Goal: Task Accomplishment & Management: Manage account settings

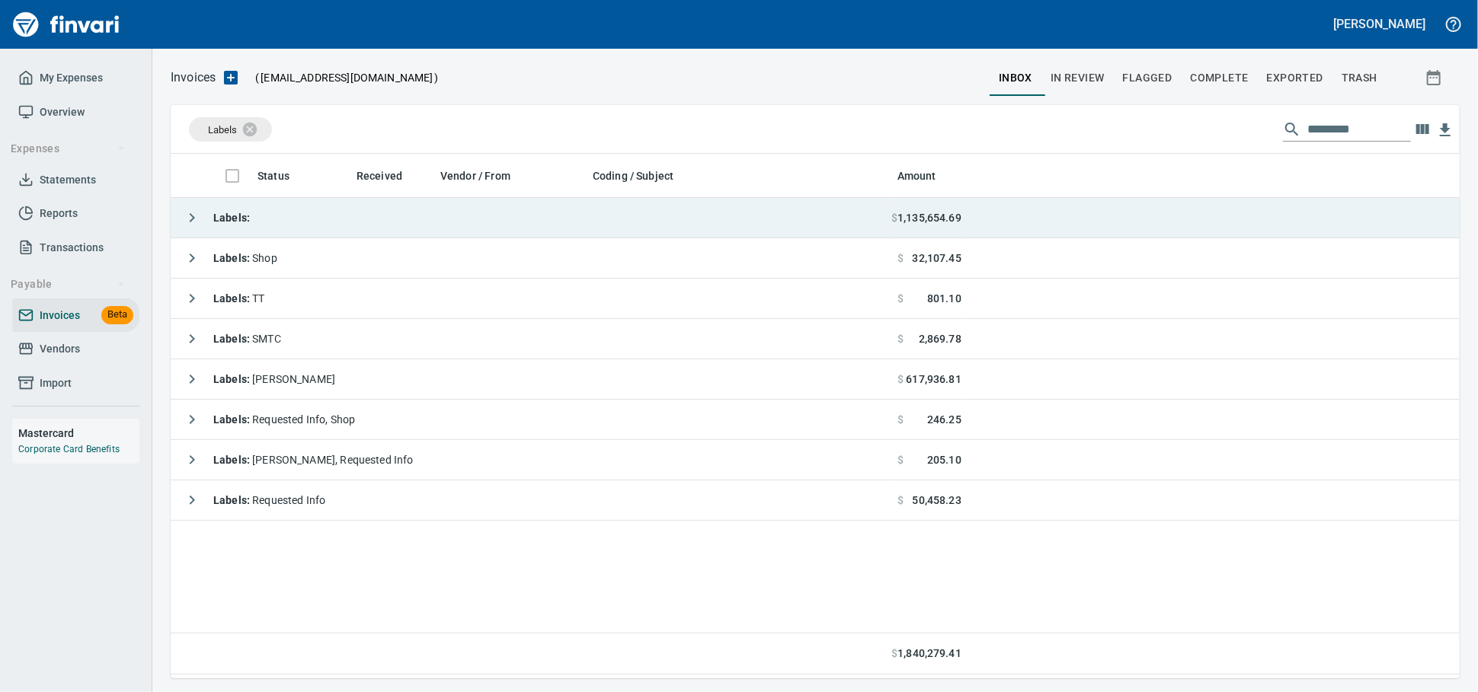
scroll to position [2, 2]
click at [411, 225] on td "Labels :" at bounding box center [531, 218] width 720 height 40
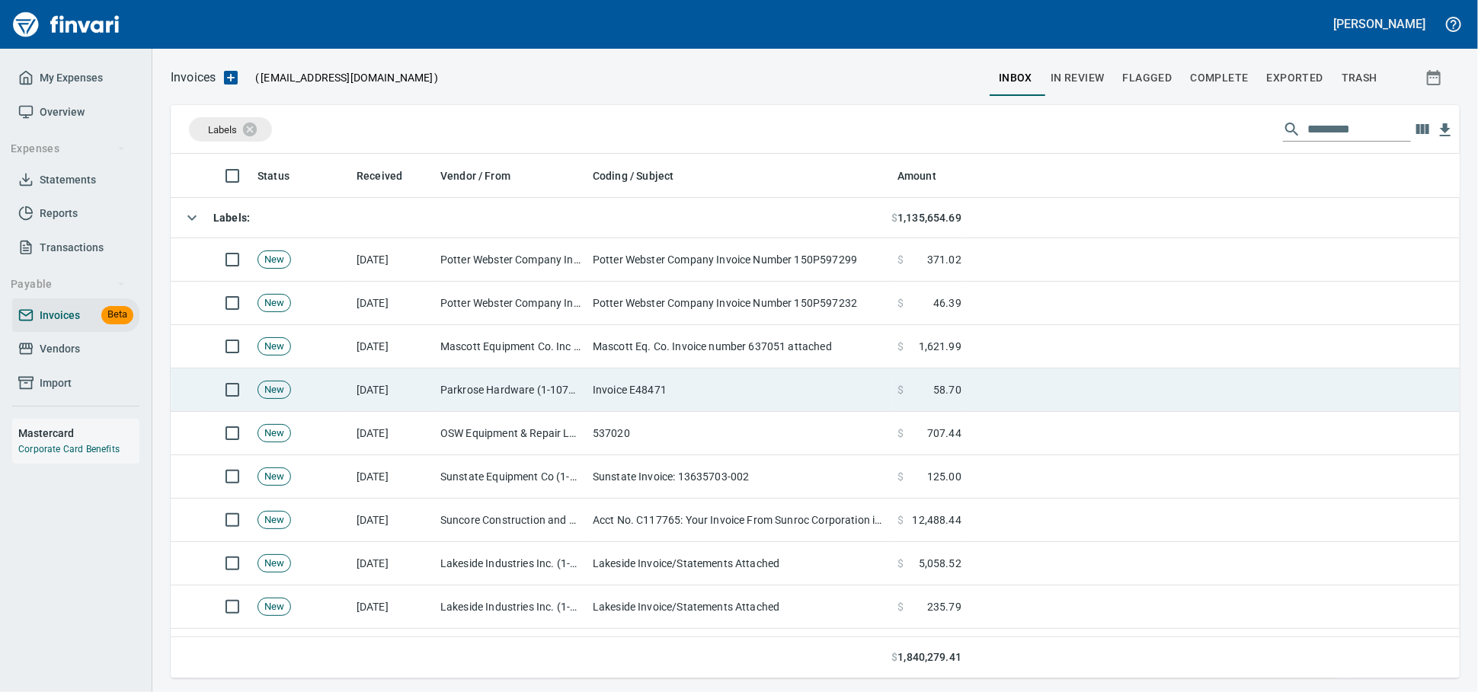
scroll to position [511, 1262]
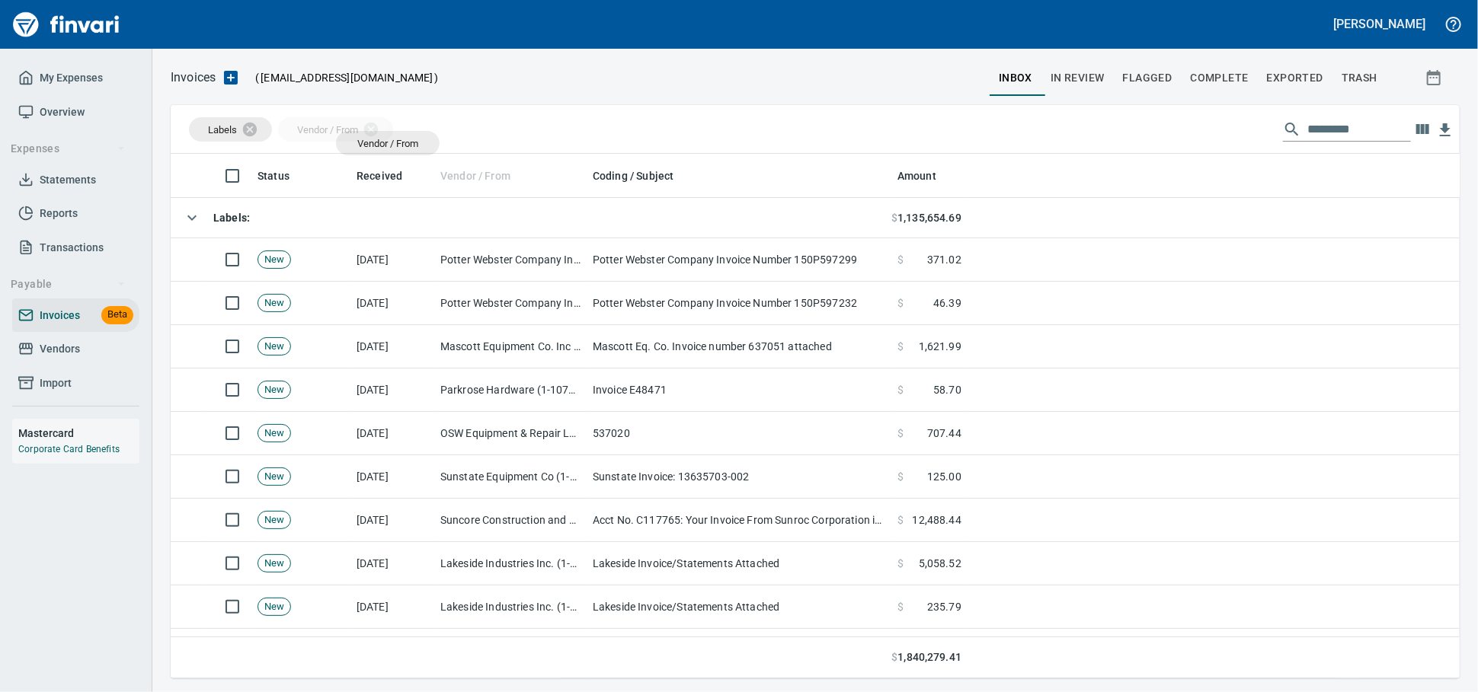
drag, startPoint x: 470, startPoint y: 183, endPoint x: 372, endPoint y: 147, distance: 104.6
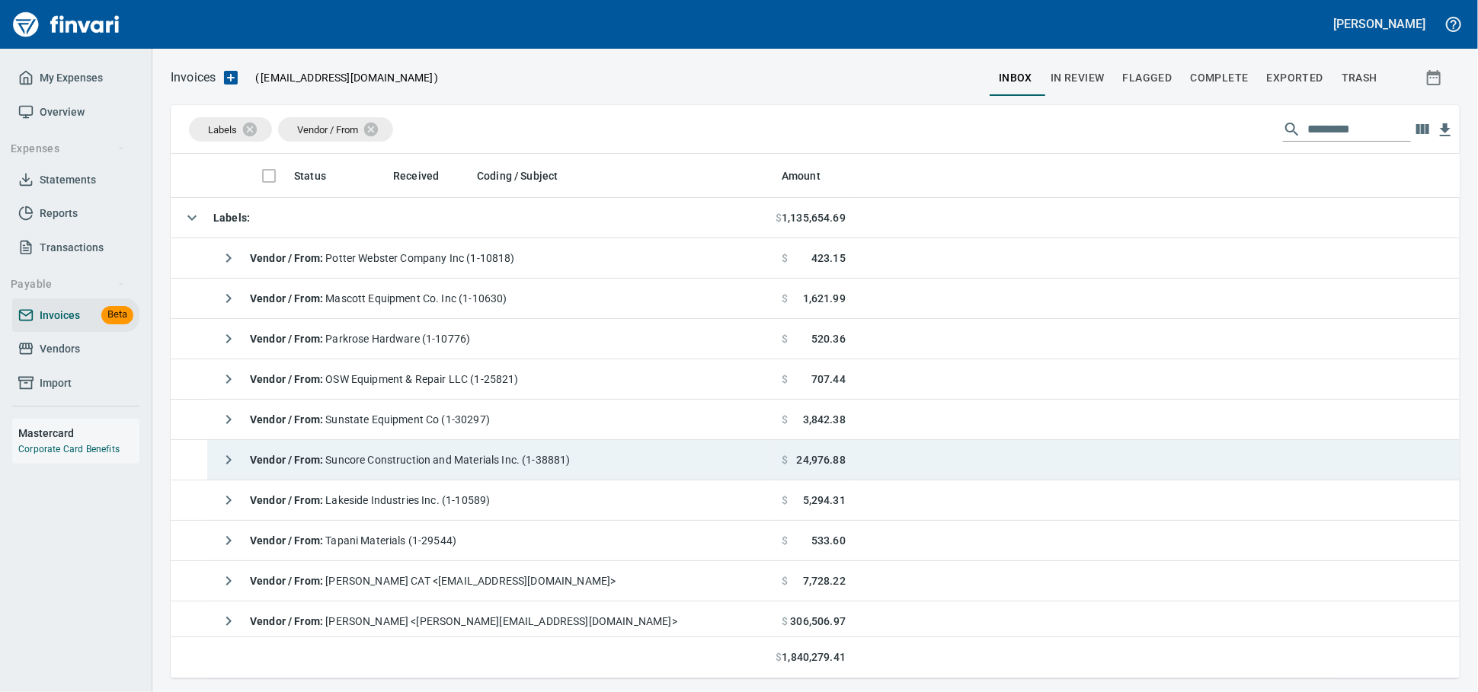
click at [414, 466] on span "Vendor / From : Suncore Construction and Materials Inc. (1-38881)" at bounding box center [410, 460] width 321 height 12
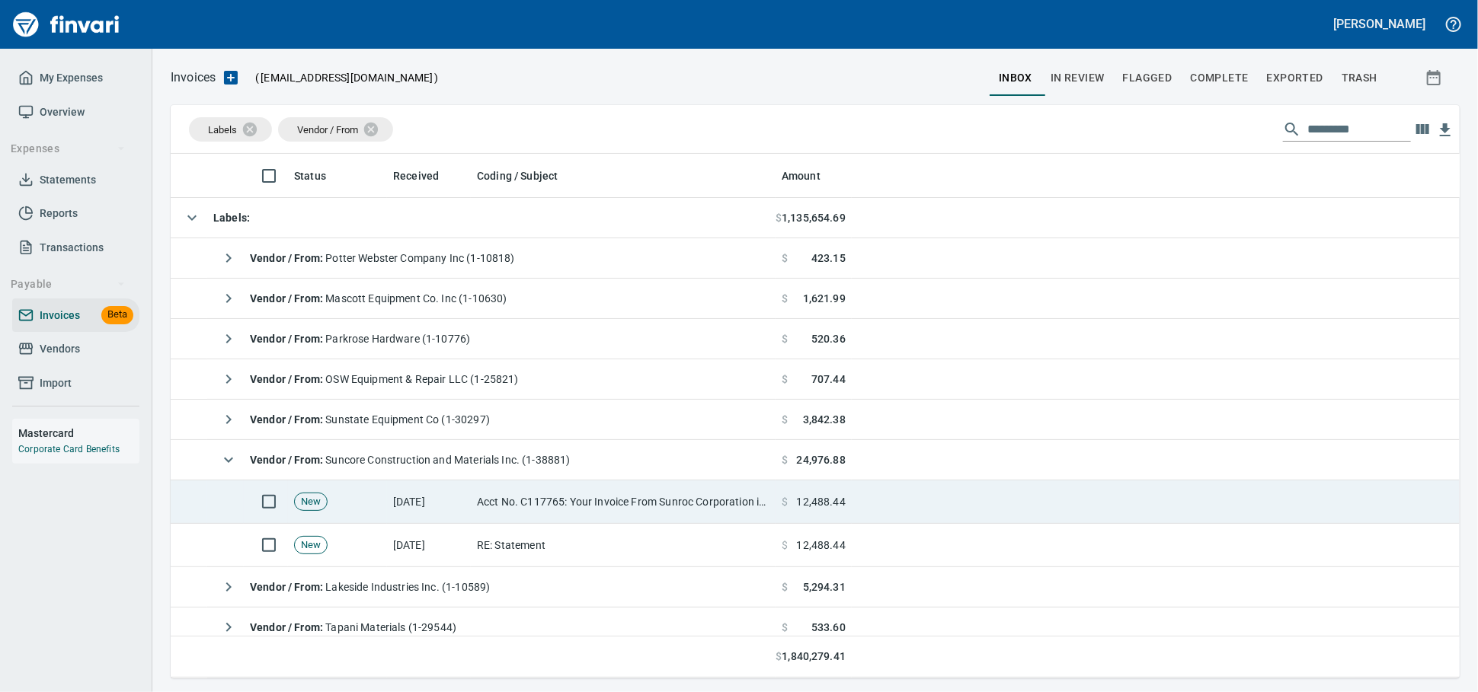
drag, startPoint x: 585, startPoint y: 559, endPoint x: 970, endPoint y: 518, distance: 386.8
click at [584, 560] on td "RE: Statement" at bounding box center [623, 545] width 305 height 43
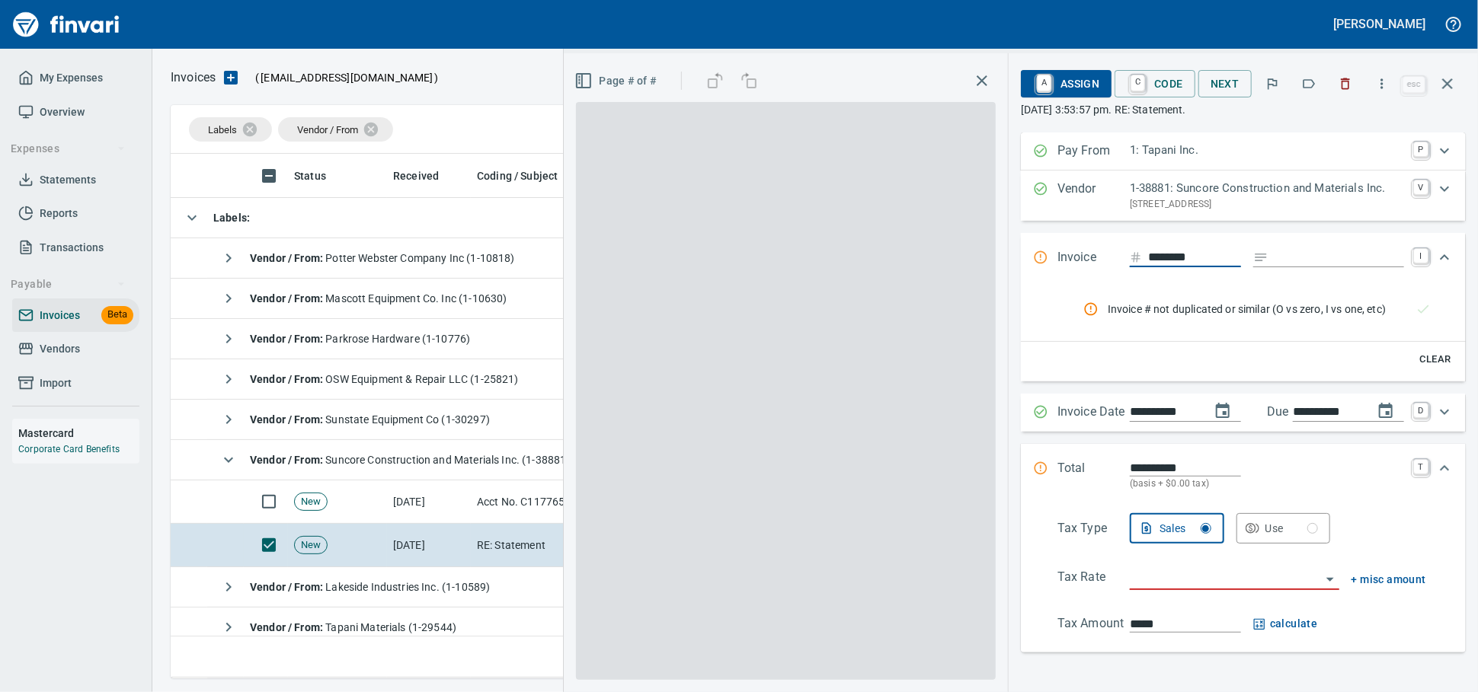
scroll to position [511, 1261]
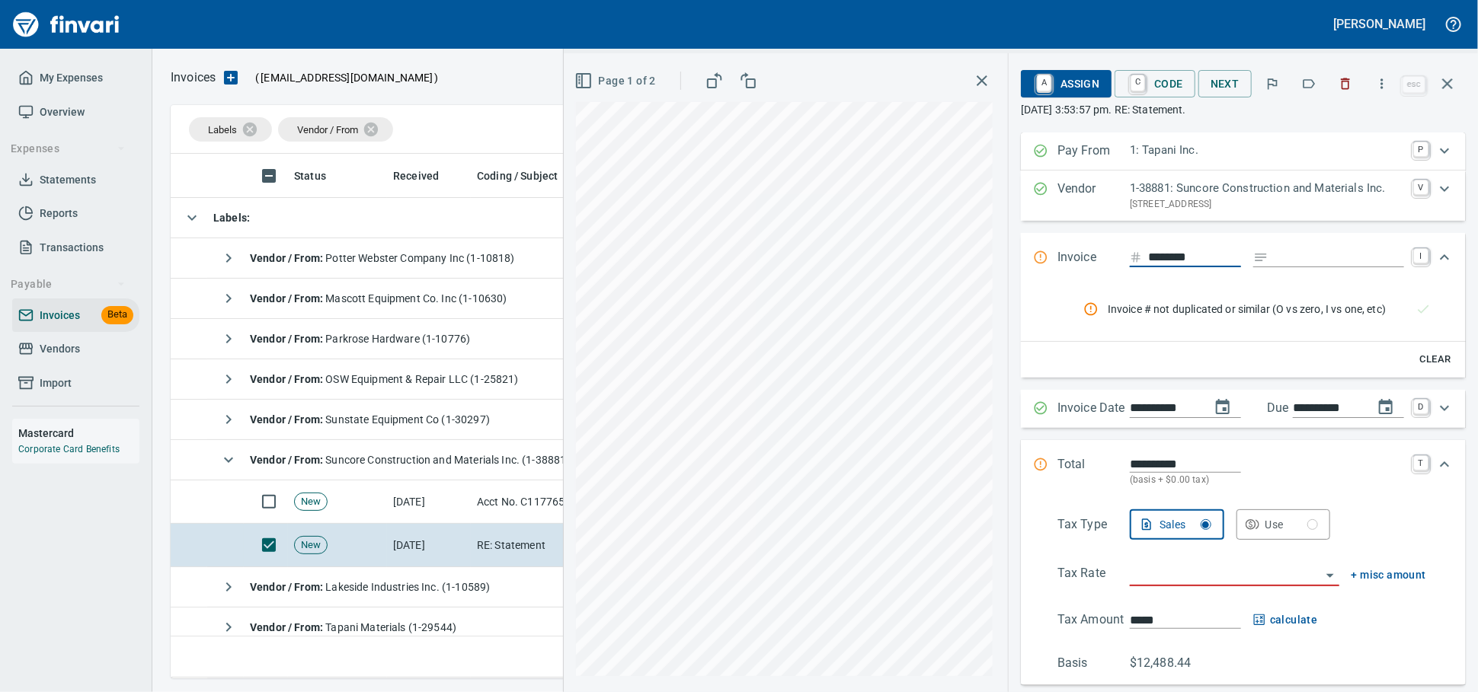
click at [1177, 267] on input "********" at bounding box center [1194, 257] width 93 height 19
type input "********"
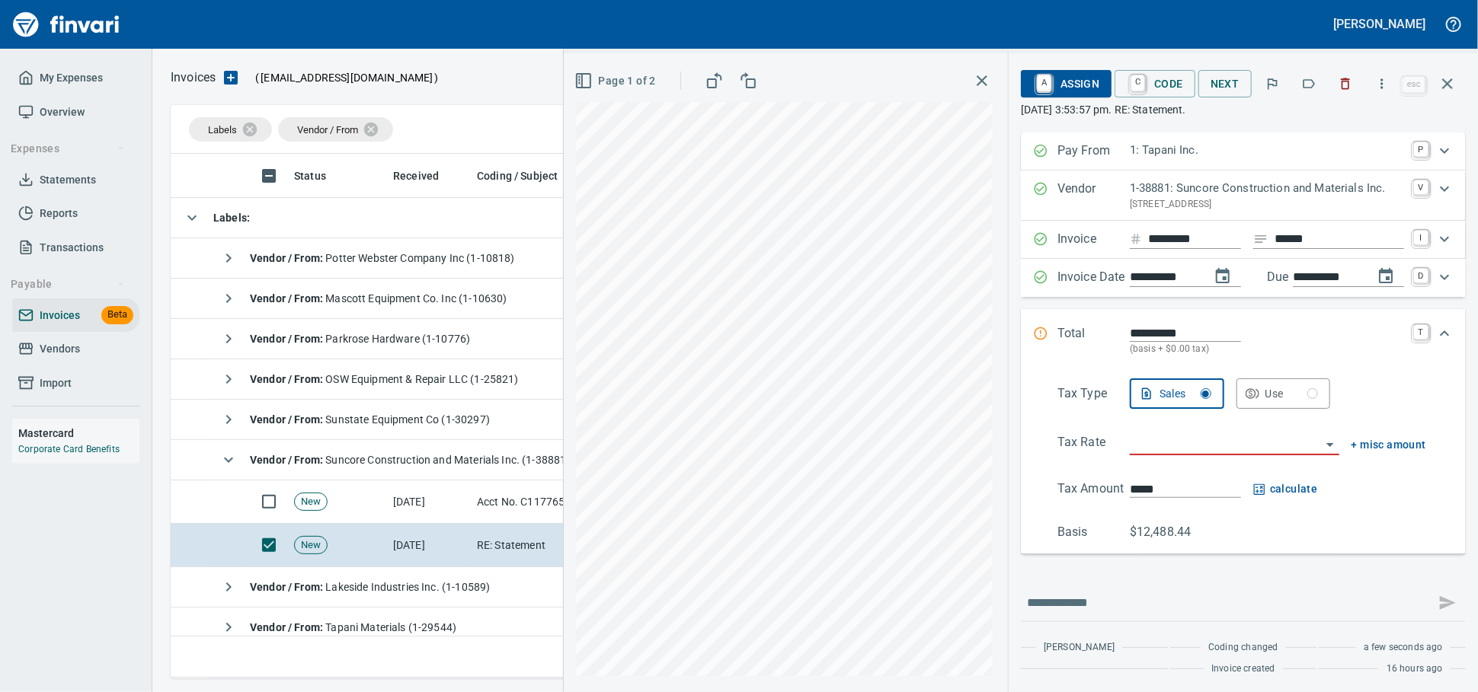
click at [1313, 249] on input "******" at bounding box center [1338, 239] width 129 height 19
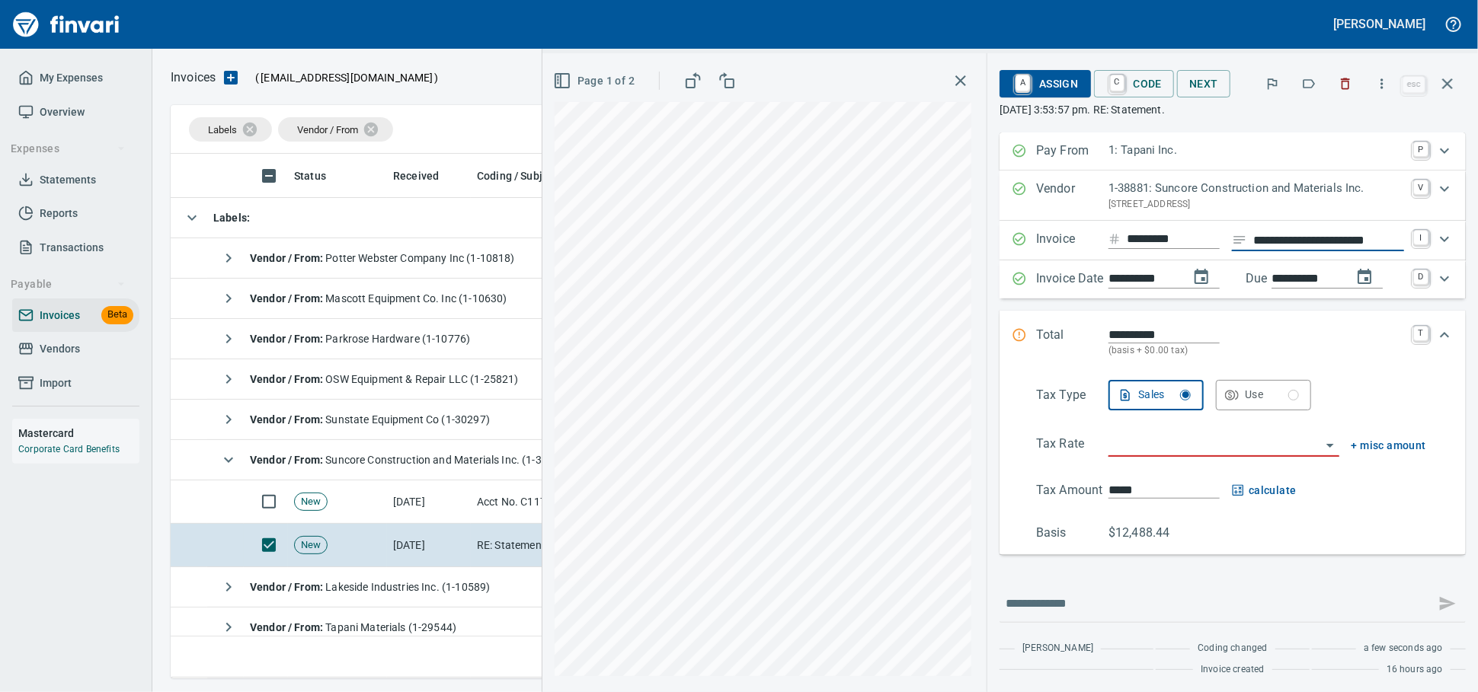
scroll to position [0, 17]
type input "**********"
click at [1149, 456] on input "search" at bounding box center [1214, 445] width 212 height 21
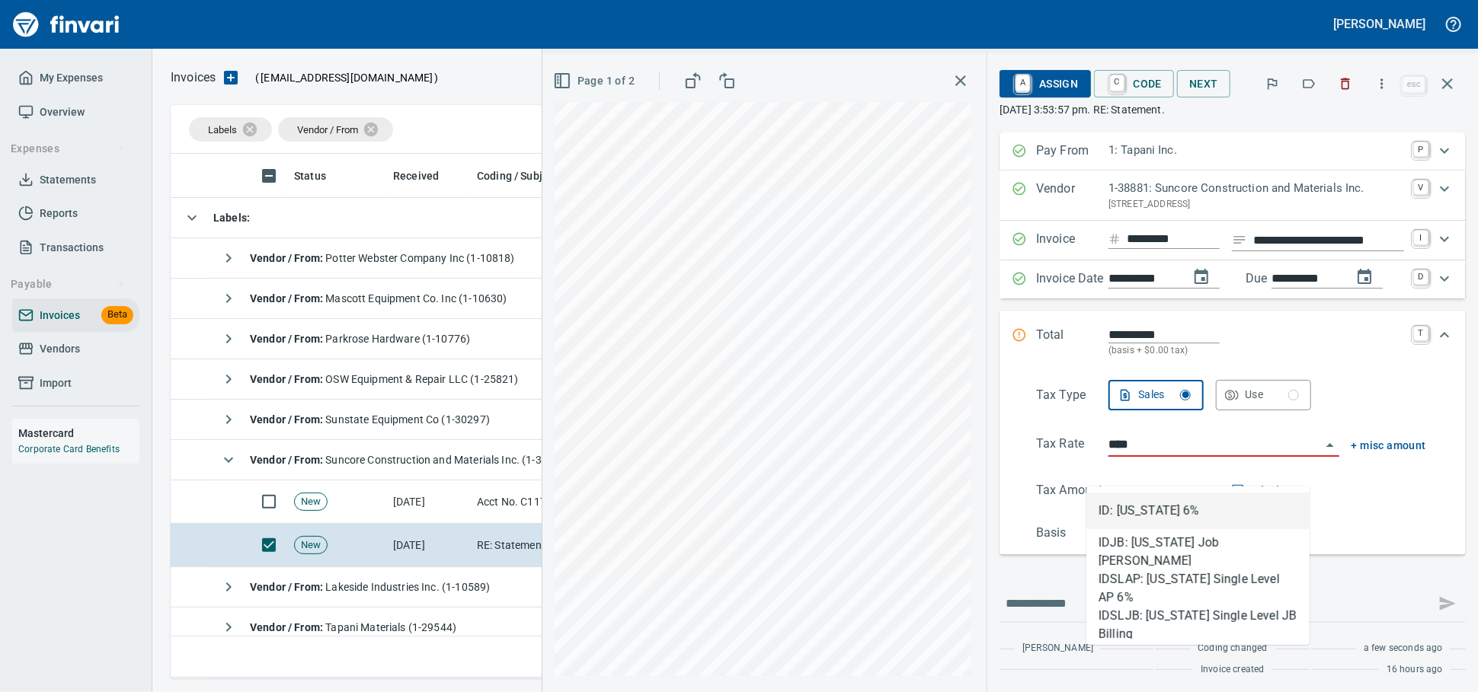
scroll to position [511, 1261]
drag, startPoint x: 1149, startPoint y: 505, endPoint x: 18, endPoint y: 363, distance: 1139.8
click at [1148, 505] on li "ID: [US_STATE] 6%" at bounding box center [1197, 511] width 223 height 37
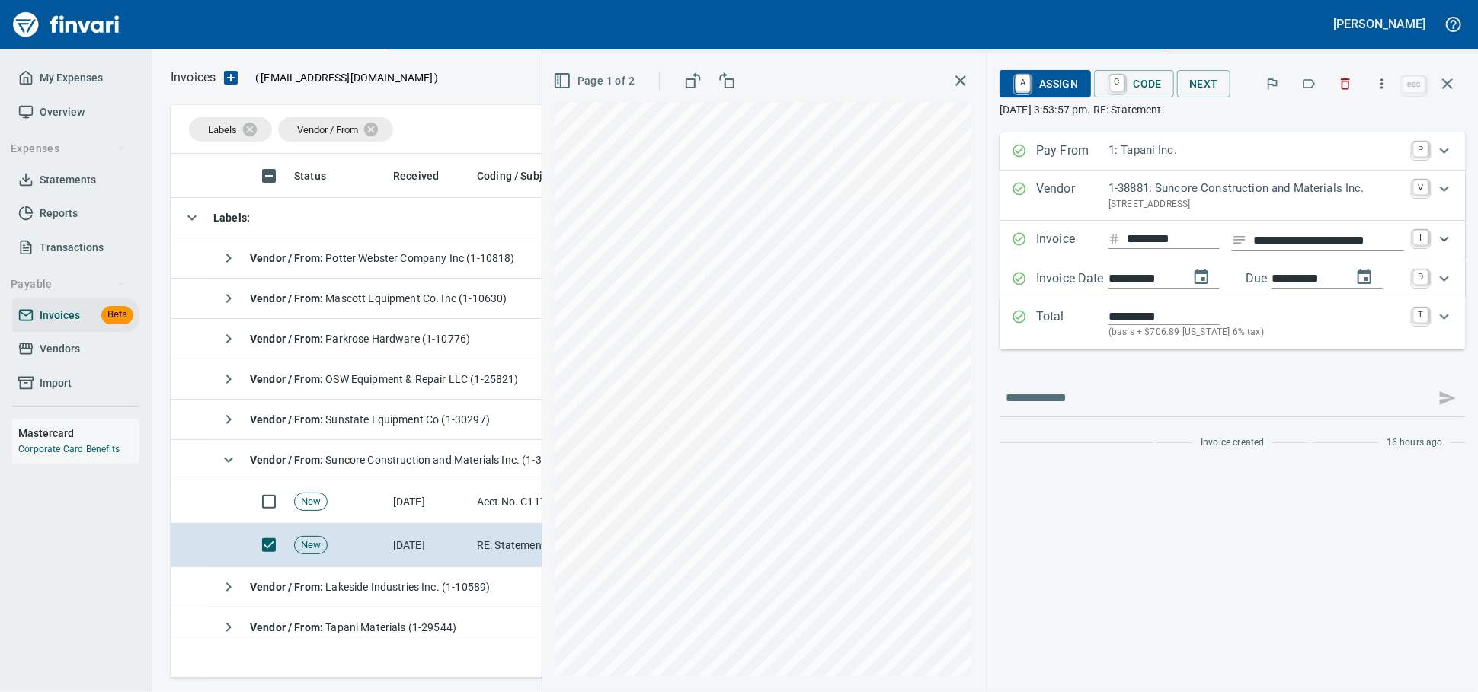
type input "**********"
type input "*******"
type input "**********"
drag, startPoint x: 1444, startPoint y: 332, endPoint x: 1115, endPoint y: 458, distance: 352.2
click at [1444, 326] on icon "Expand" at bounding box center [1444, 317] width 18 height 18
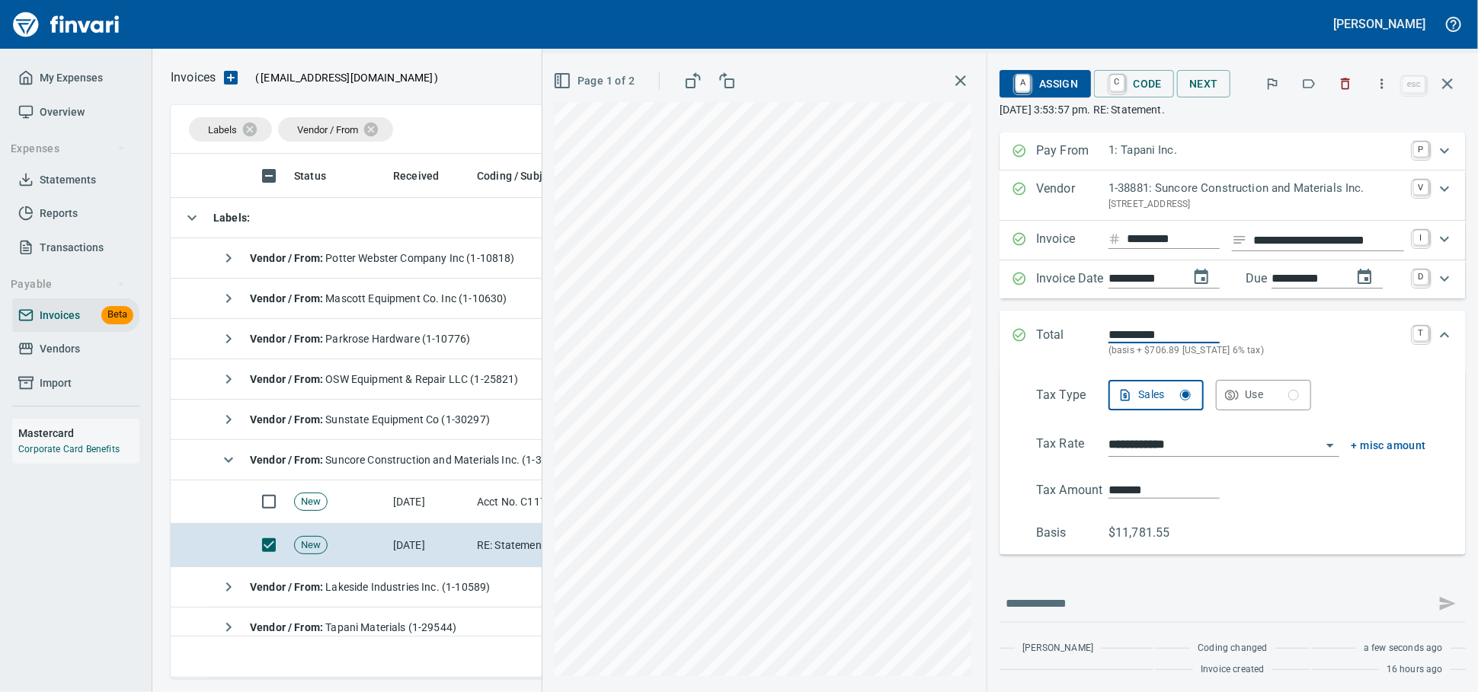
click at [805, 523] on div "**********" at bounding box center [1009, 372] width 935 height 639
type input "*******"
click at [1037, 92] on span "A Assign" at bounding box center [1044, 84] width 66 height 26
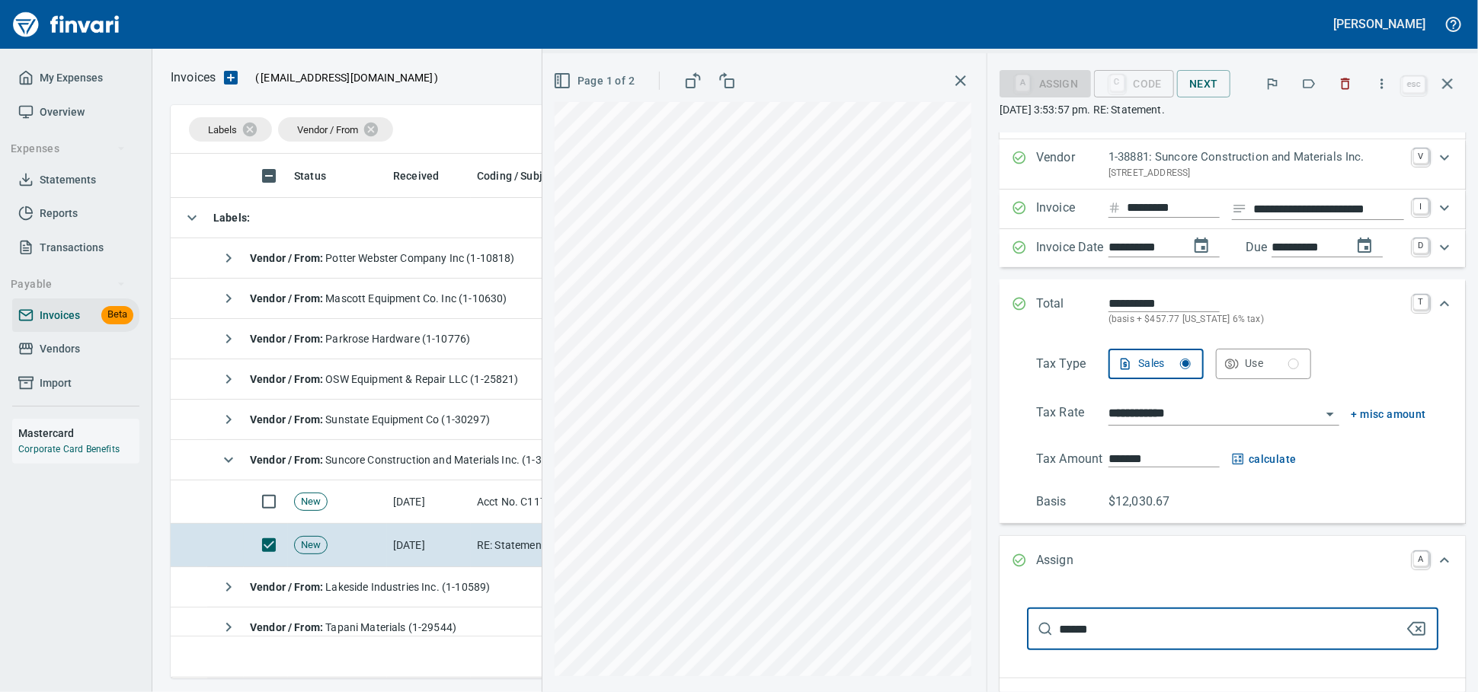
scroll to position [258, 0]
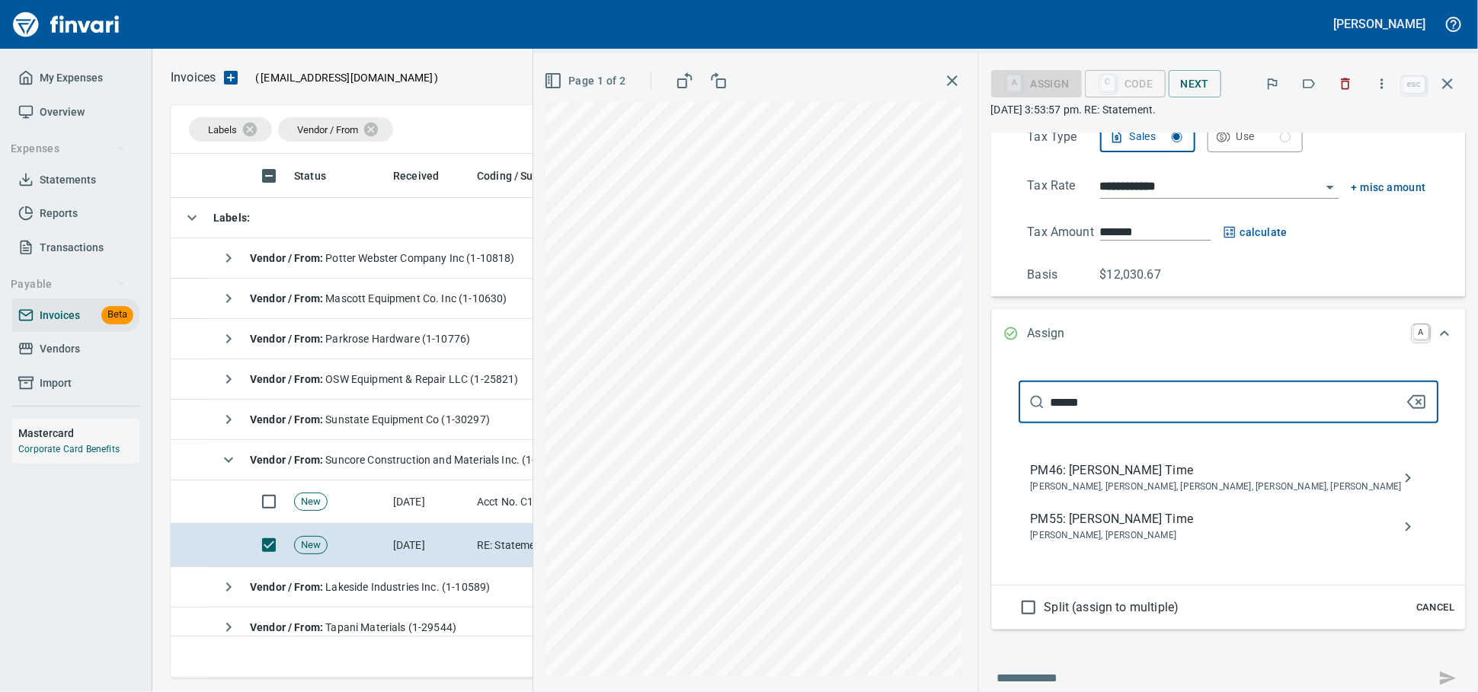
type input "******"
click at [1138, 529] on span "PM55: [PERSON_NAME] Time" at bounding box center [1215, 519] width 371 height 18
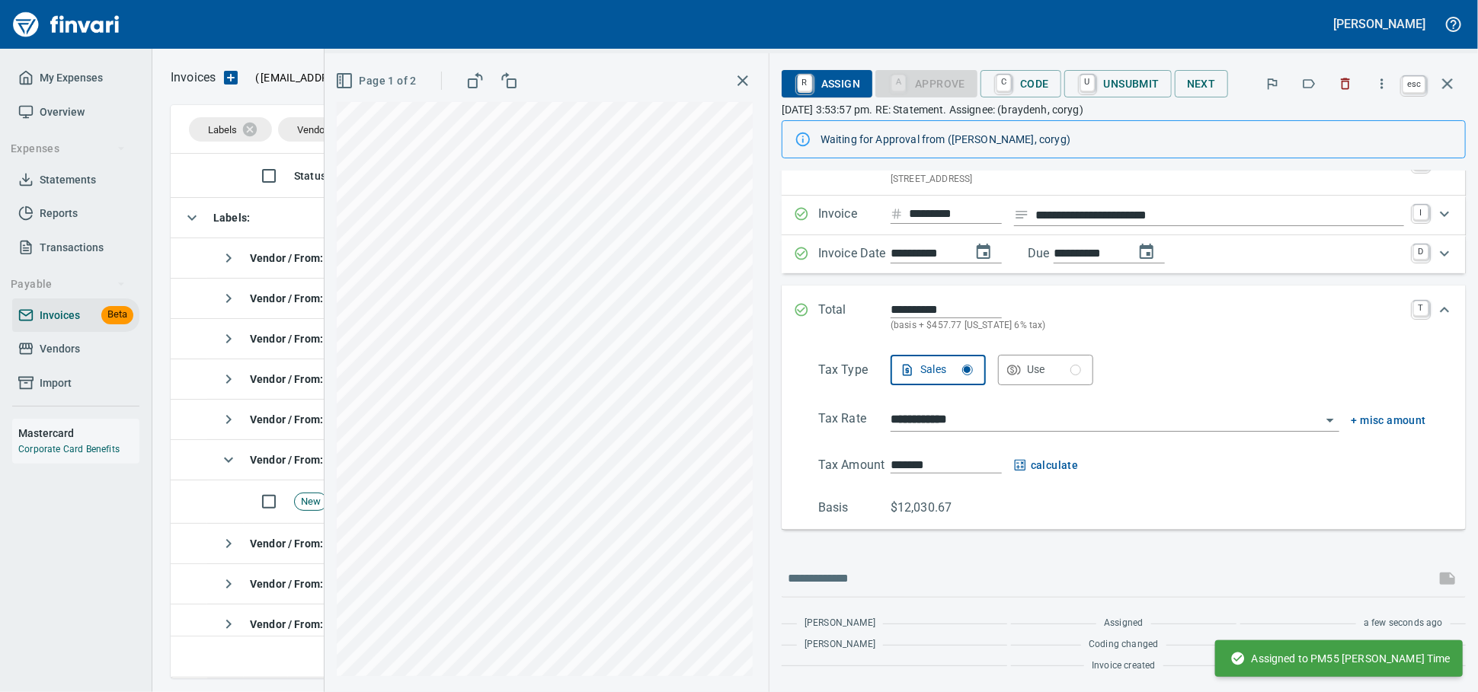
scroll to position [511, 1261]
click at [1453, 78] on icon "button" at bounding box center [1447, 84] width 18 height 18
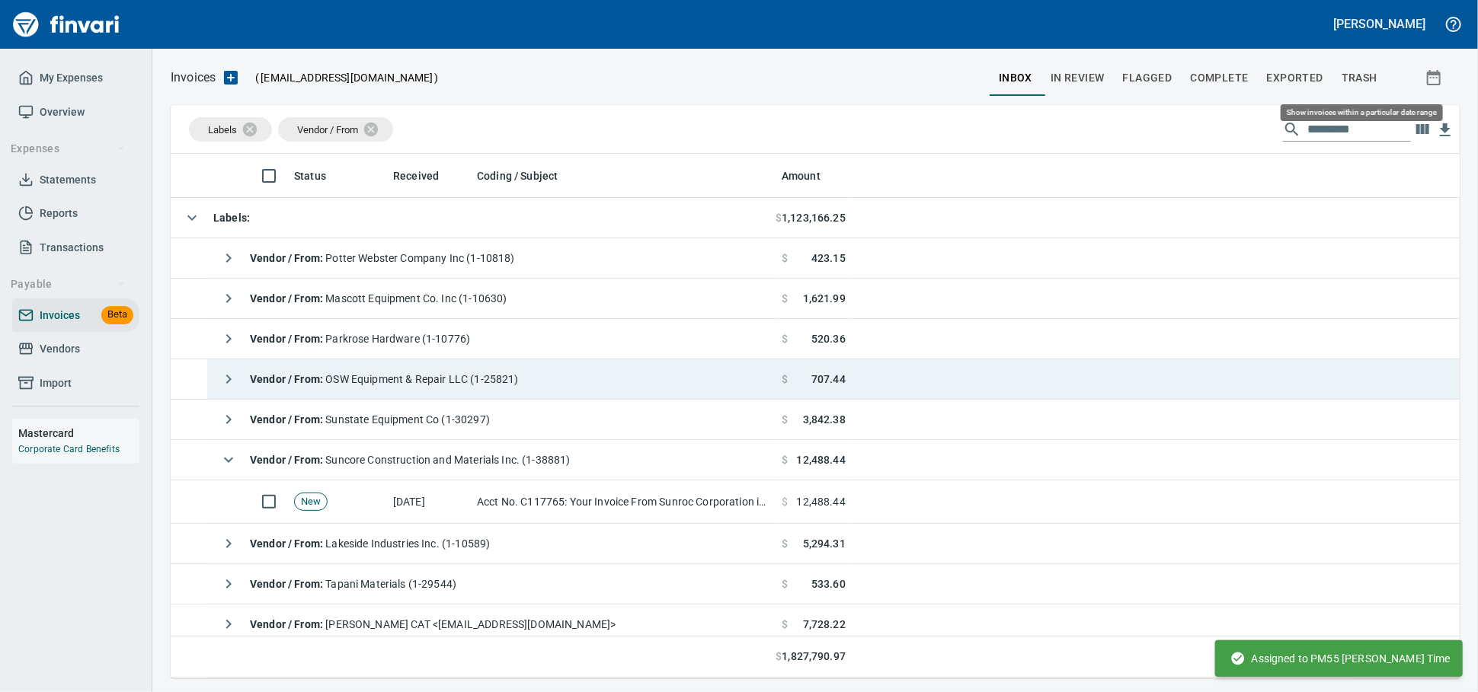
scroll to position [511, 1262]
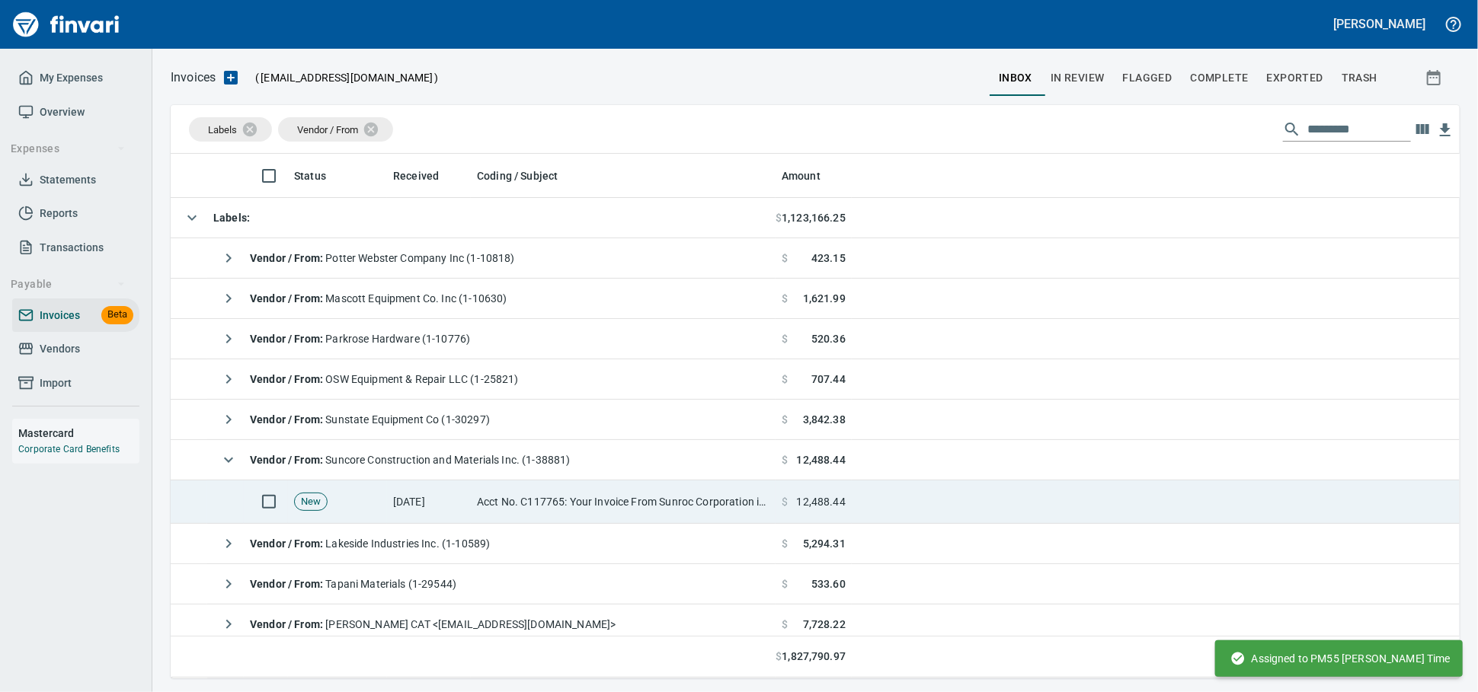
drag, startPoint x: 666, startPoint y: 502, endPoint x: 1106, endPoint y: 442, distance: 443.6
click at [666, 501] on td "Acct No. C117765: Your Invoice From Sunroc Corporation is Attached" at bounding box center [623, 502] width 305 height 43
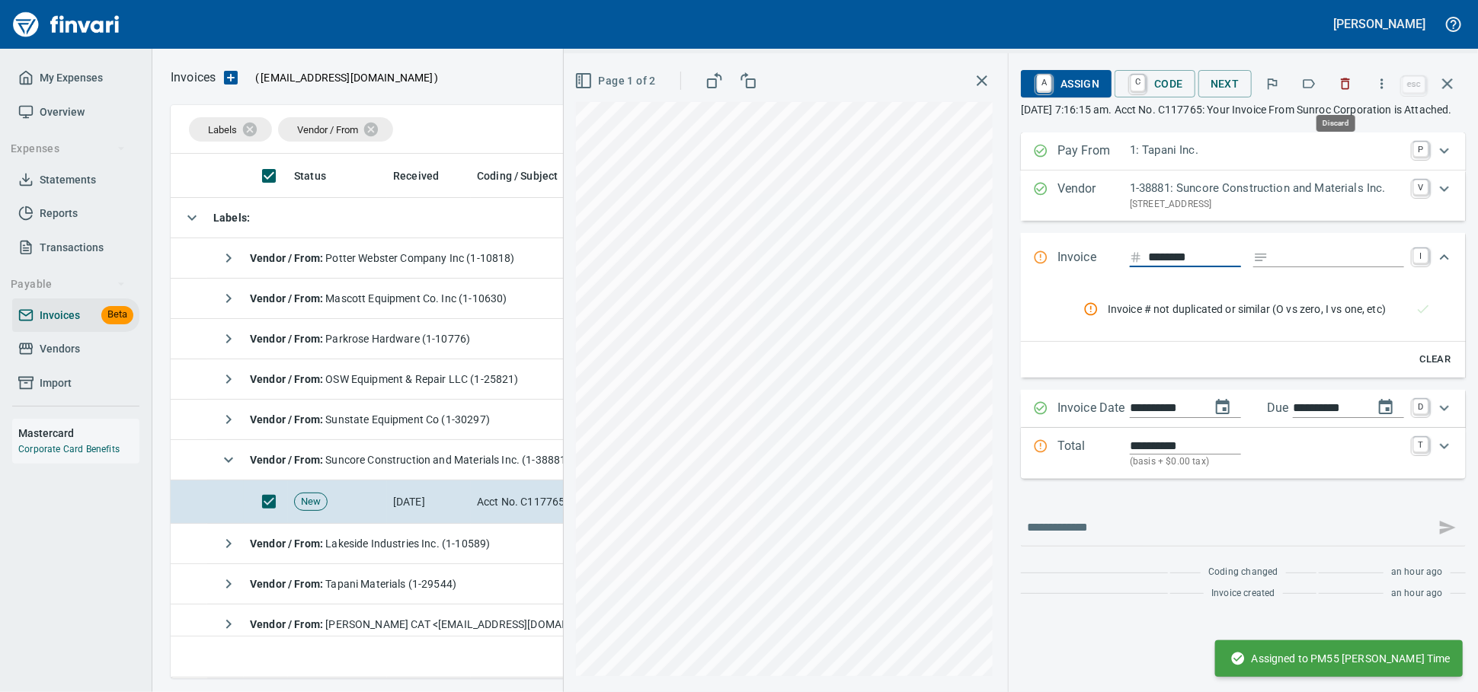
scroll to position [511, 1261]
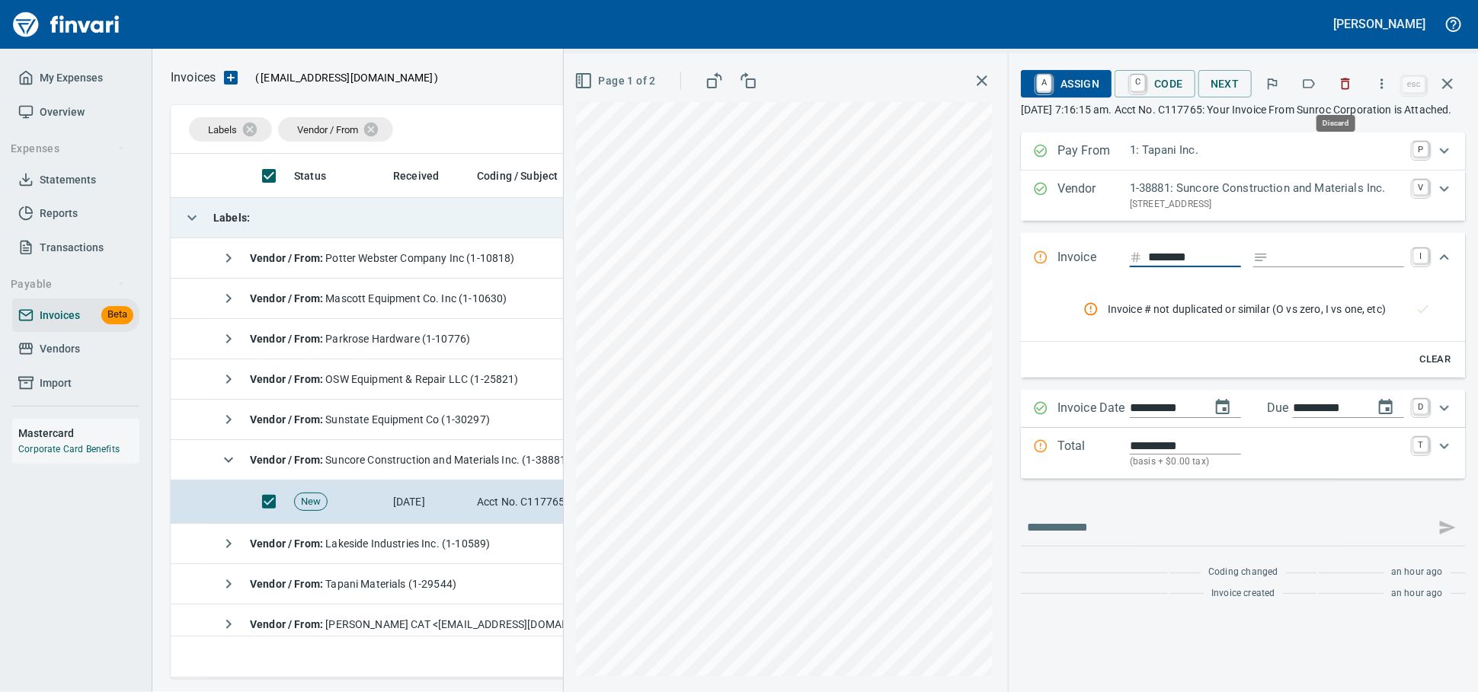
click at [1341, 88] on icon "button" at bounding box center [1345, 83] width 9 height 11
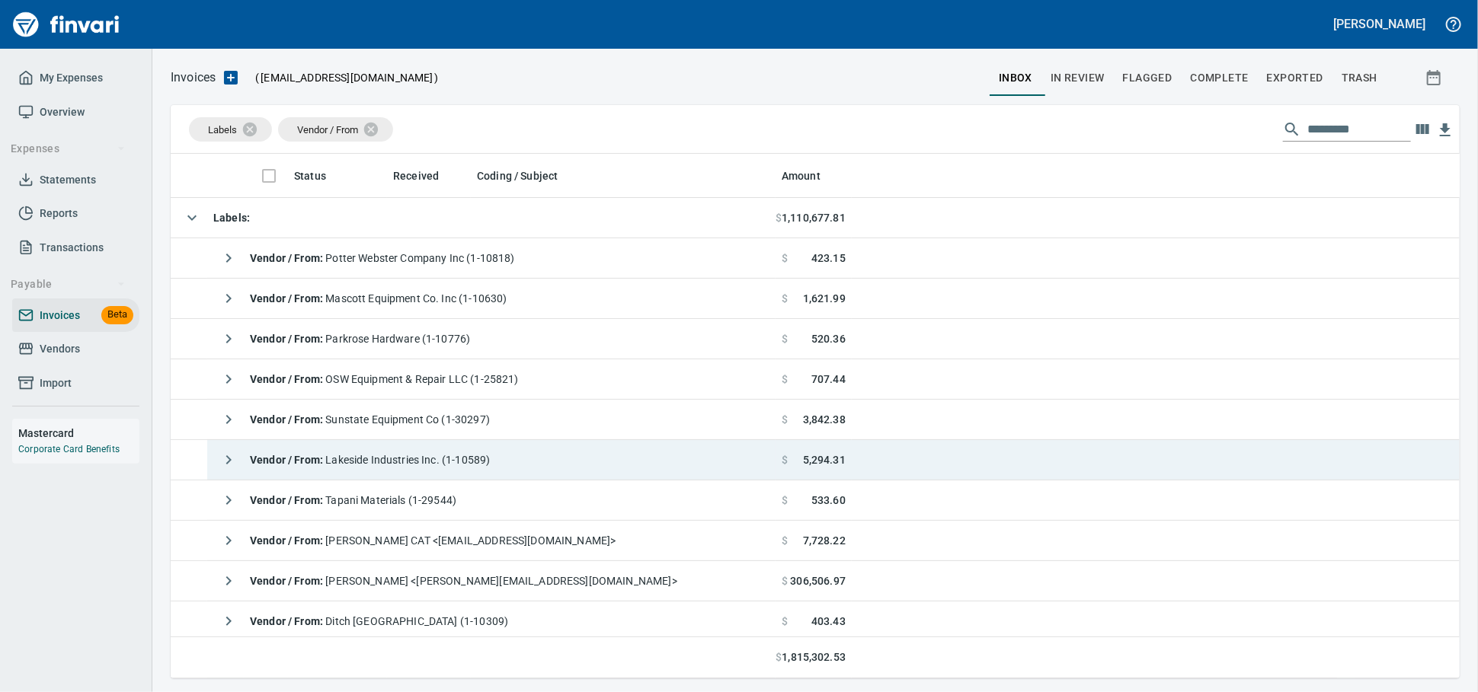
scroll to position [511, 1261]
click at [609, 446] on td "Vendor / From : Lakeside Industries Inc. (1-10589)" at bounding box center [491, 460] width 568 height 40
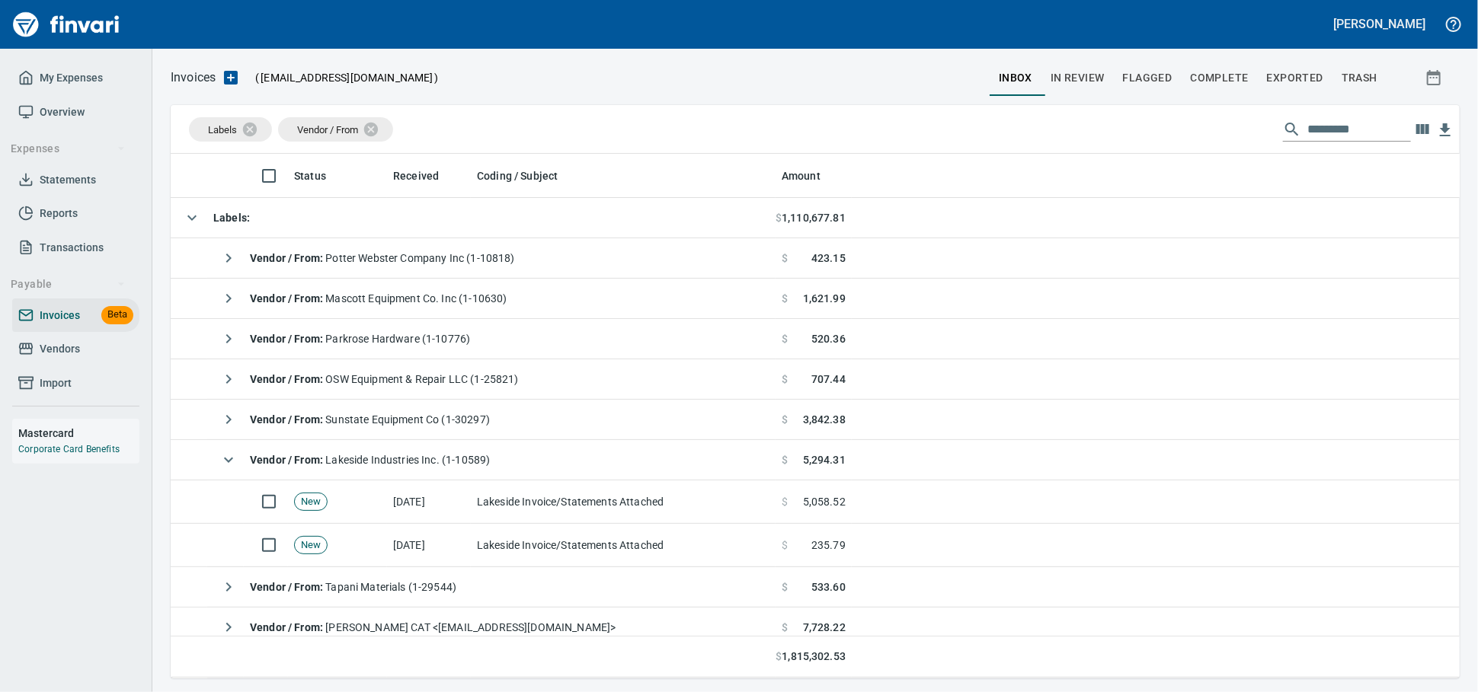
click at [85, 359] on span "Vendors" at bounding box center [75, 349] width 115 height 19
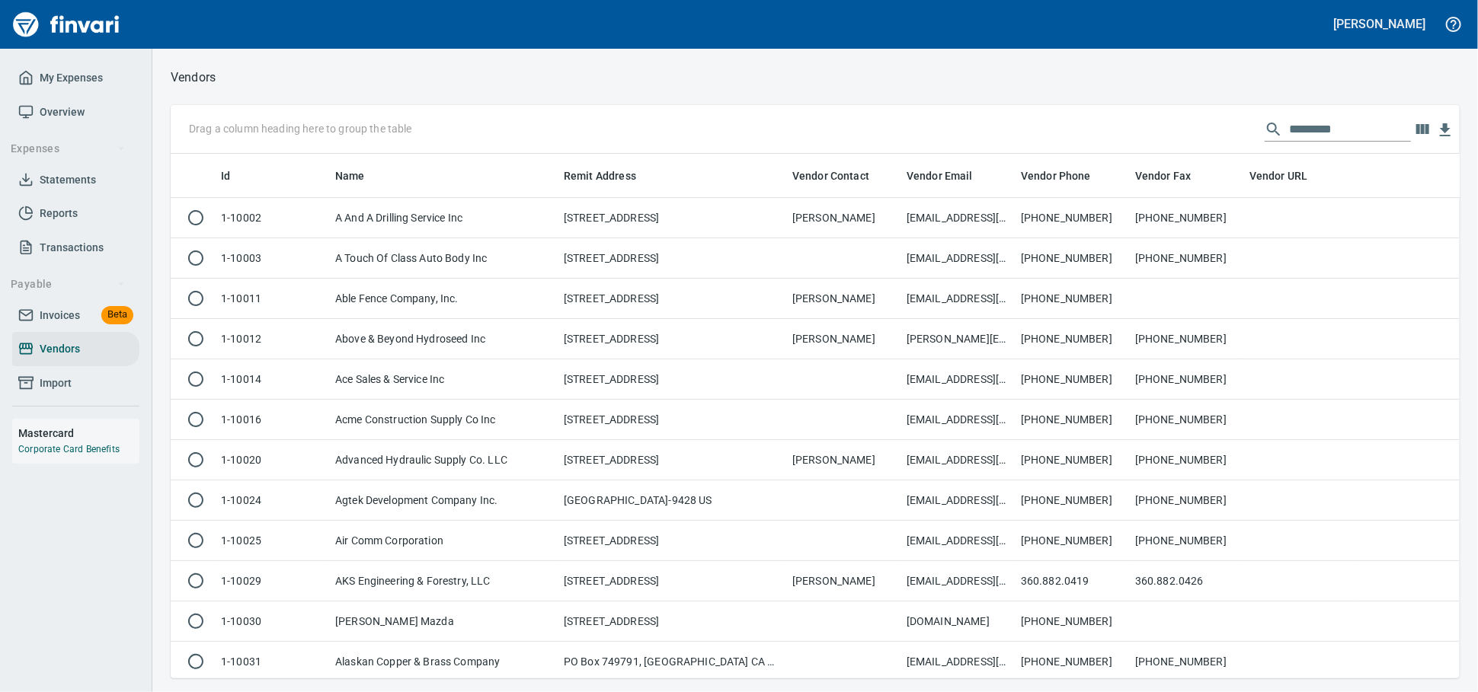
scroll to position [511, 1262]
click at [1289, 120] on input "text" at bounding box center [1350, 129] width 122 height 24
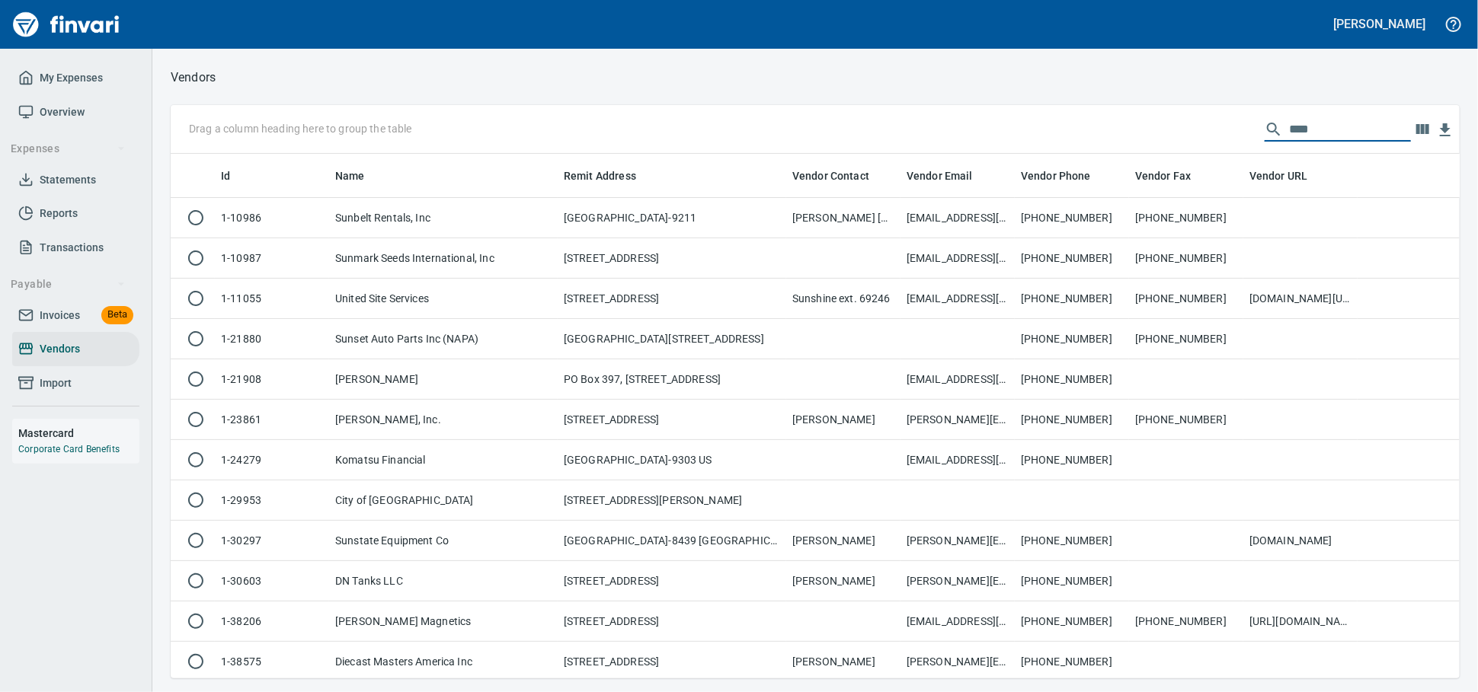
scroll to position [511, 1275]
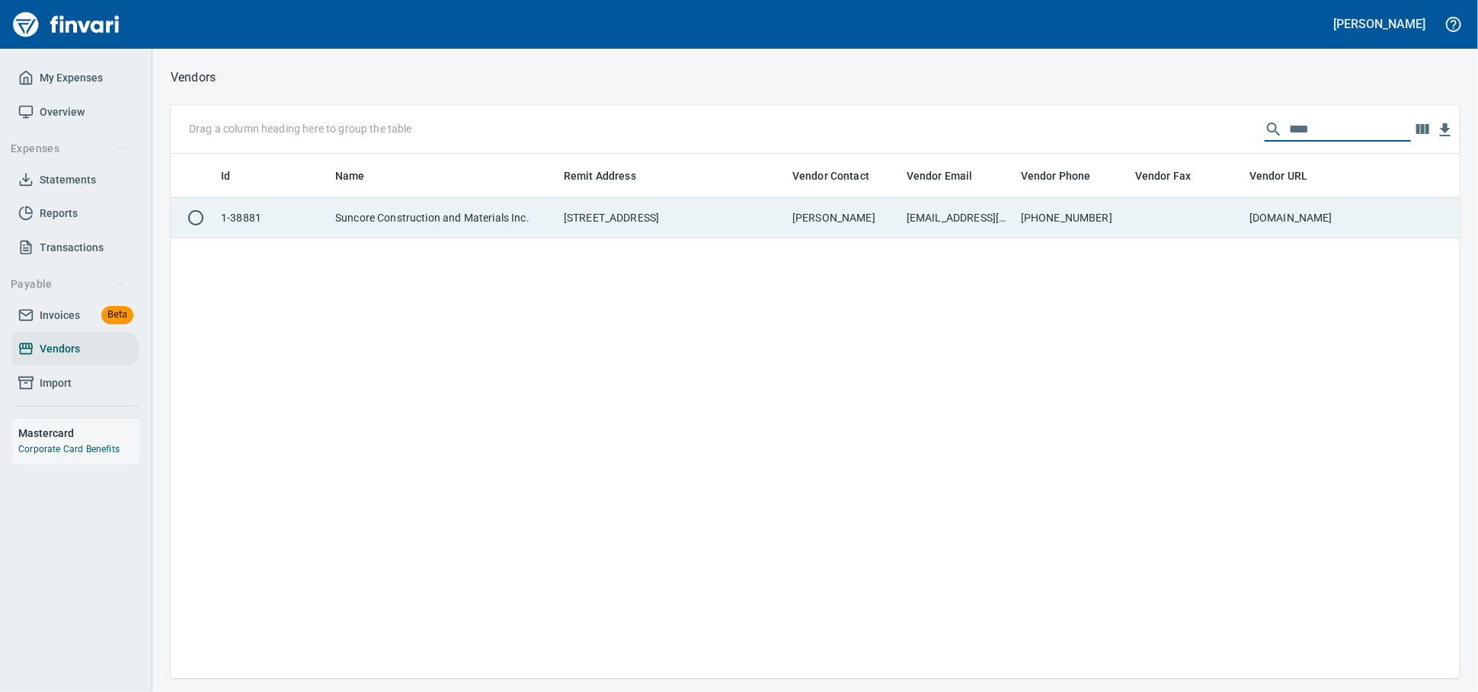
type input "****"
click at [774, 229] on td "[STREET_ADDRESS]" at bounding box center [672, 218] width 228 height 40
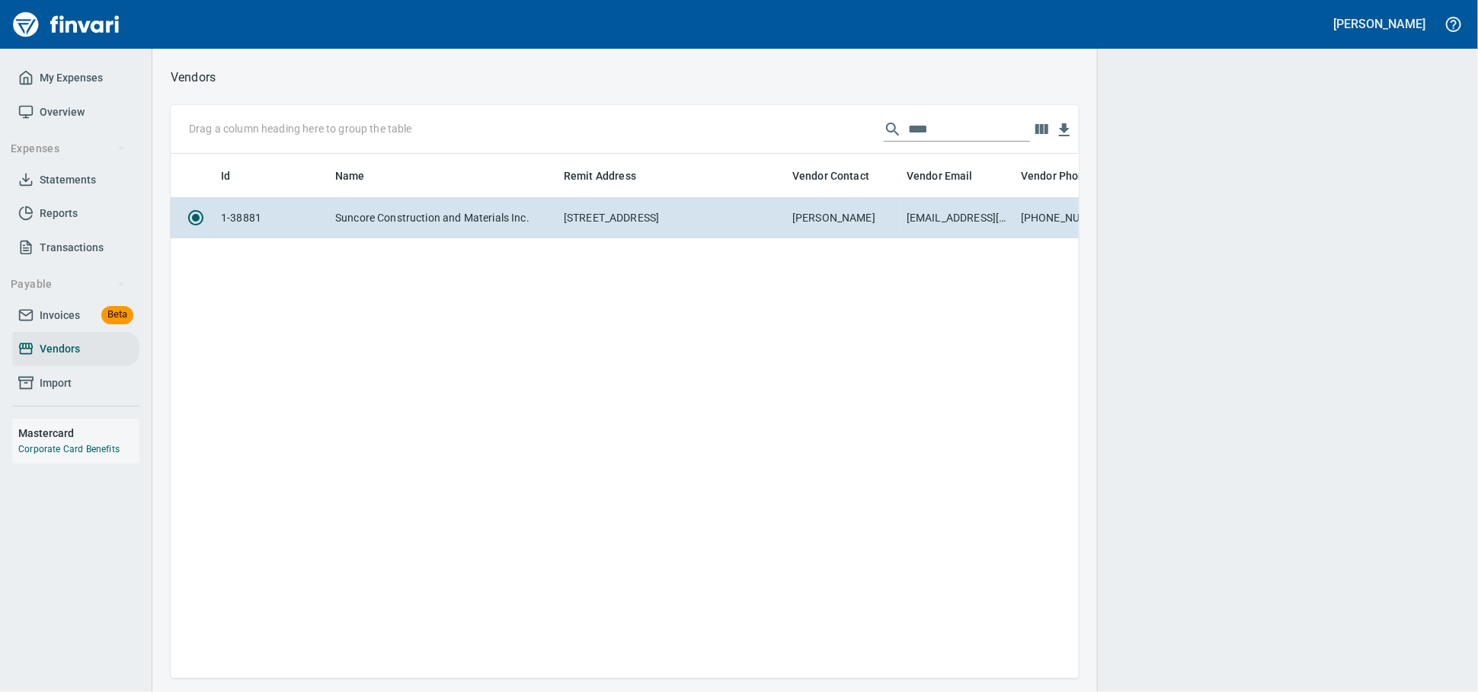
scroll to position [498, 894]
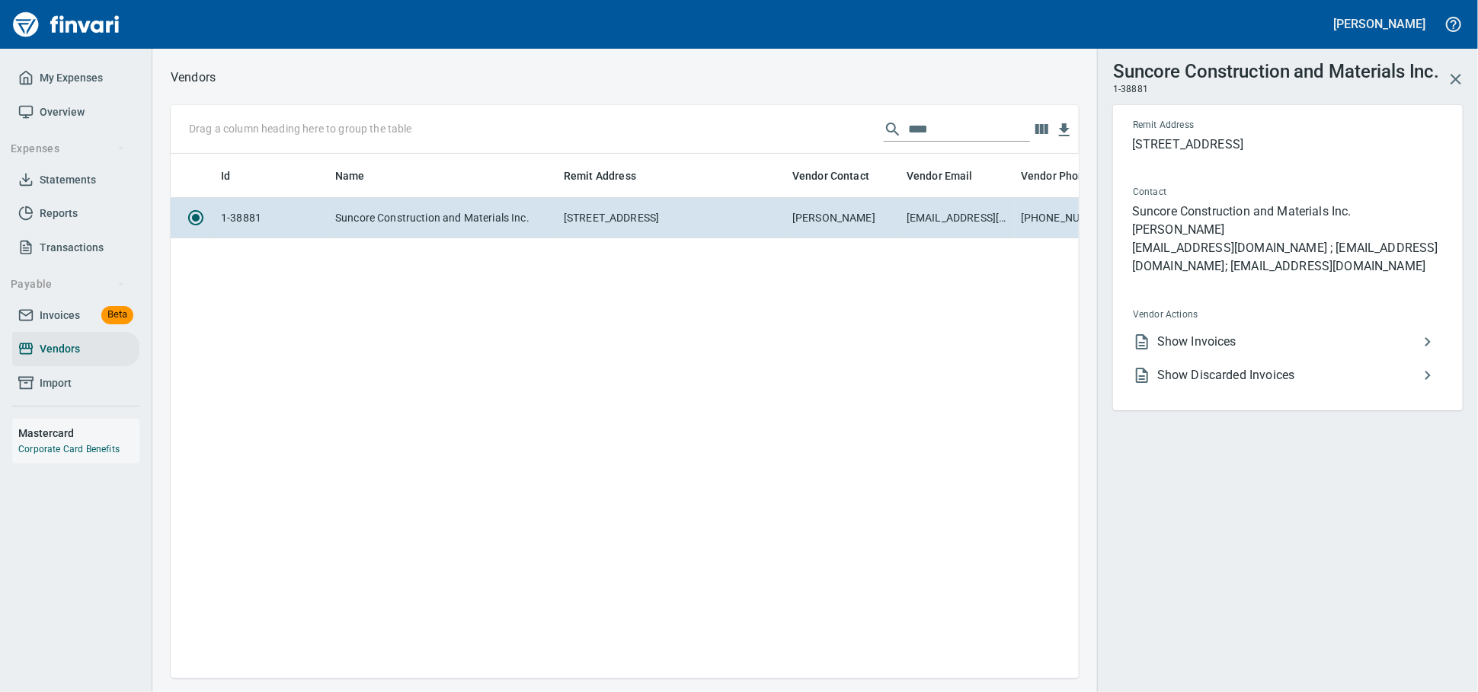
click at [1227, 359] on li "Show Invoices" at bounding box center [1281, 342] width 322 height 34
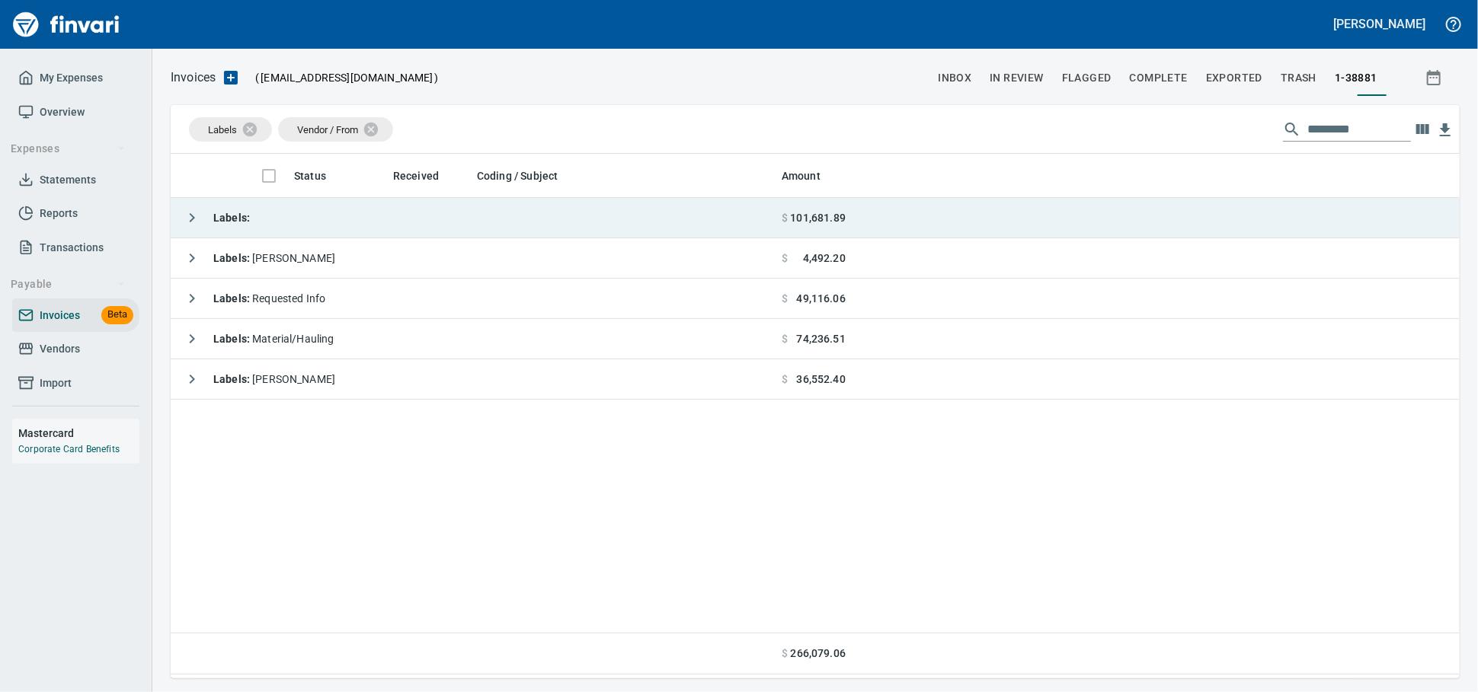
scroll to position [511, 1275]
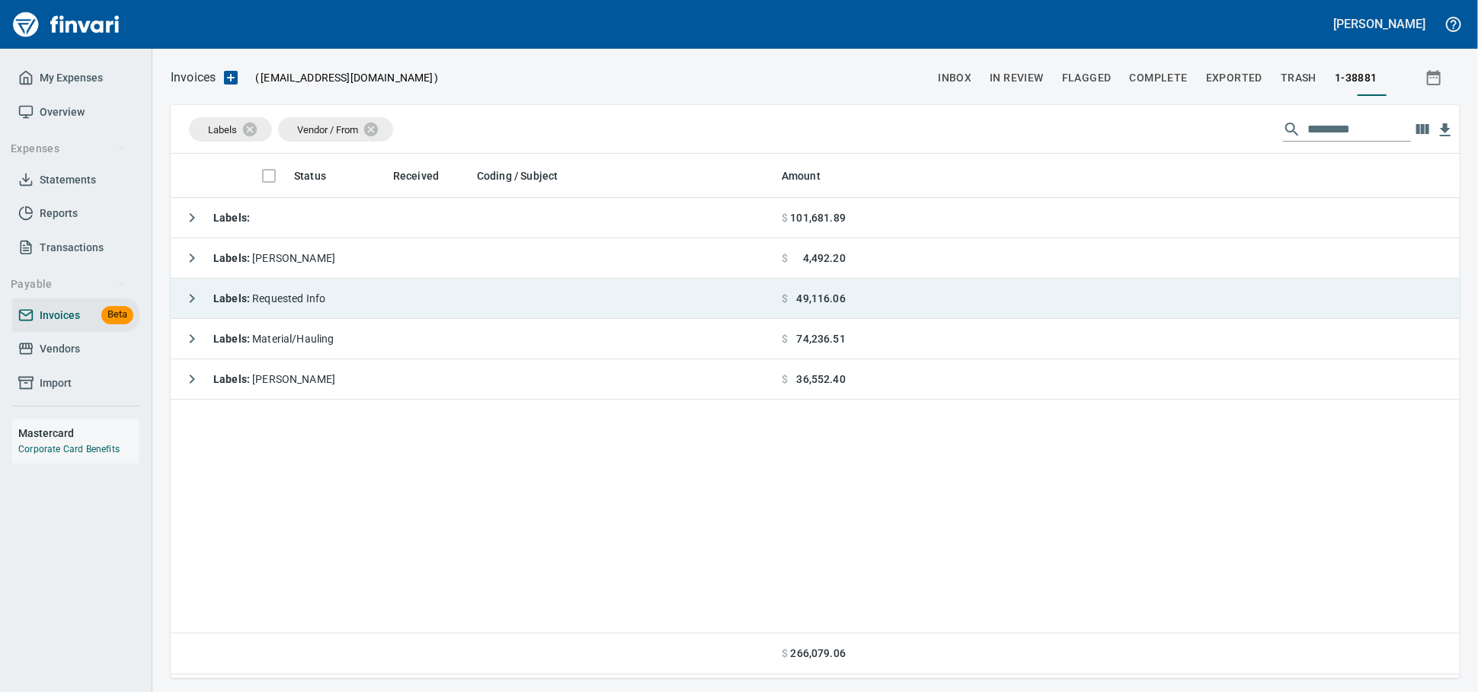
click at [297, 314] on div "Labels : Requested Info" at bounding box center [251, 298] width 149 height 30
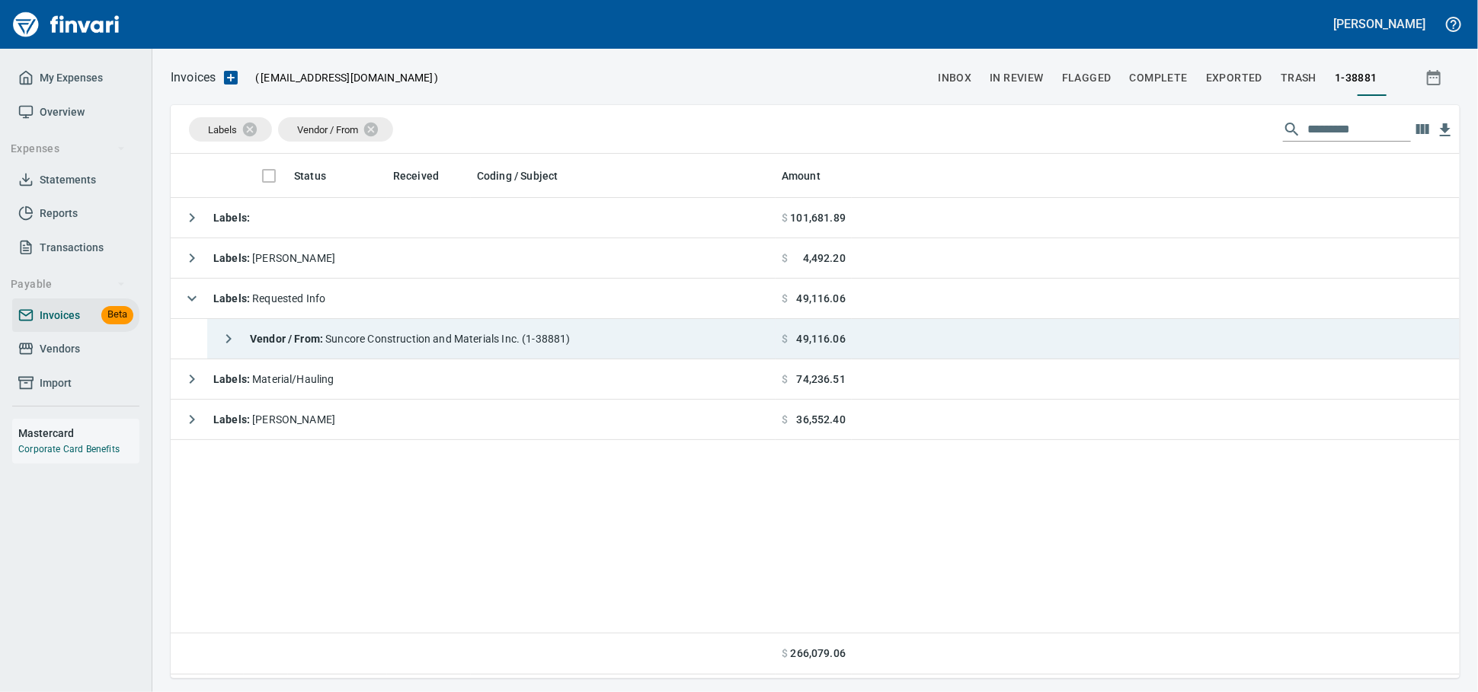
click at [321, 345] on strong "Vendor / From :" at bounding box center [287, 339] width 75 height 12
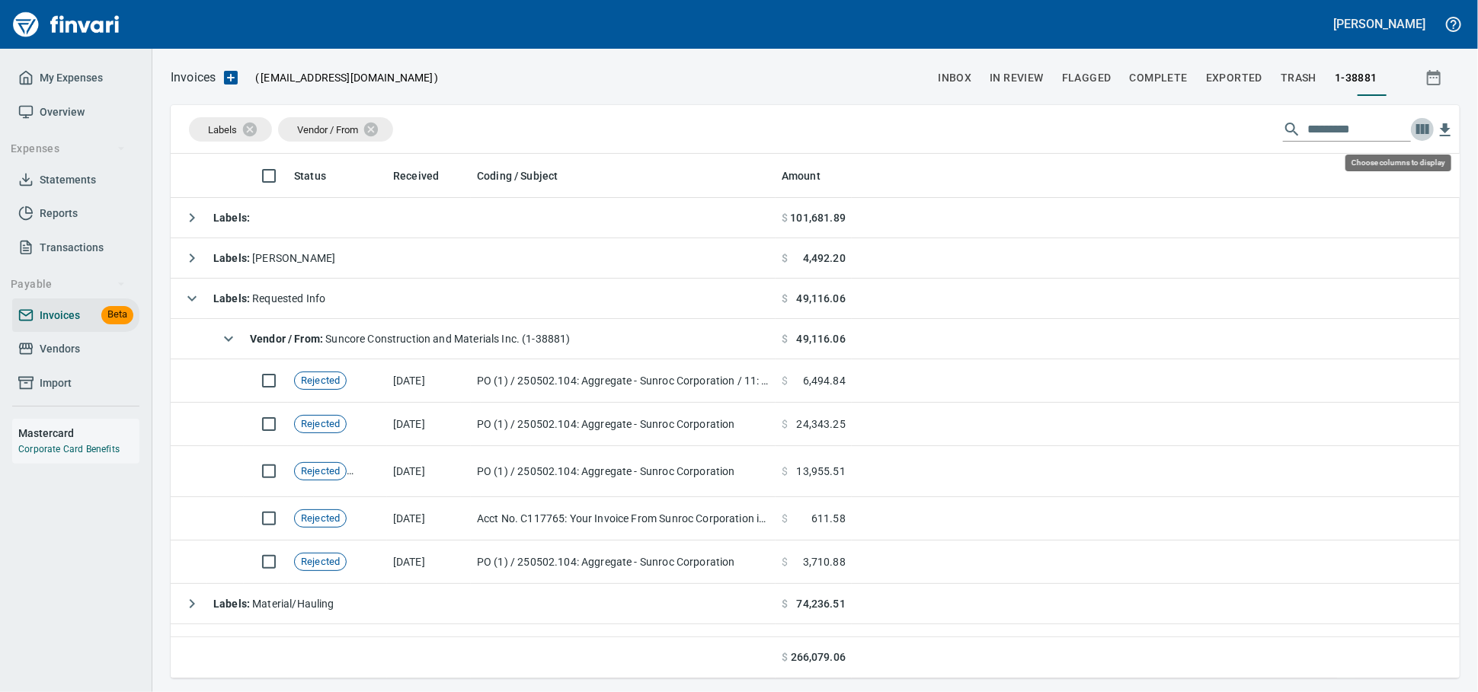
click at [1422, 139] on icon "button" at bounding box center [1422, 129] width 18 height 18
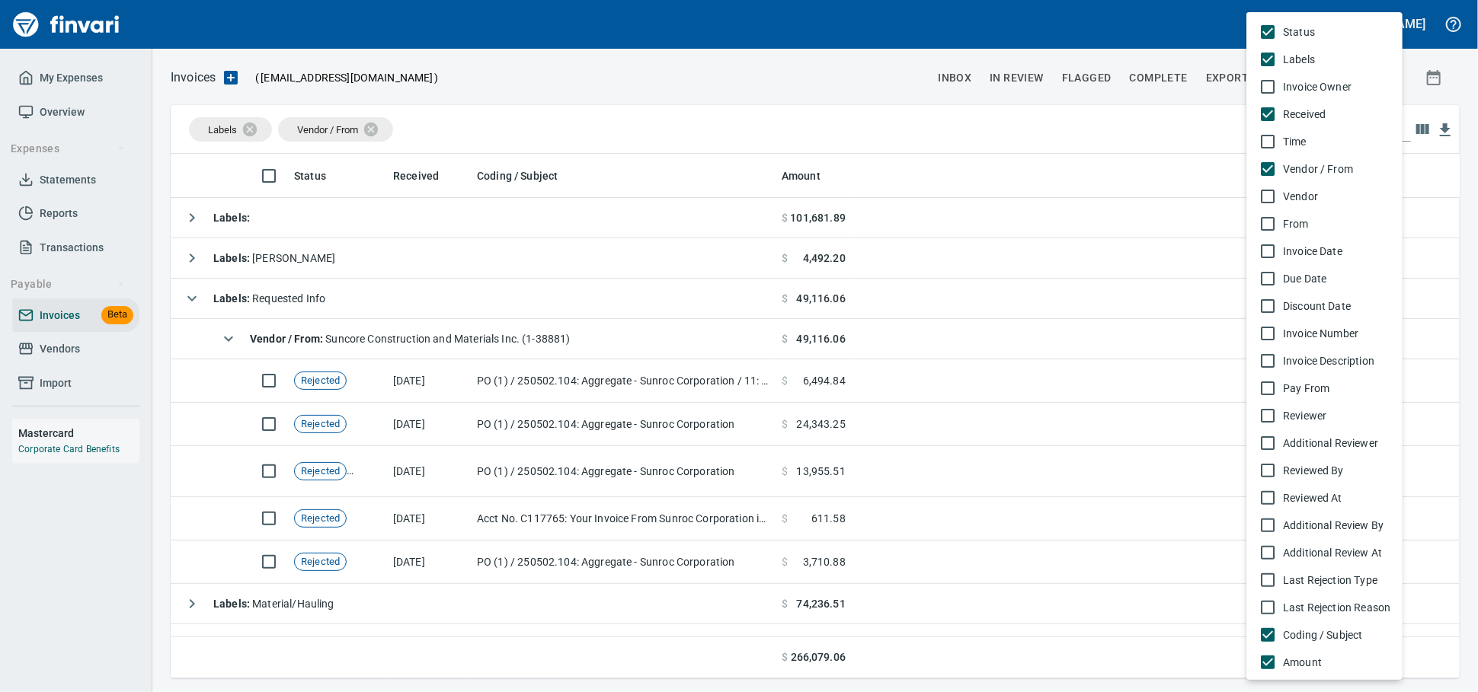
click at [1344, 341] on span "Invoice Number" at bounding box center [1336, 333] width 107 height 15
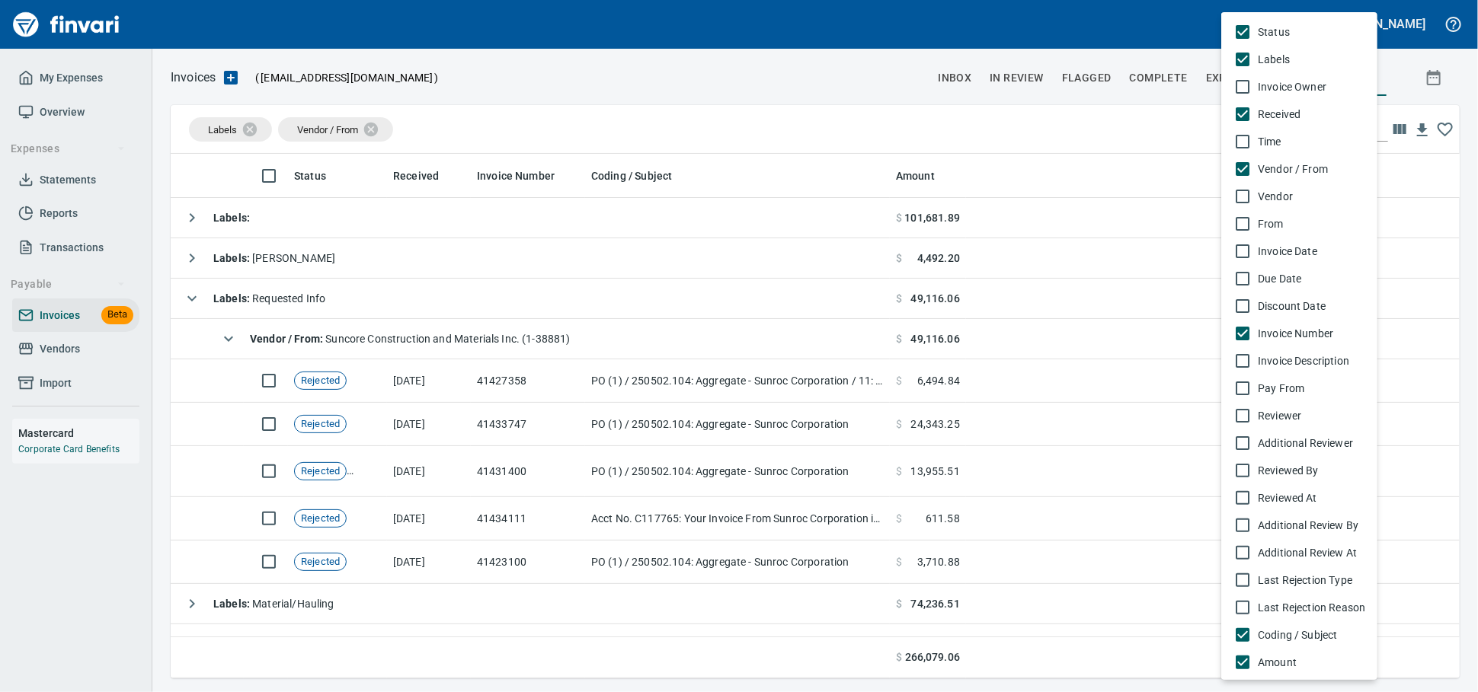
click at [526, 472] on div at bounding box center [739, 346] width 1478 height 692
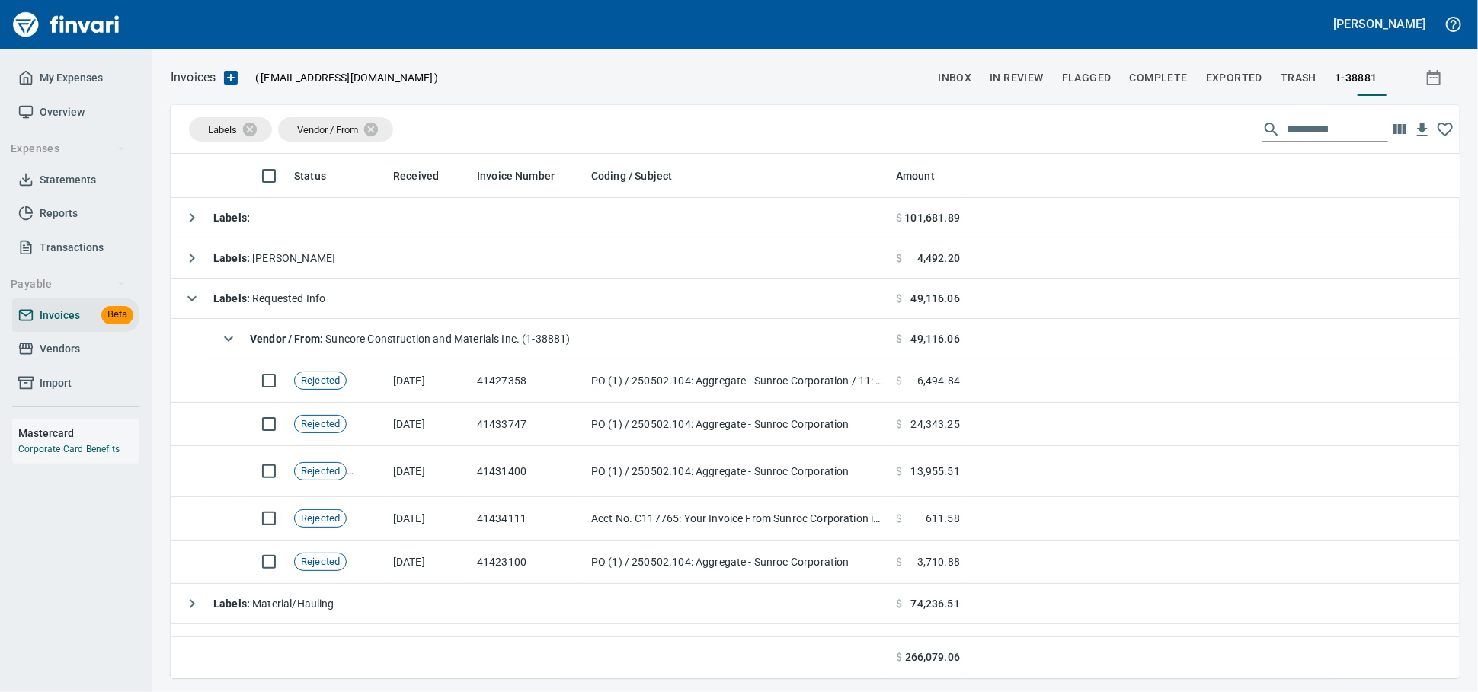
click at [526, 472] on td "41431400" at bounding box center [528, 471] width 114 height 51
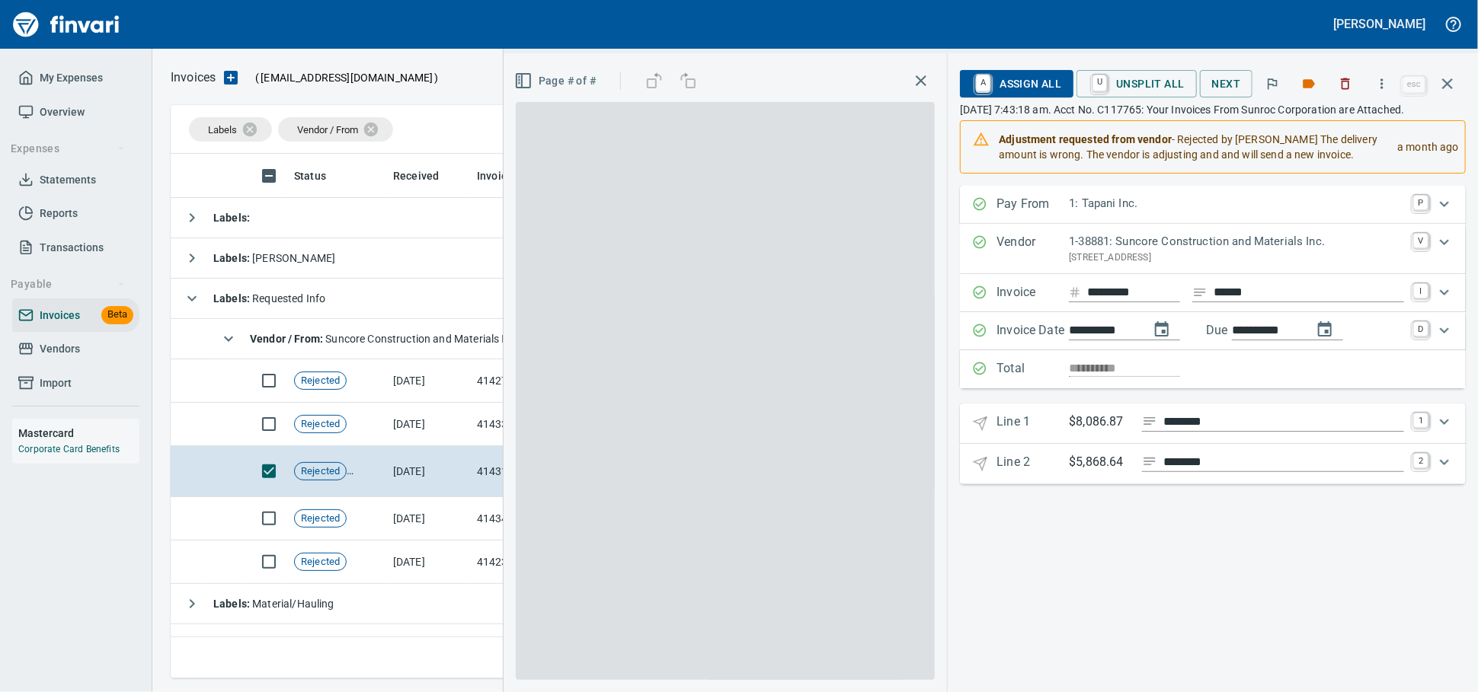
scroll to position [511, 1261]
click at [1341, 90] on icon "button" at bounding box center [1345, 83] width 9 height 11
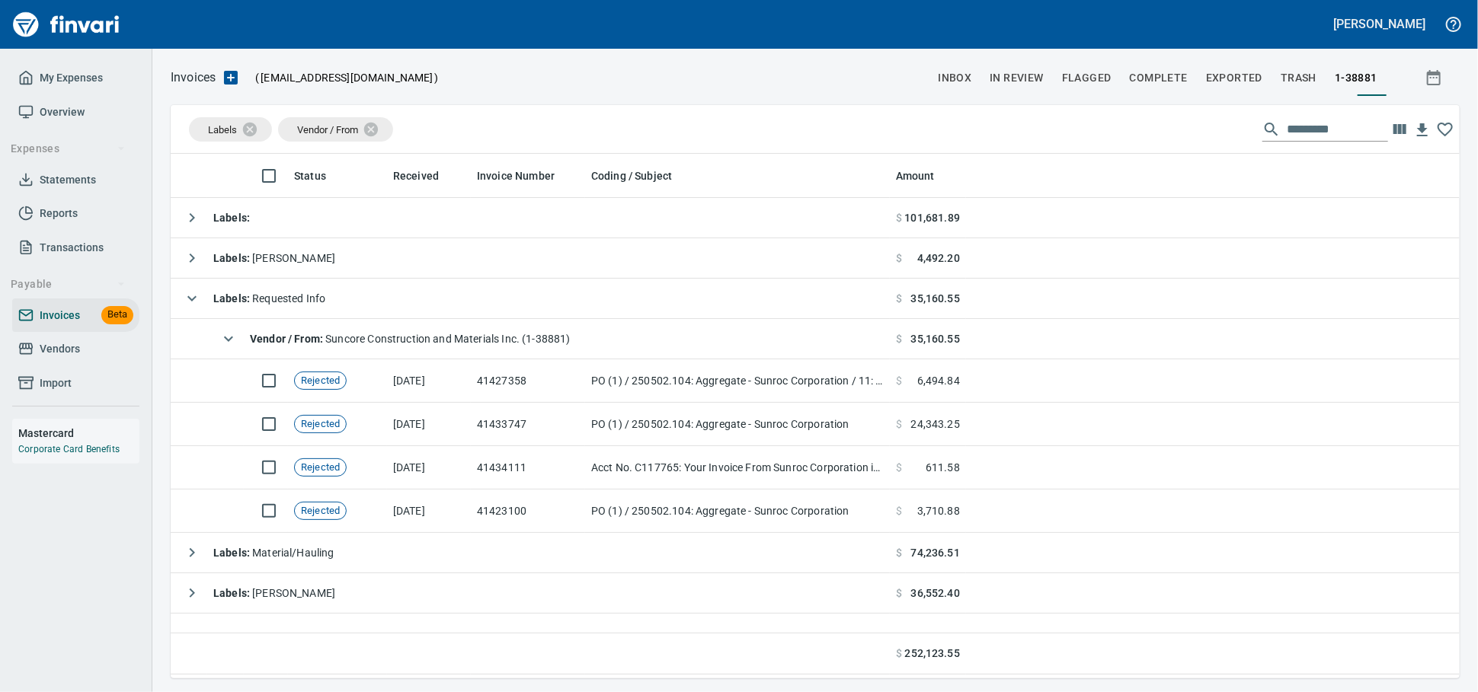
scroll to position [511, 1275]
click at [62, 366] on link "Vendors" at bounding box center [75, 349] width 127 height 34
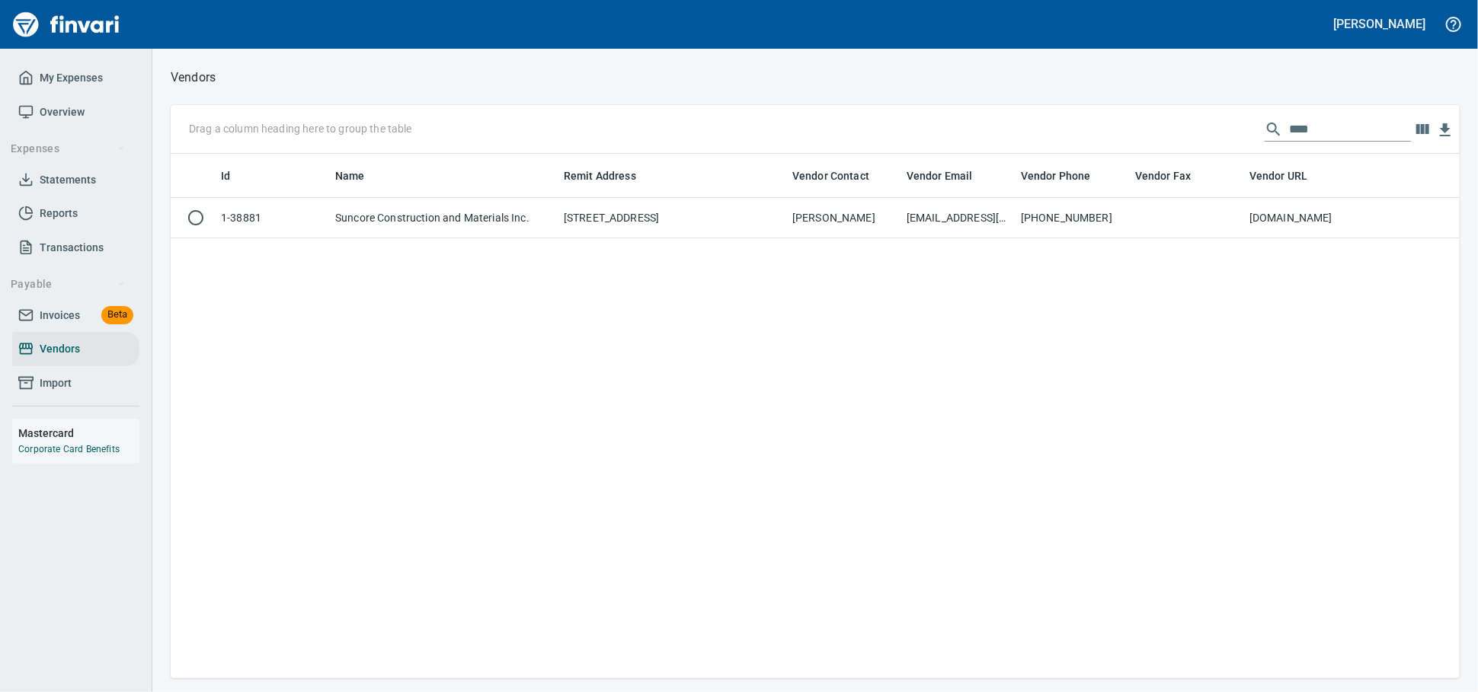
scroll to position [511, 1275]
drag, startPoint x: 797, startPoint y: 127, endPoint x: 764, endPoint y: 123, distance: 33.0
click at [772, 127] on div "Drag a column heading here to group the table ****" at bounding box center [815, 129] width 1289 height 49
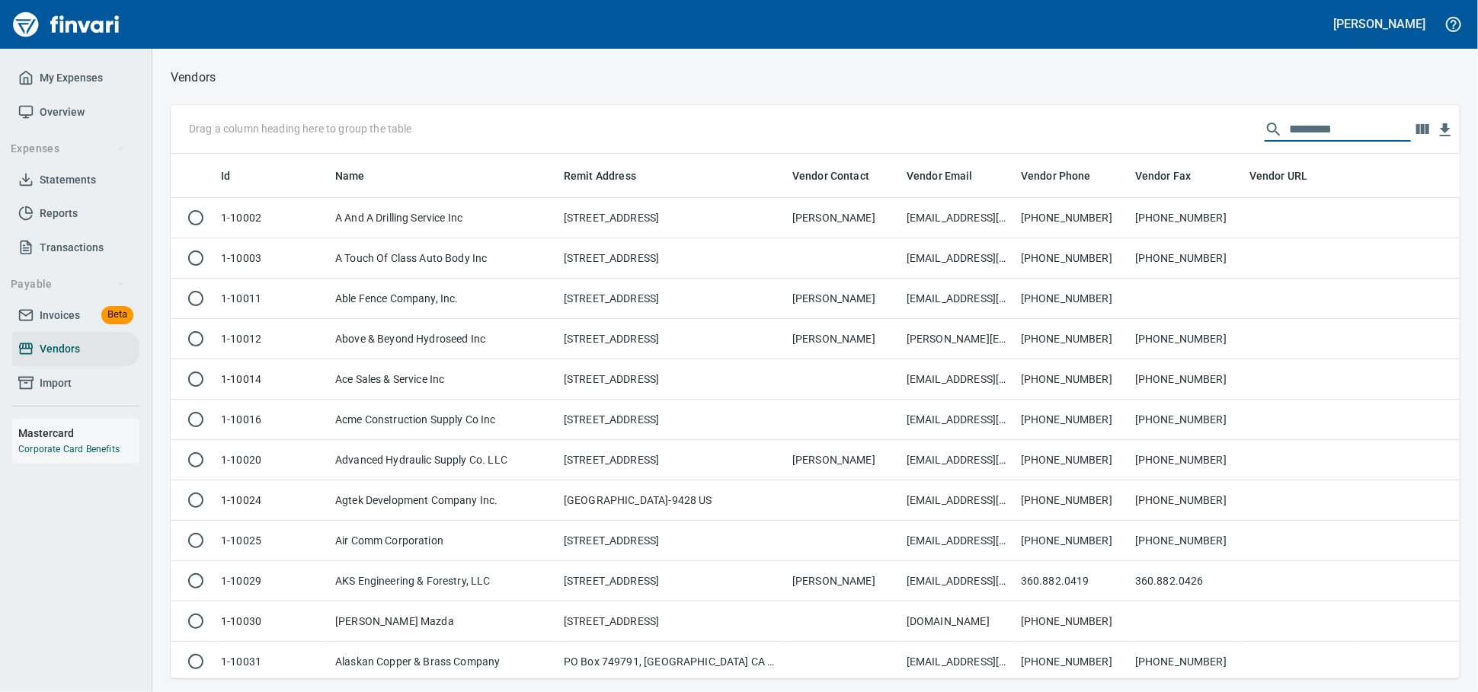
scroll to position [511, 1262]
click at [71, 325] on span "Invoices" at bounding box center [60, 315] width 40 height 19
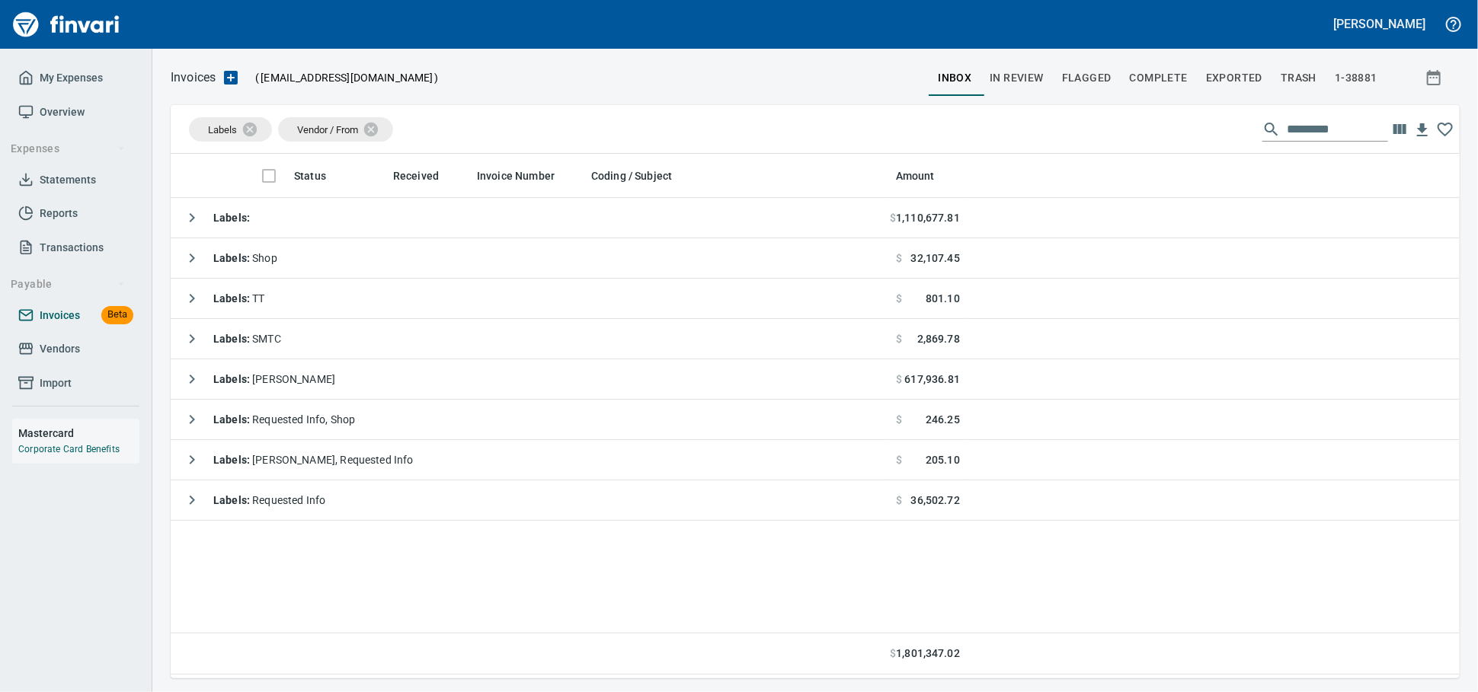
scroll to position [511, 1275]
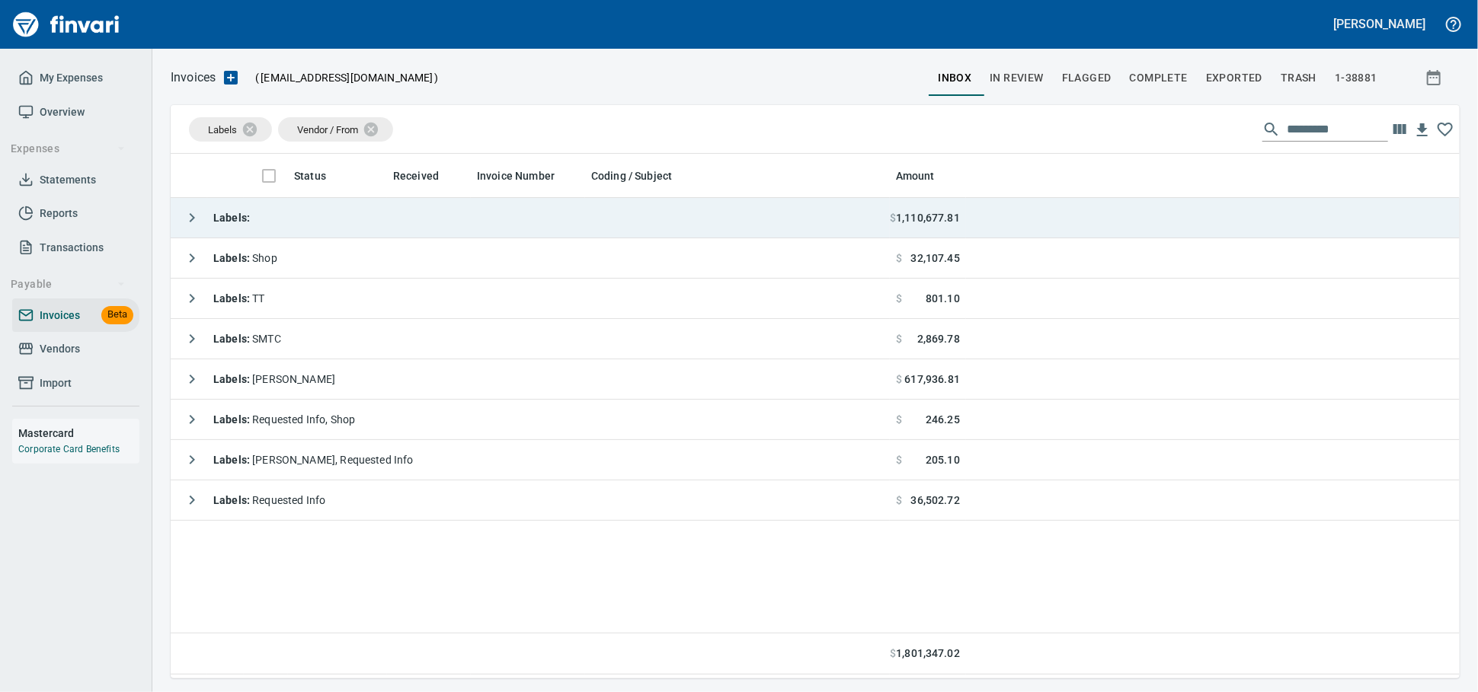
click at [369, 221] on td "Labels :" at bounding box center [530, 218] width 719 height 40
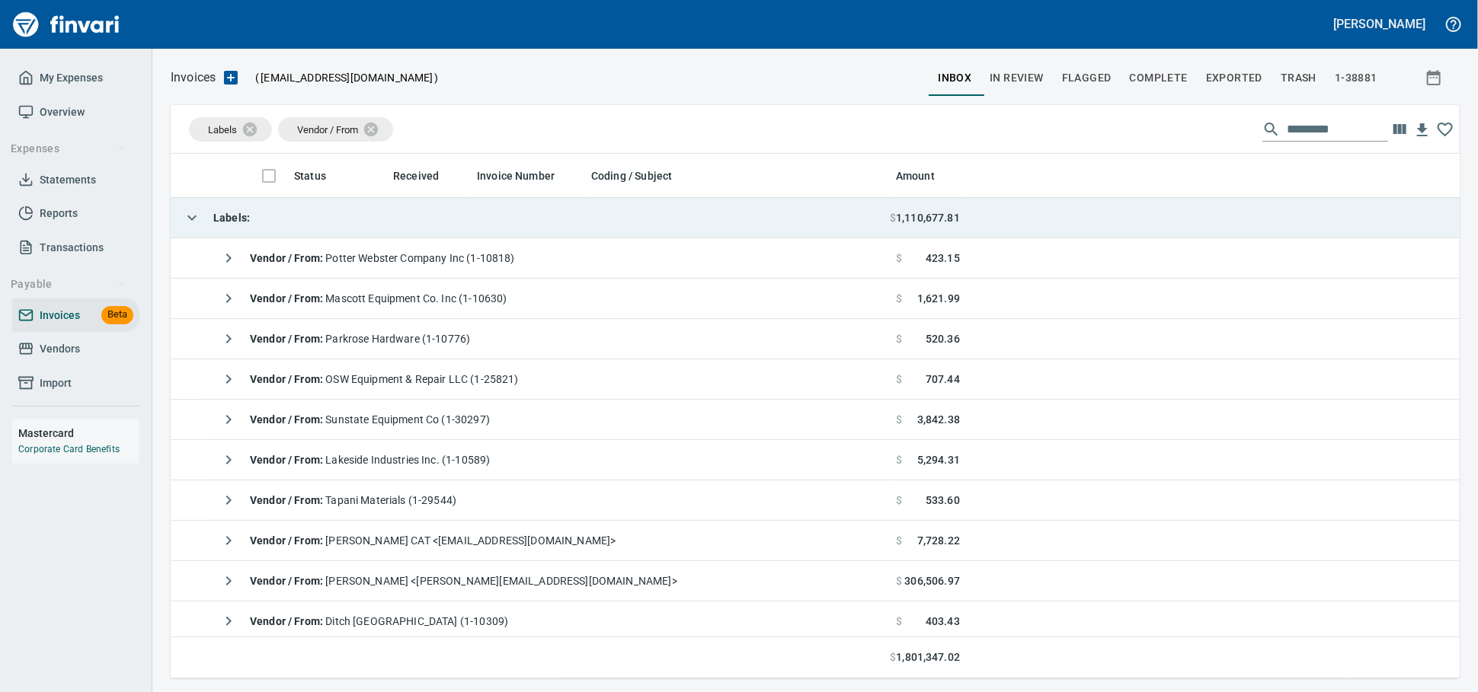
scroll to position [511, 1262]
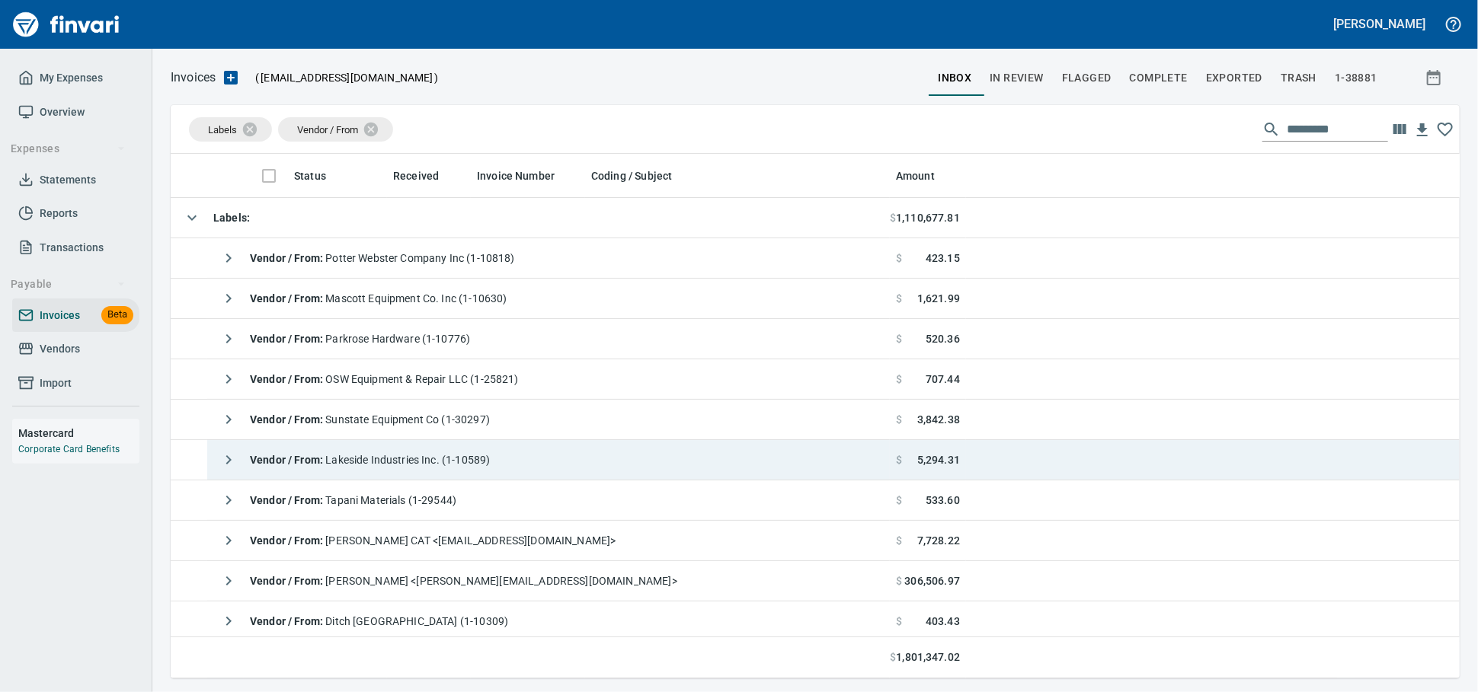
click at [398, 461] on span "Vendor / From : Lakeside Industries Inc. (1-10589)" at bounding box center [370, 460] width 240 height 12
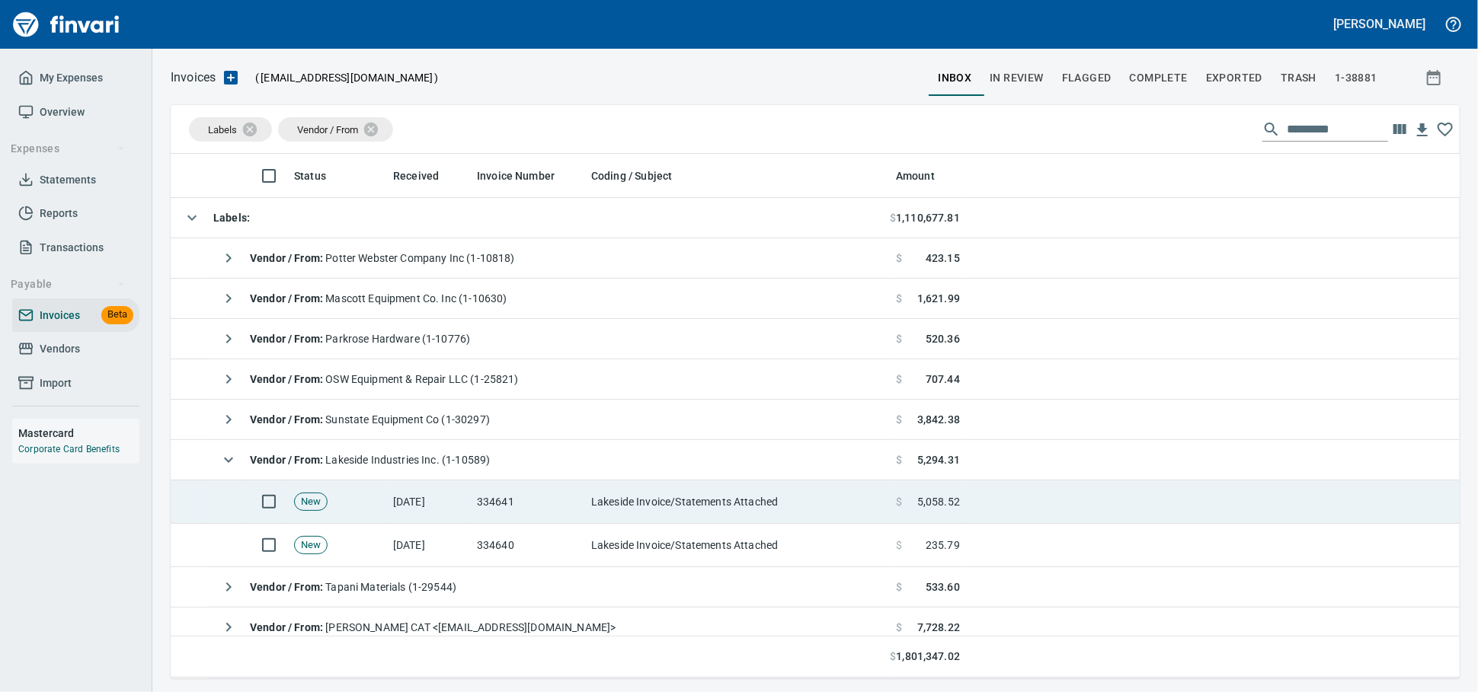
drag, startPoint x: 540, startPoint y: 505, endPoint x: 569, endPoint y: 503, distance: 29.0
click at [540, 504] on td "334641" at bounding box center [528, 502] width 114 height 43
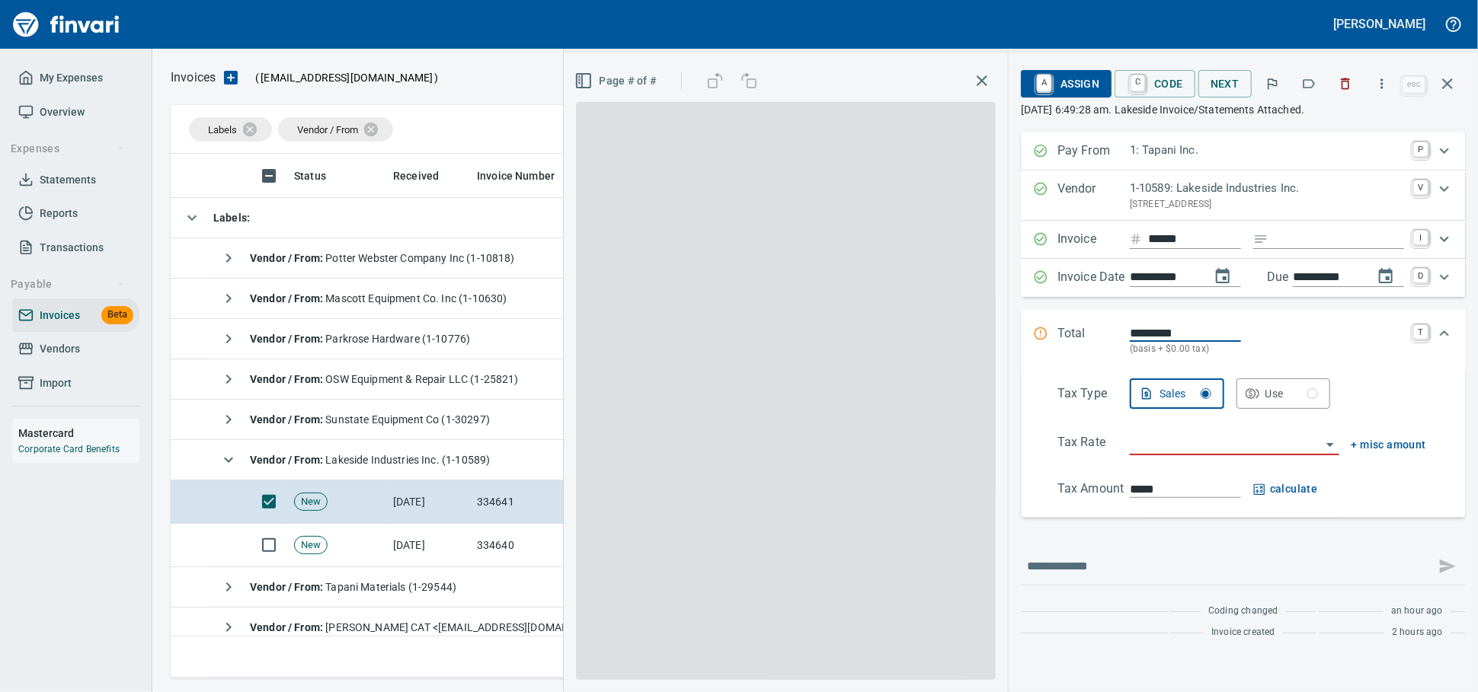
scroll to position [511, 1261]
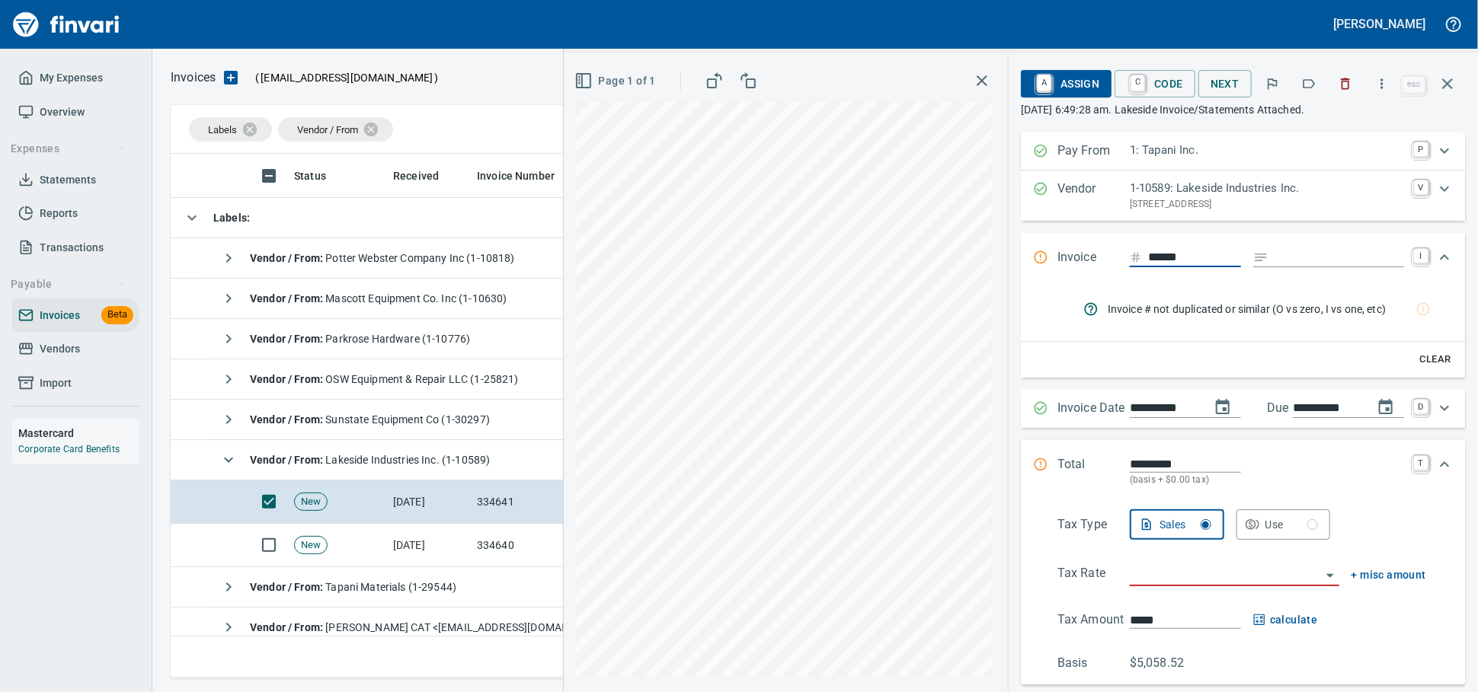
click at [1308, 267] on input "Expand" at bounding box center [1338, 257] width 129 height 19
click at [1171, 267] on input "******" at bounding box center [1194, 257] width 93 height 19
type input "******"
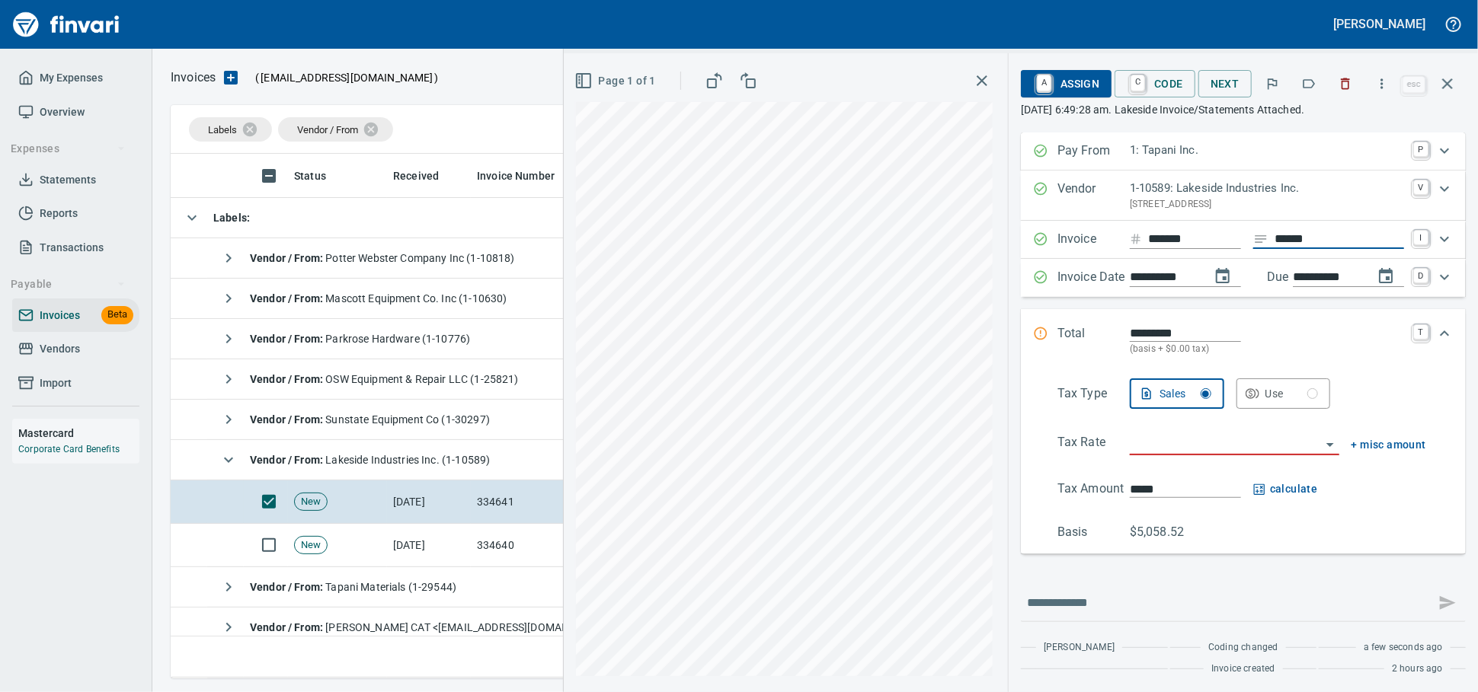
type input "******"
click at [1151, 455] on input "search" at bounding box center [1224, 443] width 191 height 21
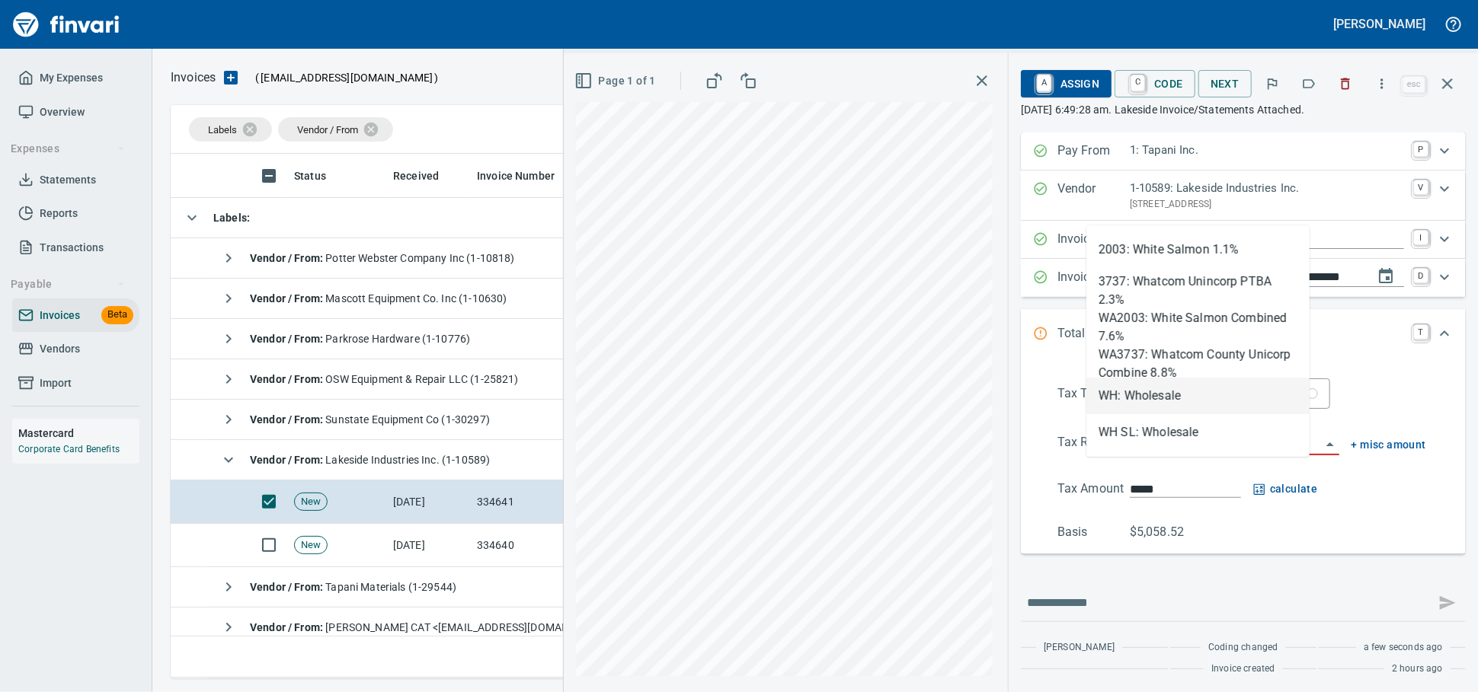
click at [1158, 401] on li "WH: Wholesale" at bounding box center [1197, 396] width 223 height 37
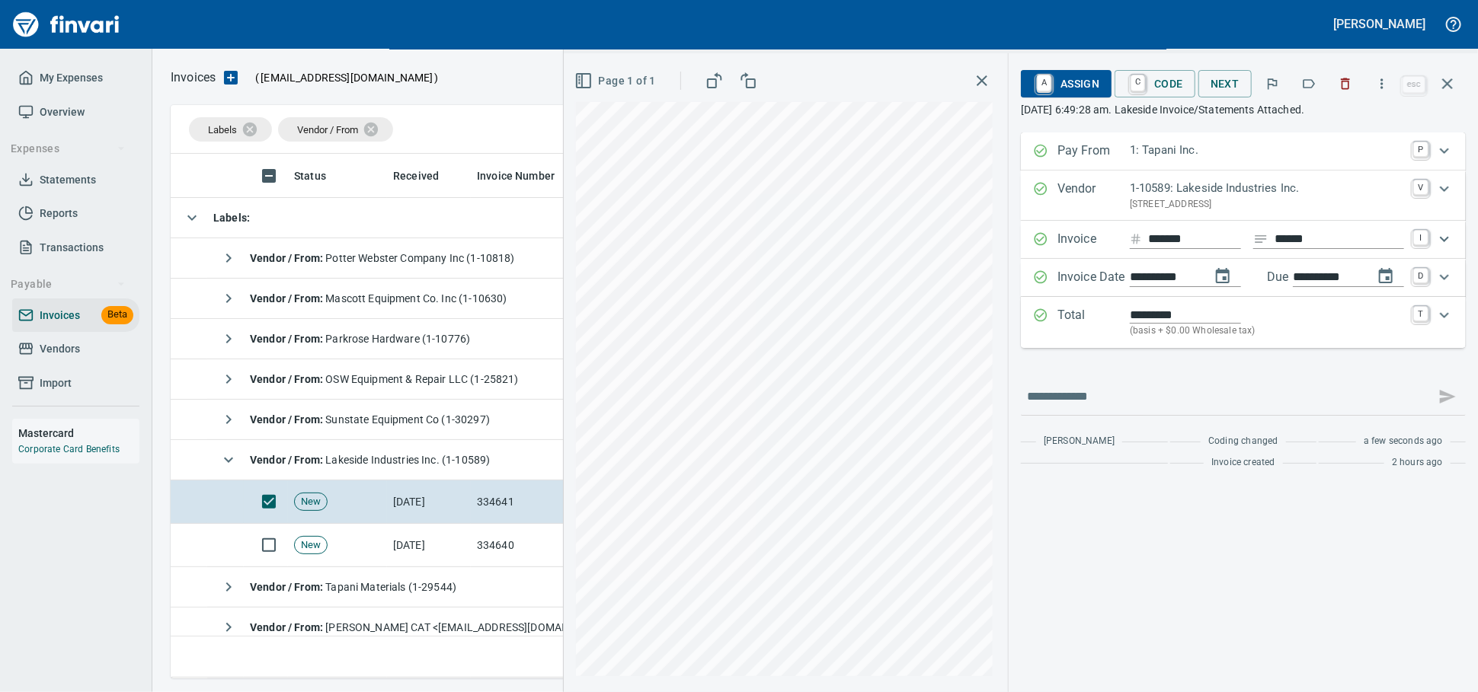
type input "**********"
click at [1061, 86] on span "A Assign" at bounding box center [1066, 84] width 66 height 26
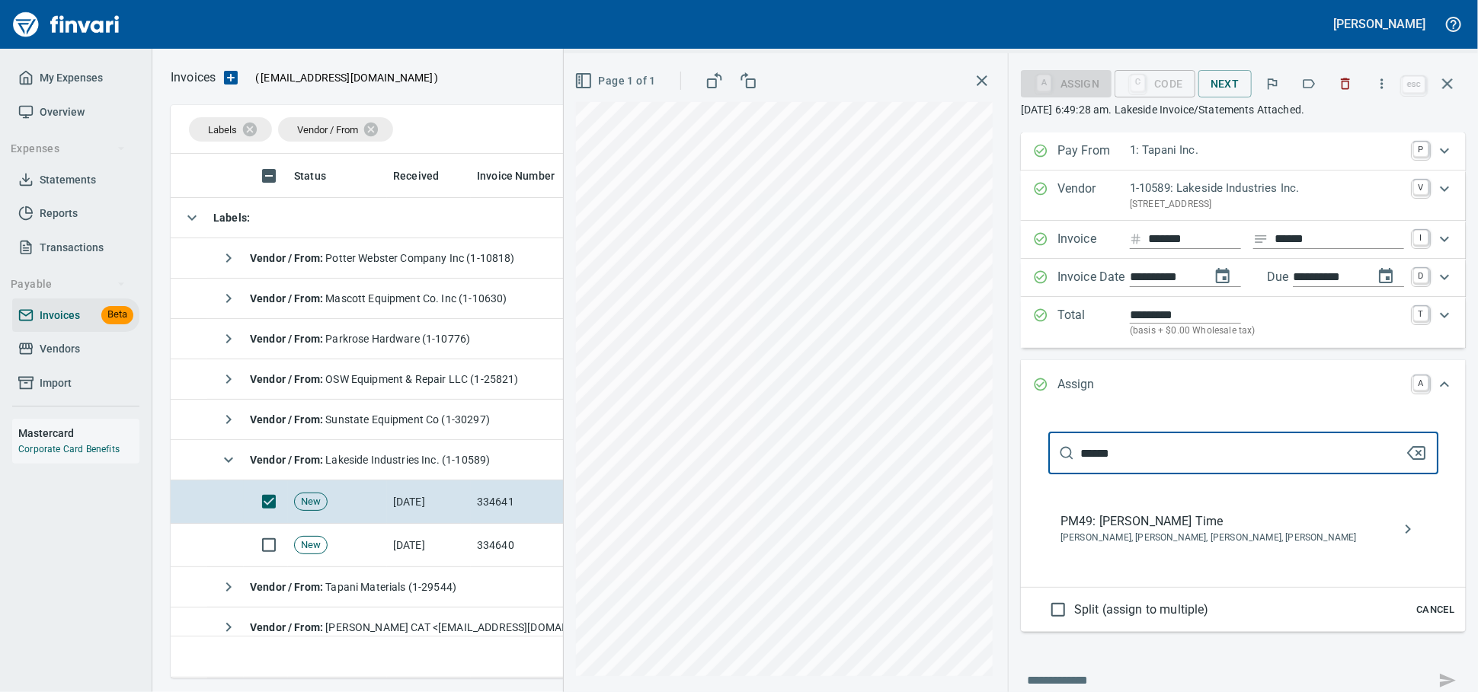
type input "******"
click at [1125, 531] on span "PM49: [PERSON_NAME] Time" at bounding box center [1230, 522] width 341 height 18
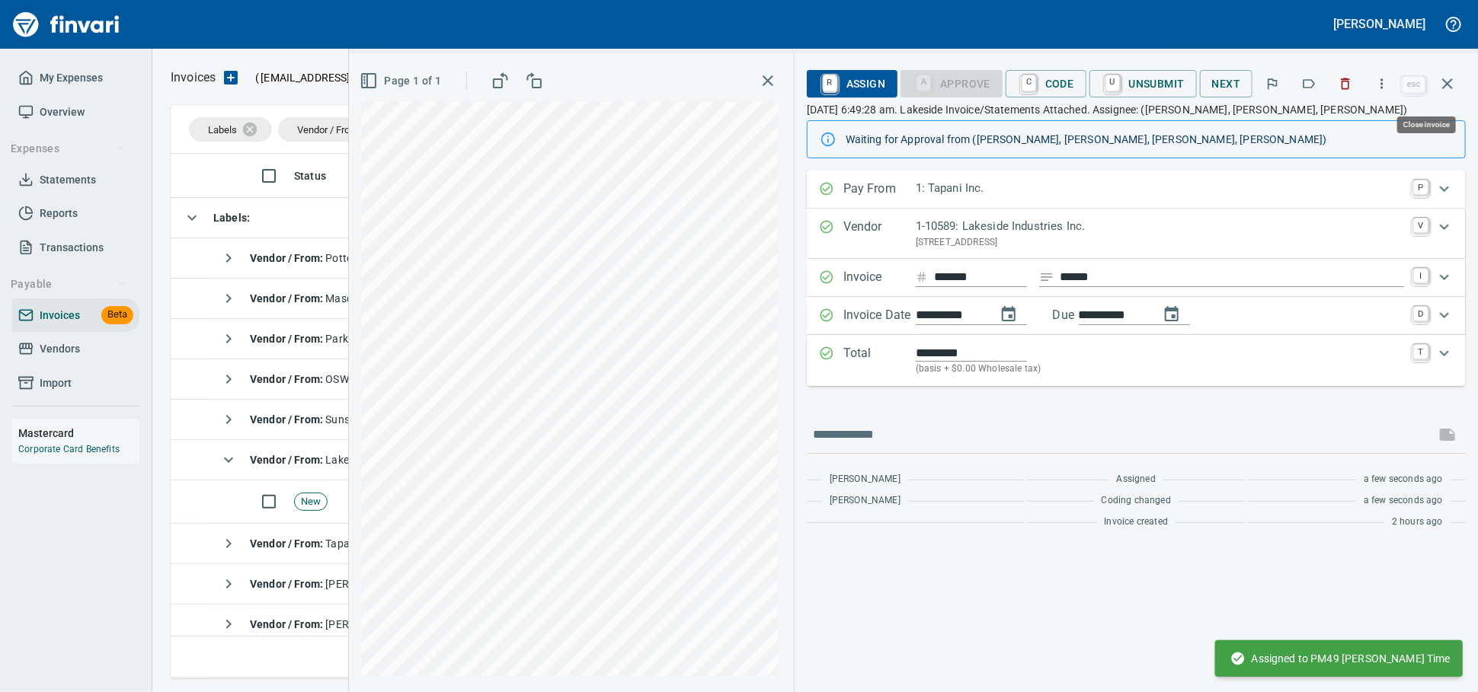
click at [1446, 91] on icon "button" at bounding box center [1447, 84] width 18 height 18
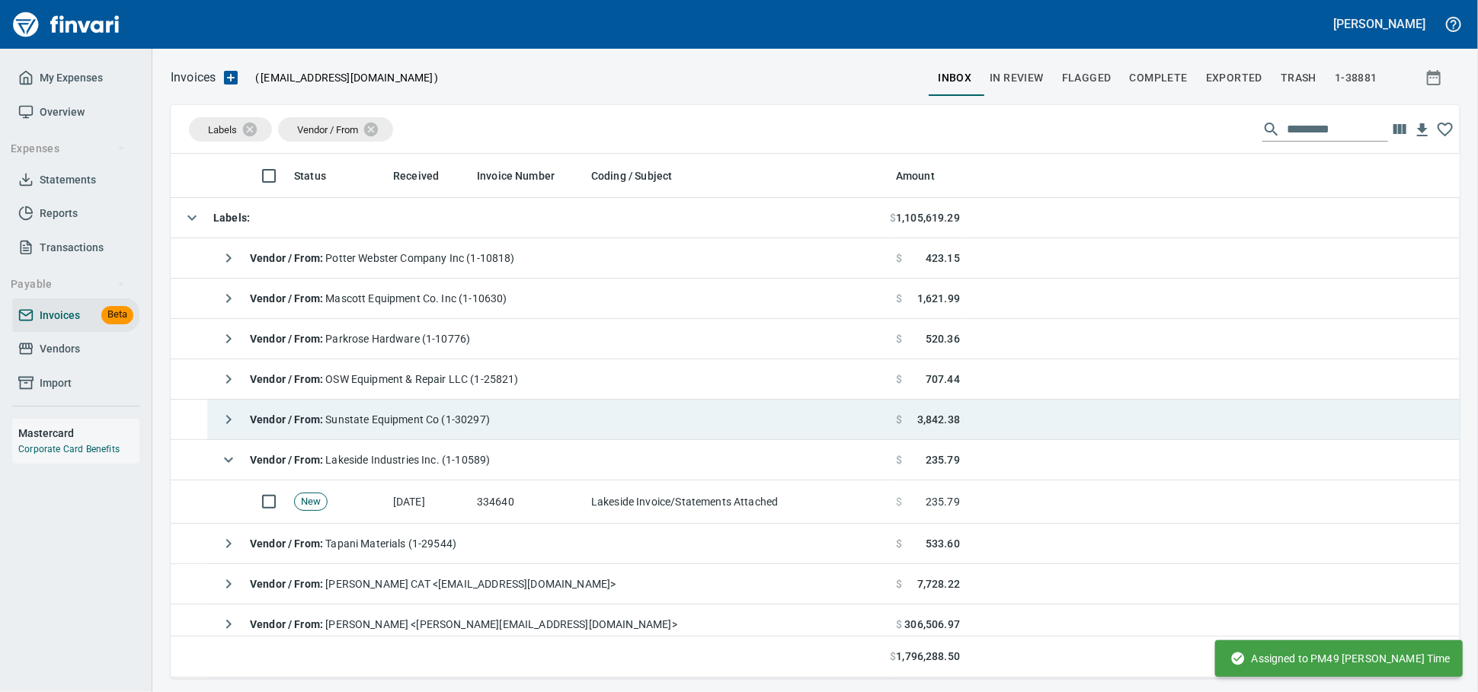
scroll to position [511, 1262]
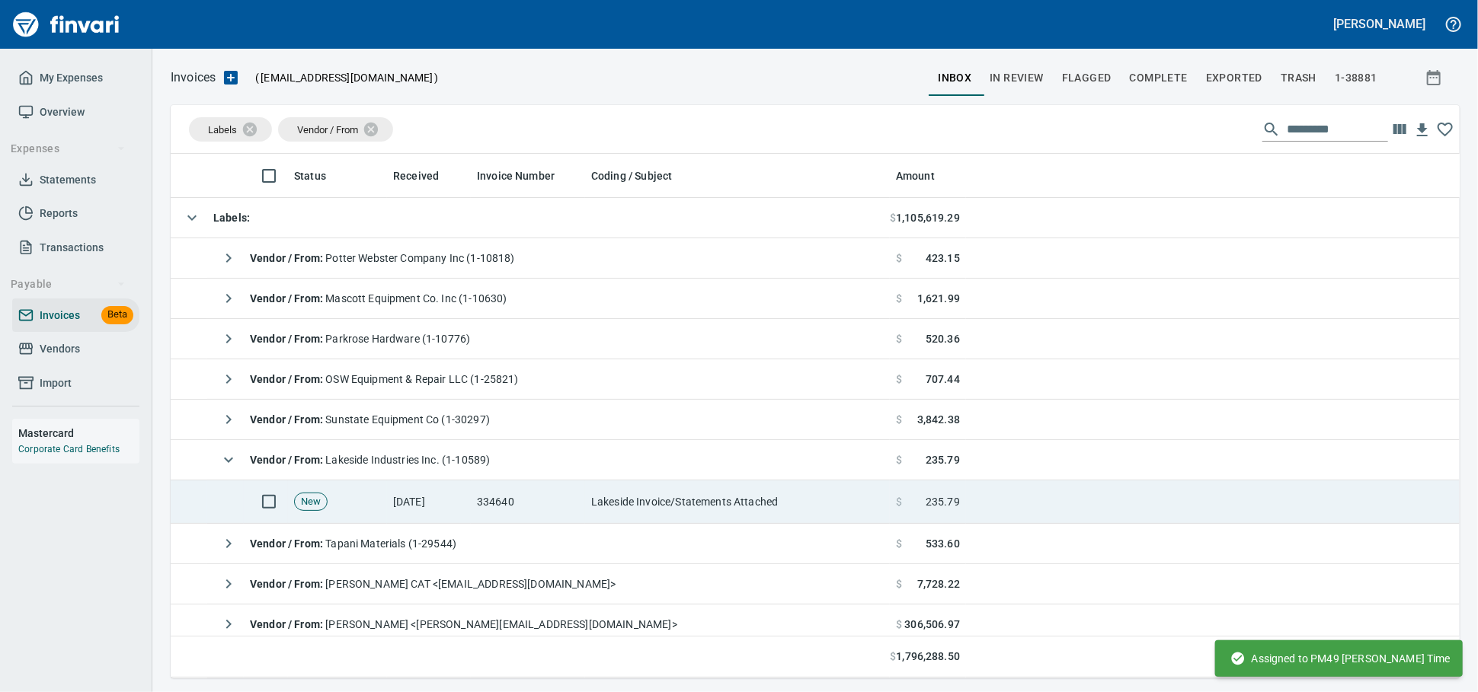
click at [637, 508] on td "Lakeside Invoice/Statements Attached" at bounding box center [737, 502] width 305 height 43
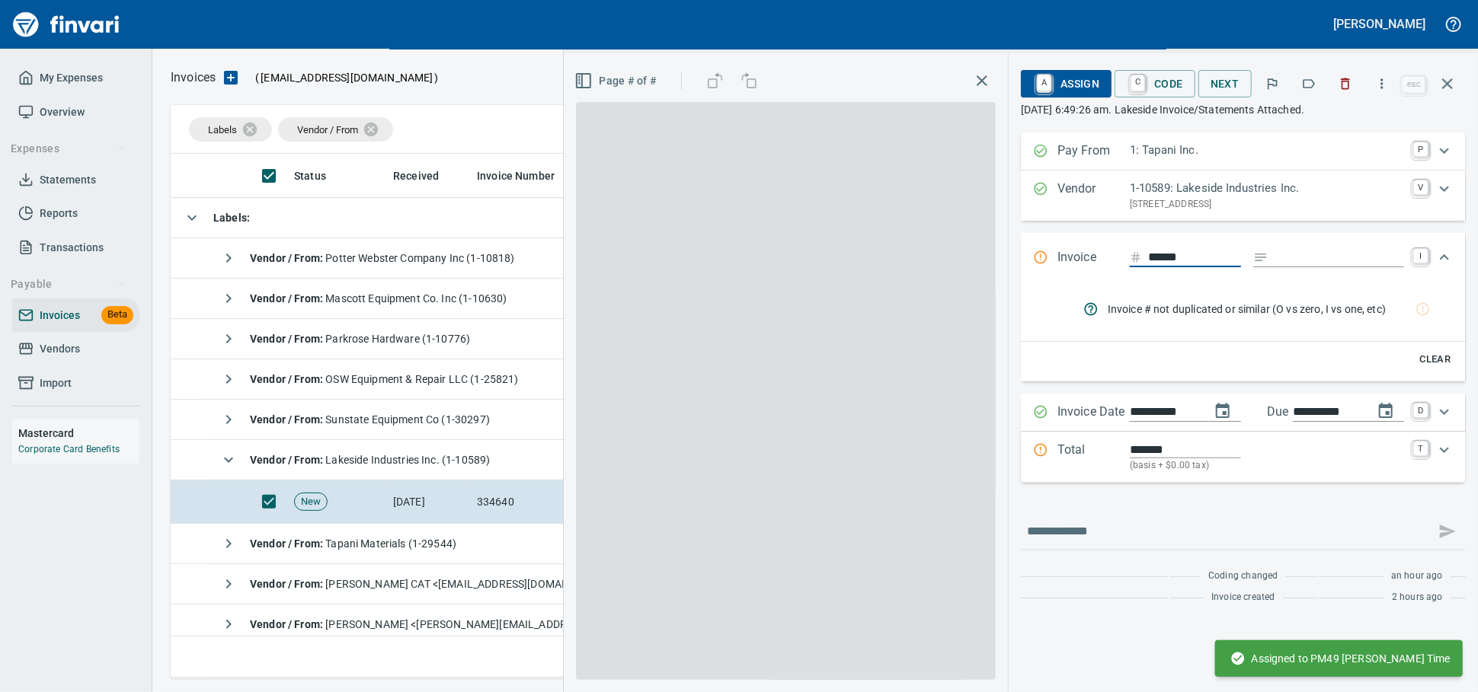
scroll to position [511, 1261]
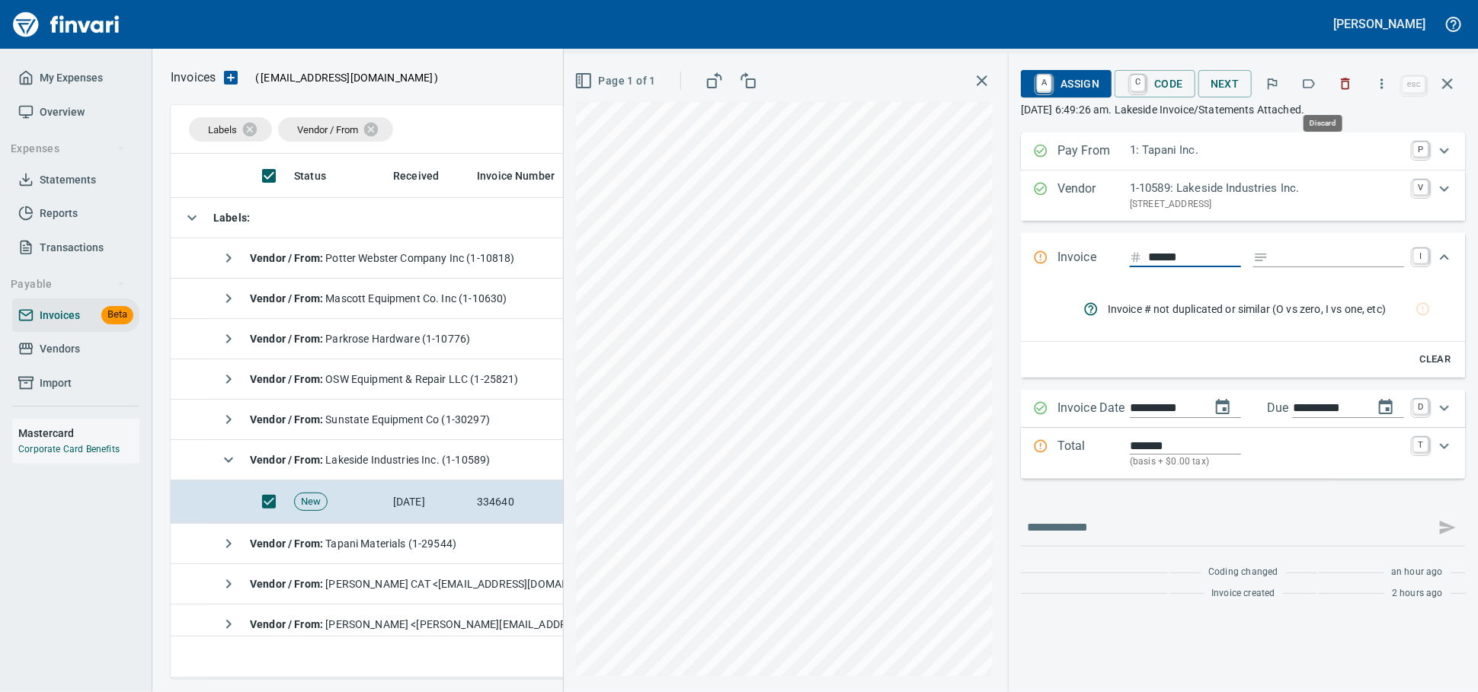
click at [1338, 88] on icon "button" at bounding box center [1344, 83] width 15 height 15
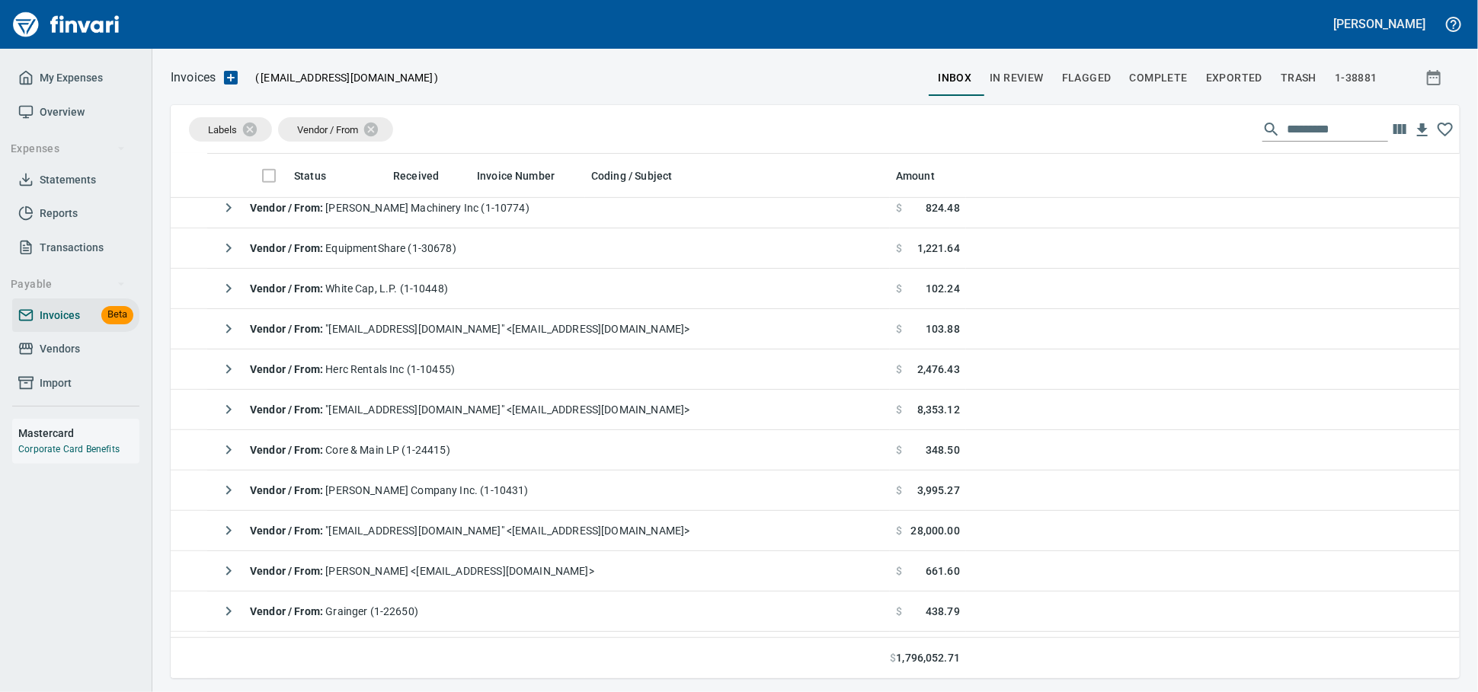
scroll to position [507, 0]
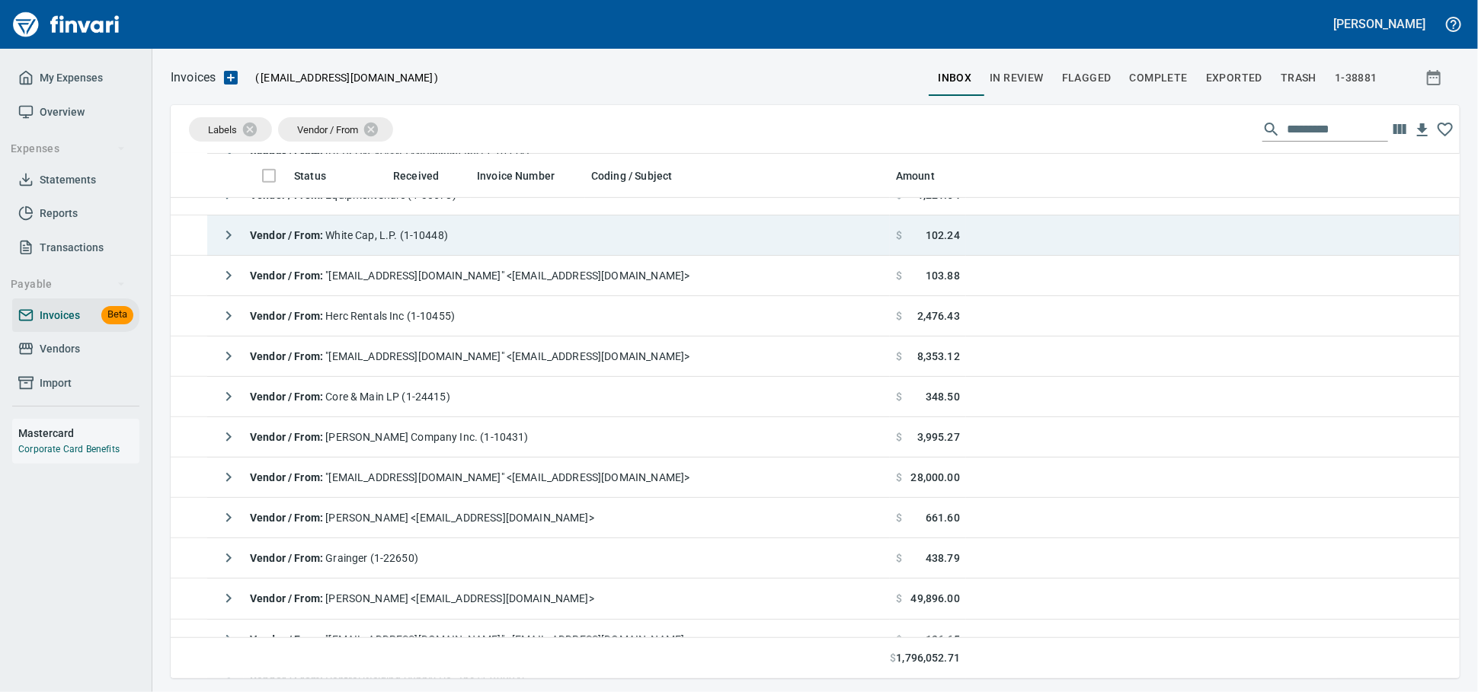
click at [448, 238] on span "Vendor / From : White Cap, L.P. (1-10448)" at bounding box center [349, 235] width 198 height 12
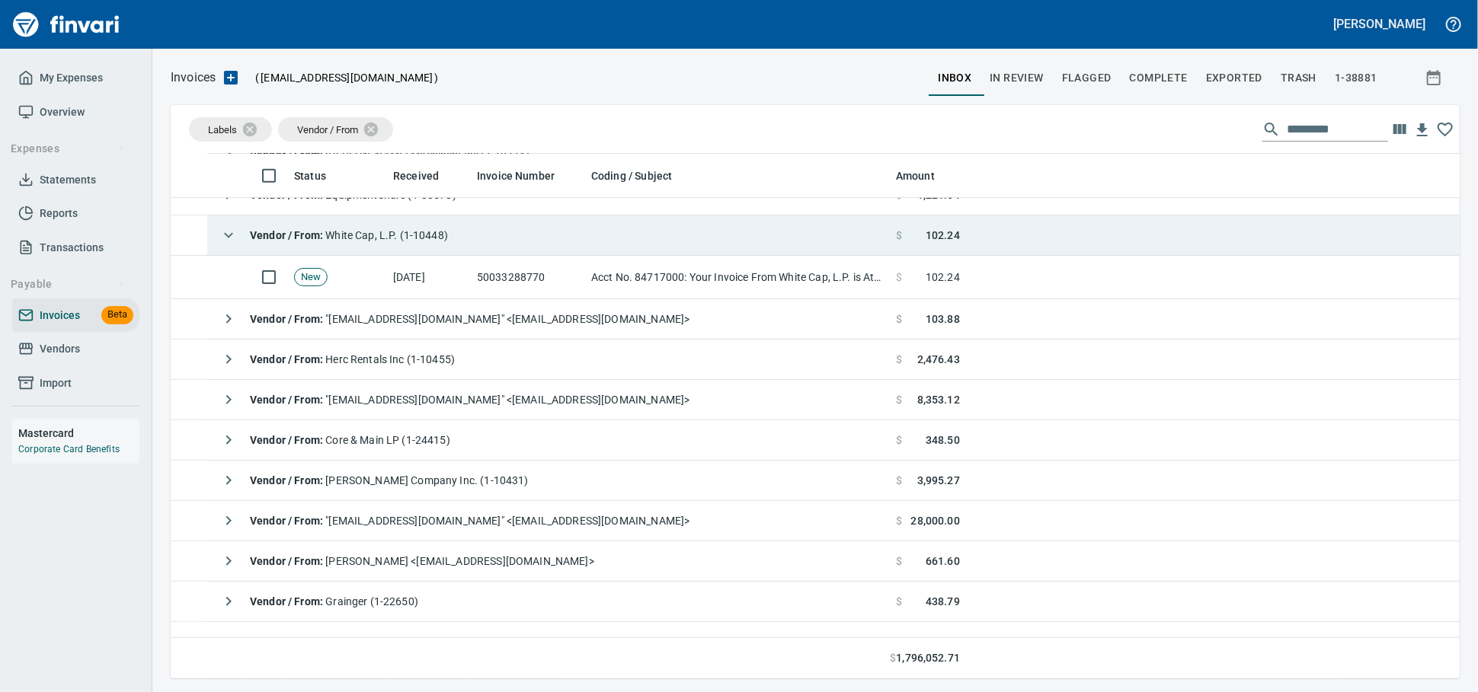
click at [448, 230] on span "Vendor / From : White Cap, L.P. (1-10448)" at bounding box center [349, 235] width 198 height 12
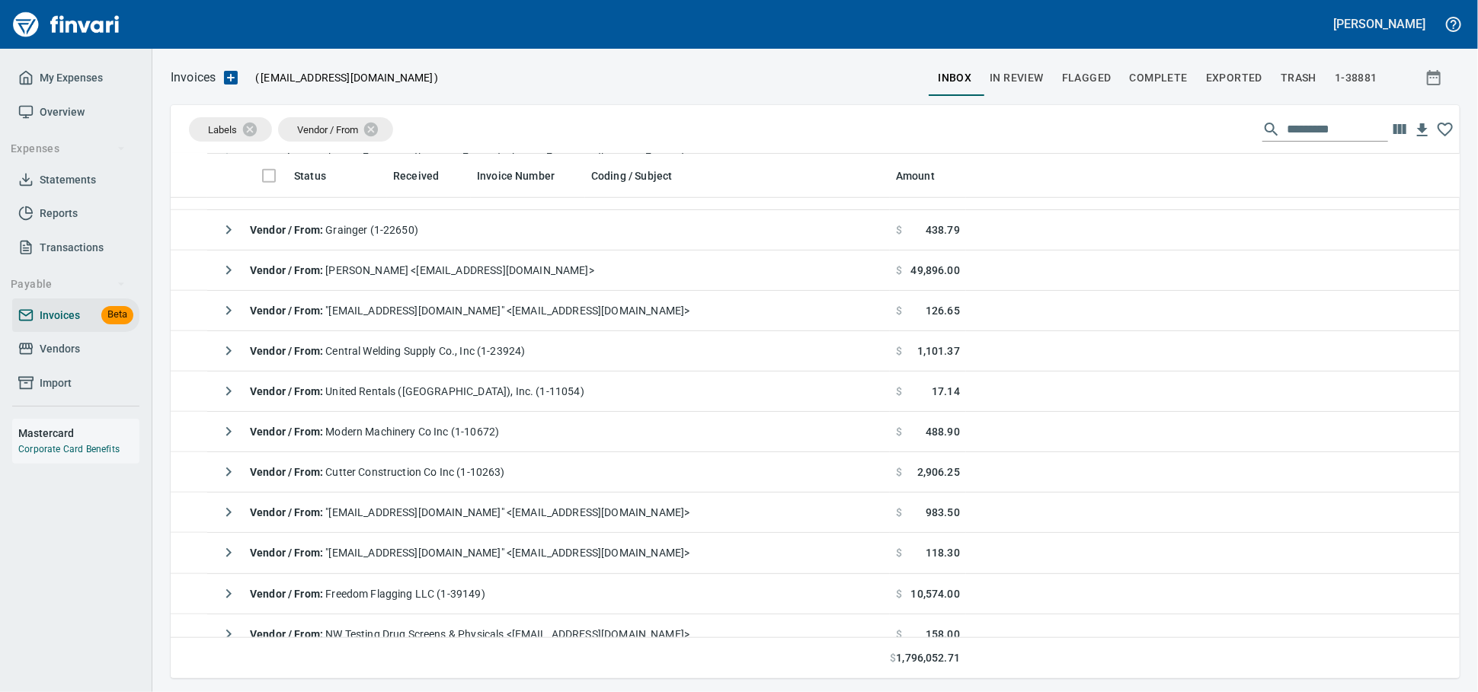
scroll to position [846, 0]
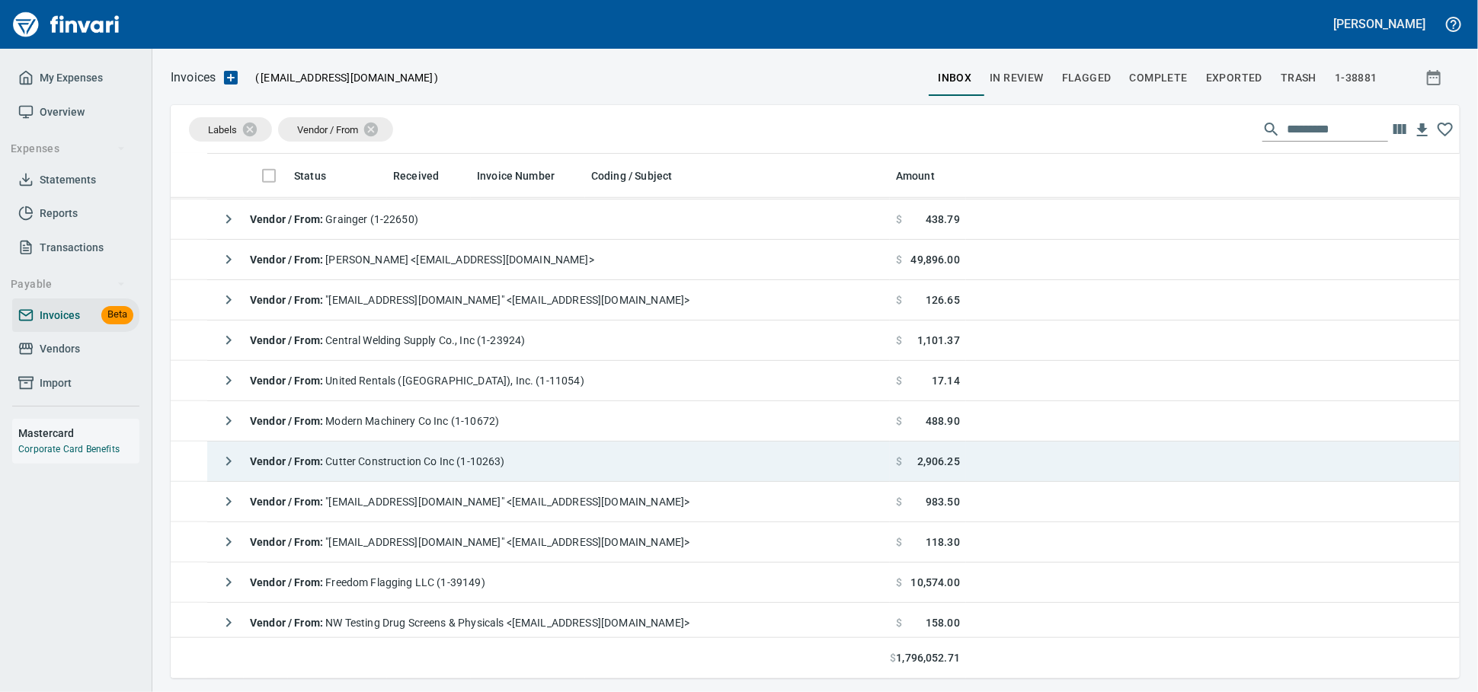
click at [425, 468] on span "Vendor / From : Cutter Construction Co Inc (1-10263)" at bounding box center [377, 461] width 255 height 12
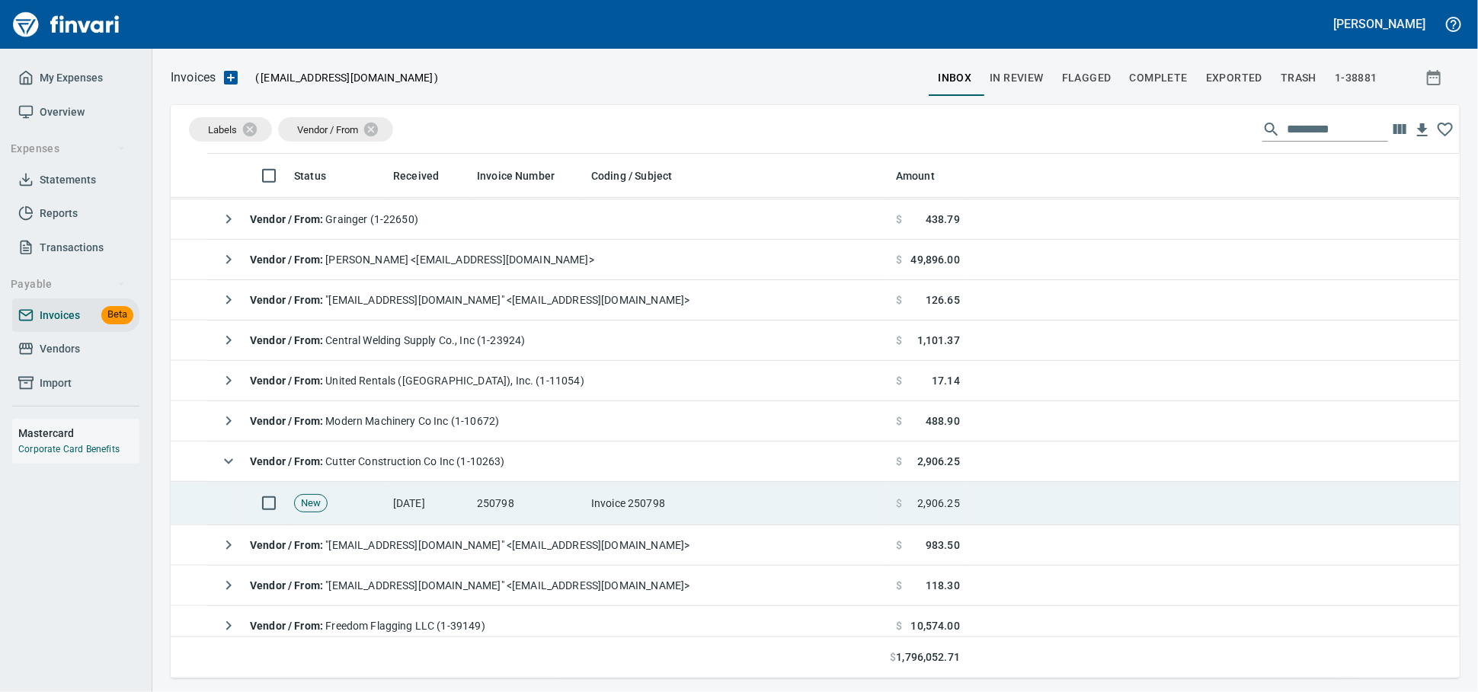
drag, startPoint x: 421, startPoint y: 508, endPoint x: 574, endPoint y: 504, distance: 153.1
click at [420, 511] on td "[DATE]" at bounding box center [429, 503] width 84 height 43
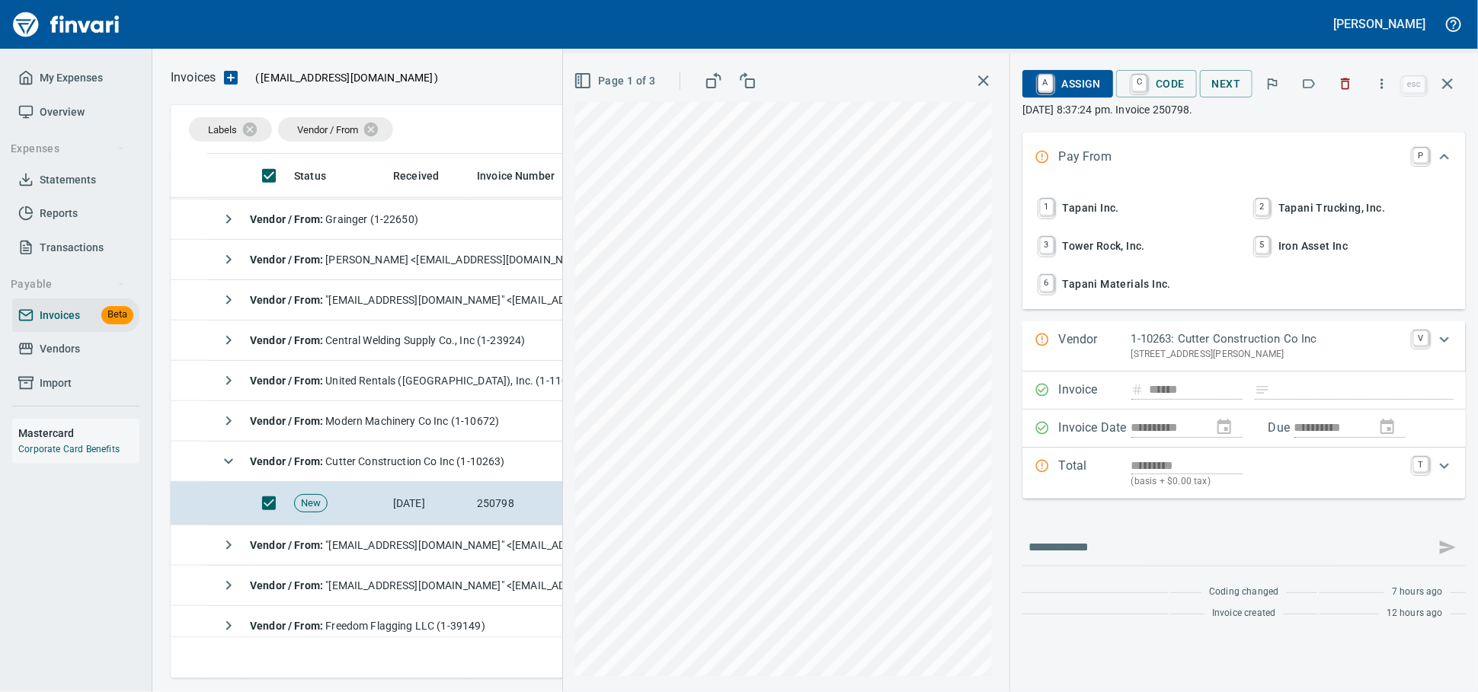
scroll to position [511, 1261]
drag, startPoint x: 1337, startPoint y: 81, endPoint x: 813, endPoint y: 144, distance: 527.8
click at [1341, 80] on icon "button" at bounding box center [1345, 83] width 9 height 11
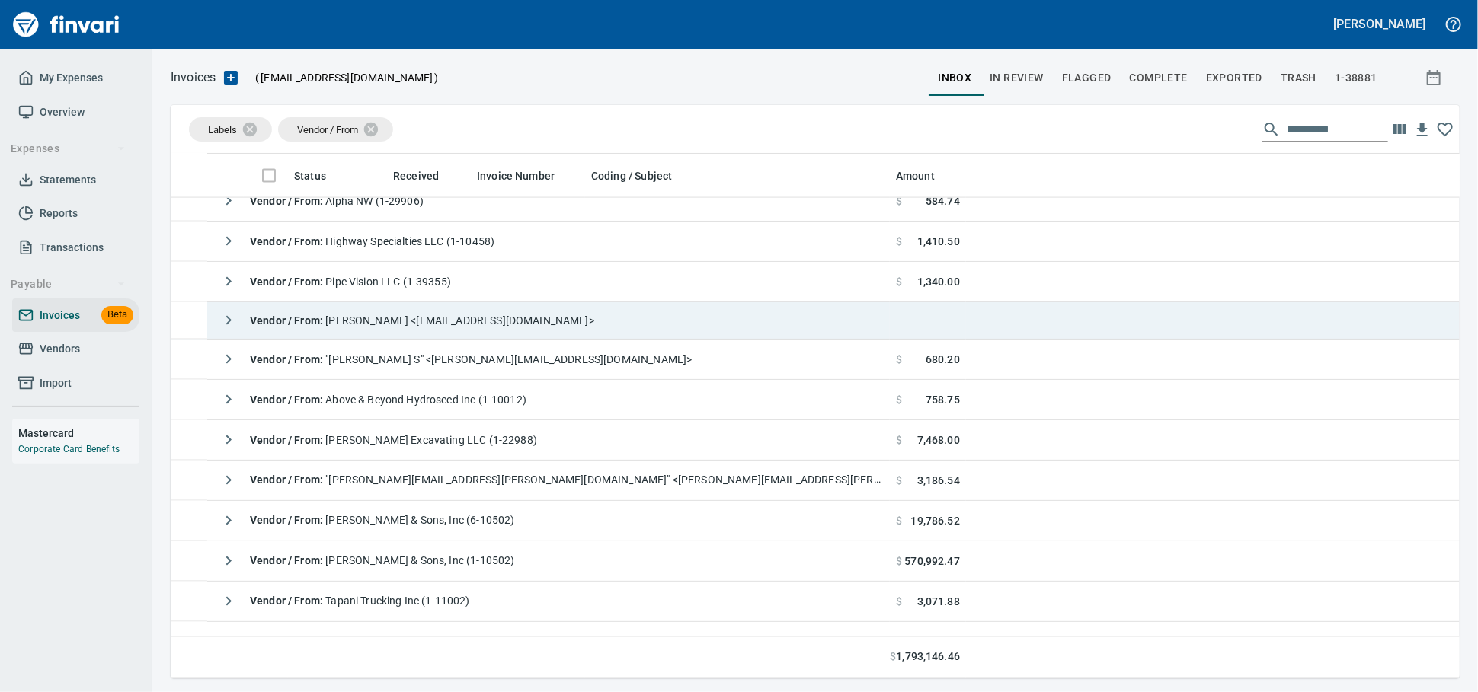
scroll to position [1523, 0]
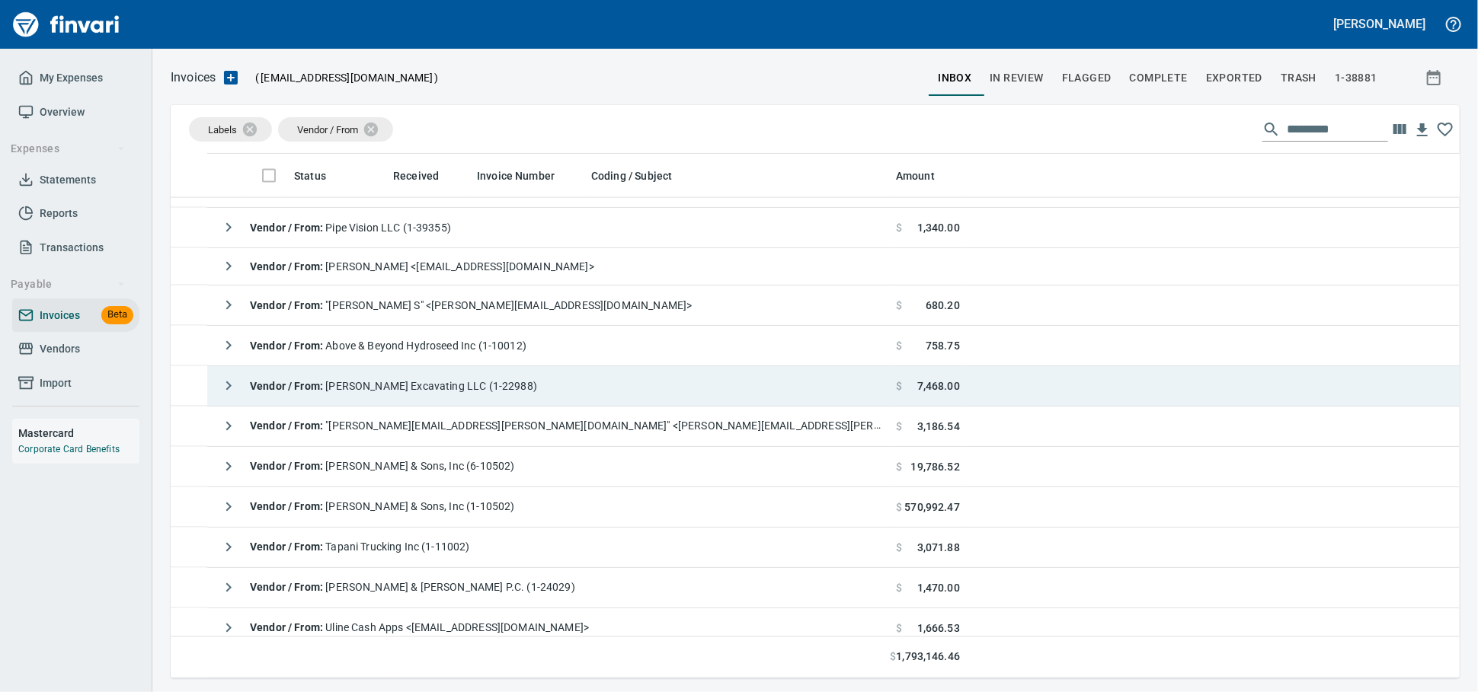
click at [448, 392] on span "Vendor / From : [PERSON_NAME] Excavating LLC (1-22988)" at bounding box center [393, 386] width 287 height 12
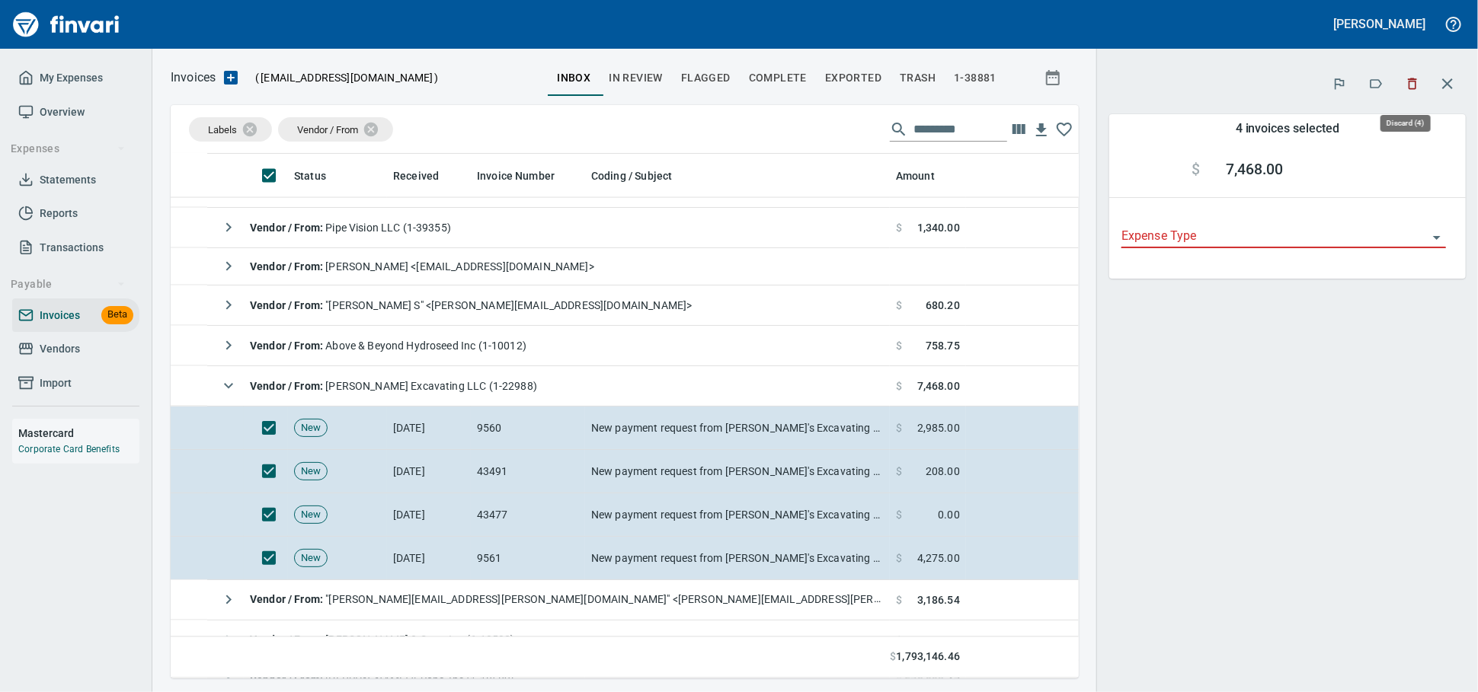
click at [1406, 75] on button "button" at bounding box center [1412, 84] width 34 height 34
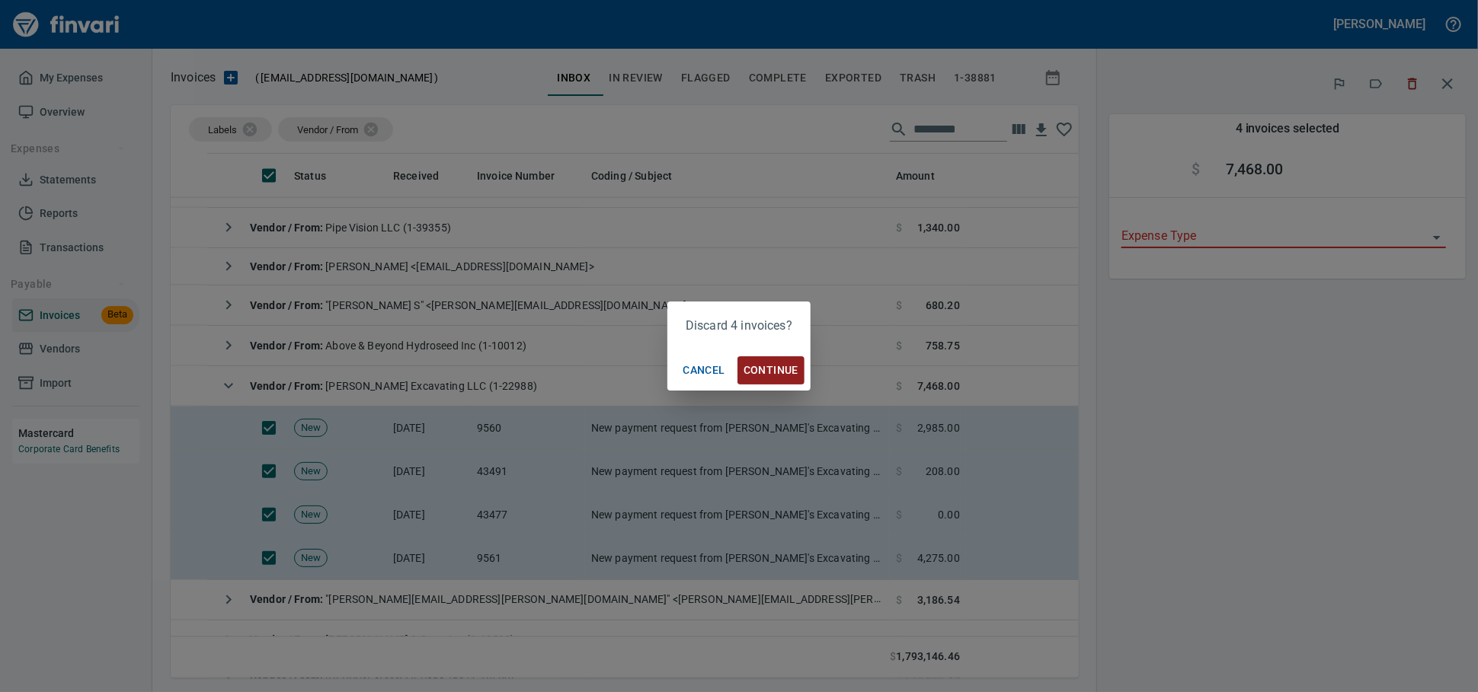
scroll to position [511, 881]
drag, startPoint x: 776, startPoint y: 365, endPoint x: 1012, endPoint y: 402, distance: 239.0
click at [775, 364] on span "Continue" at bounding box center [770, 370] width 55 height 19
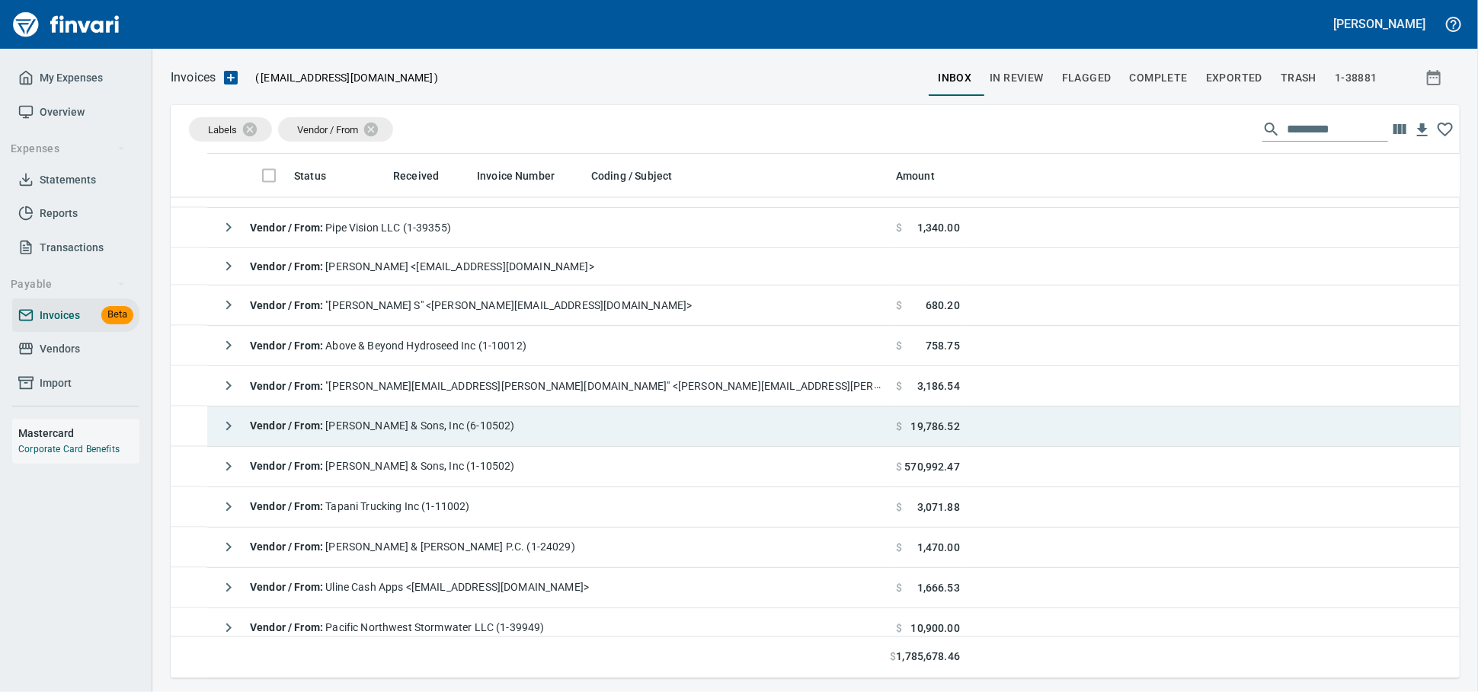
scroll to position [511, 1260]
click at [728, 430] on td "Vendor / From : [PERSON_NAME] & Sons, Inc (6-10502)" at bounding box center [548, 427] width 682 height 40
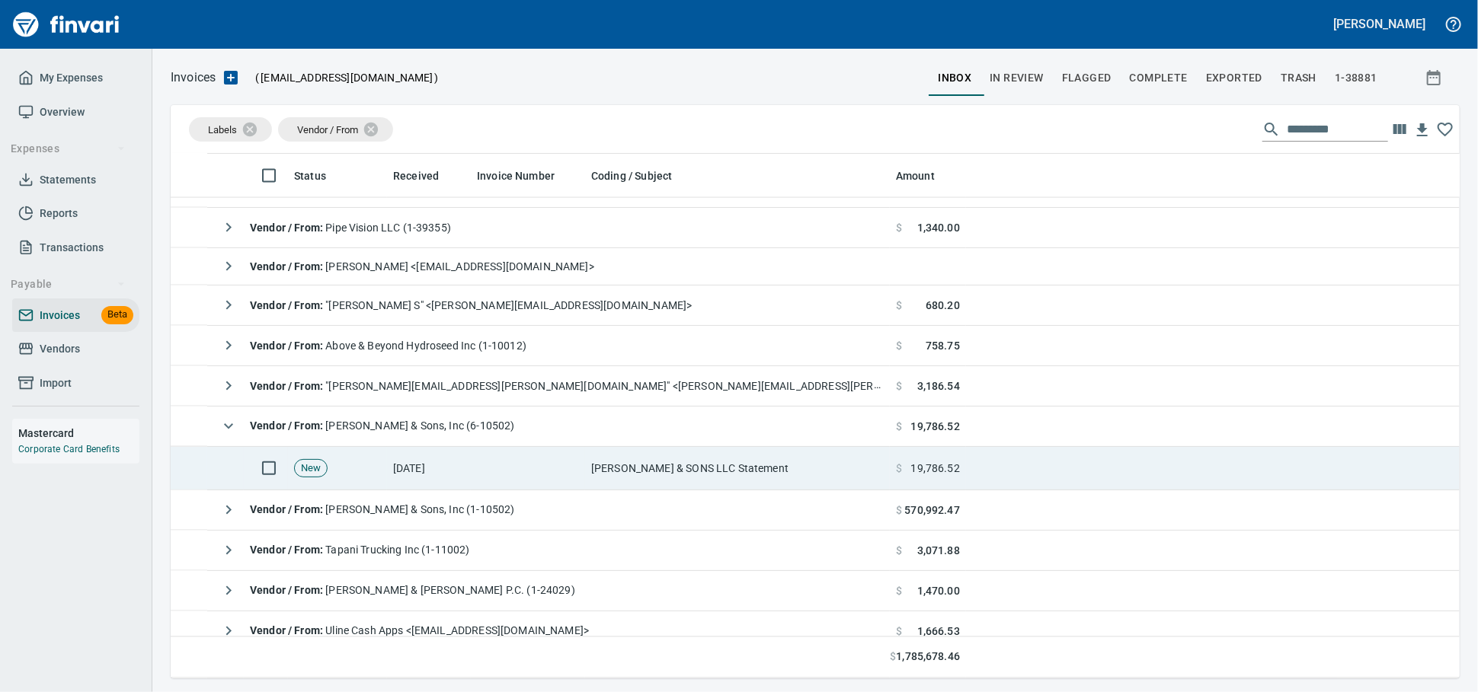
click at [719, 465] on td "[PERSON_NAME] & SONS LLC Statement" at bounding box center [737, 468] width 305 height 43
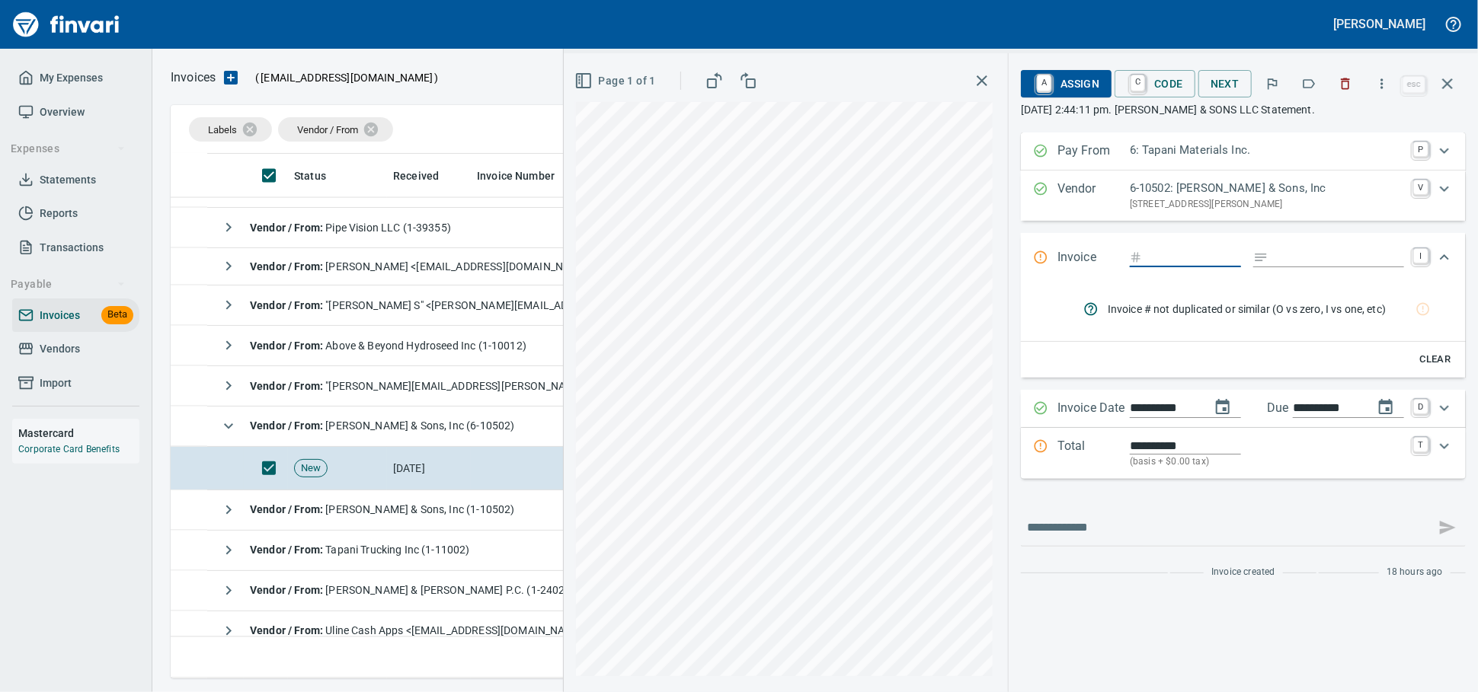
click at [1337, 90] on icon "button" at bounding box center [1344, 83] width 15 height 15
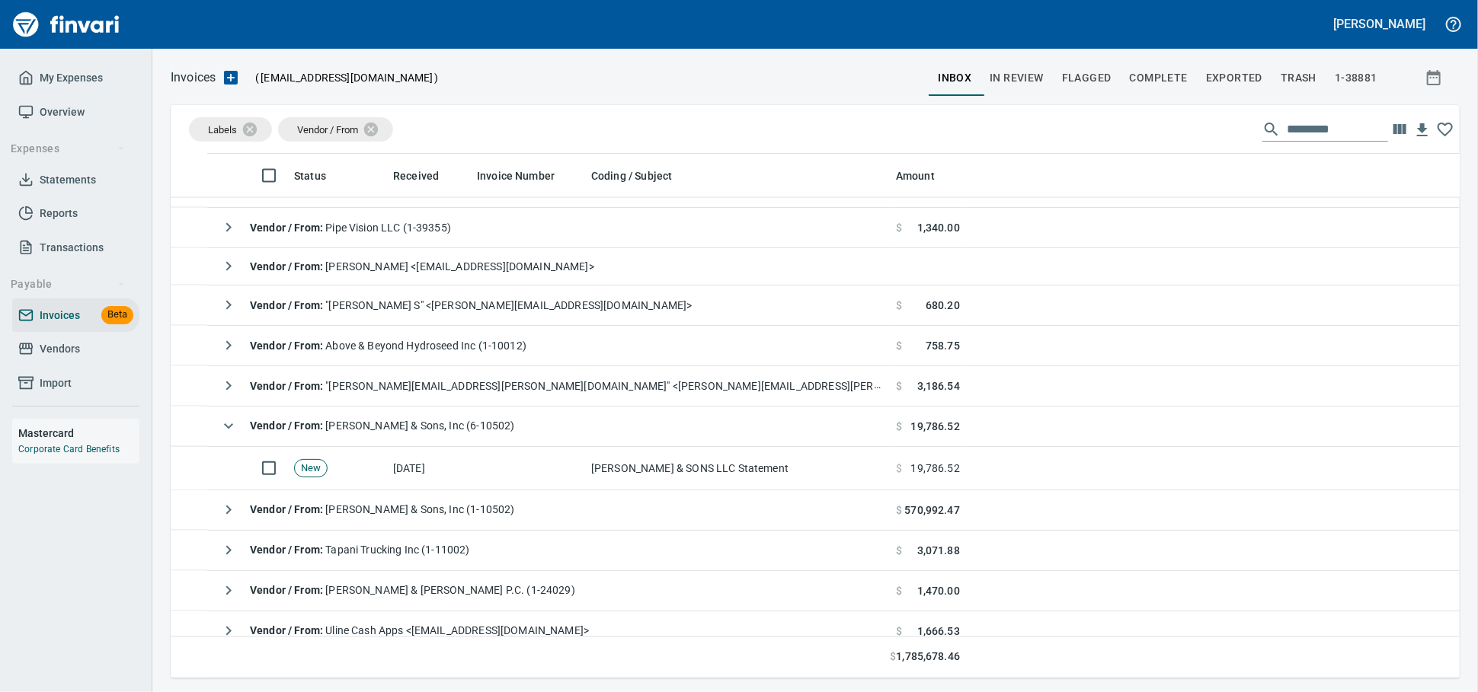
scroll to position [511, 1261]
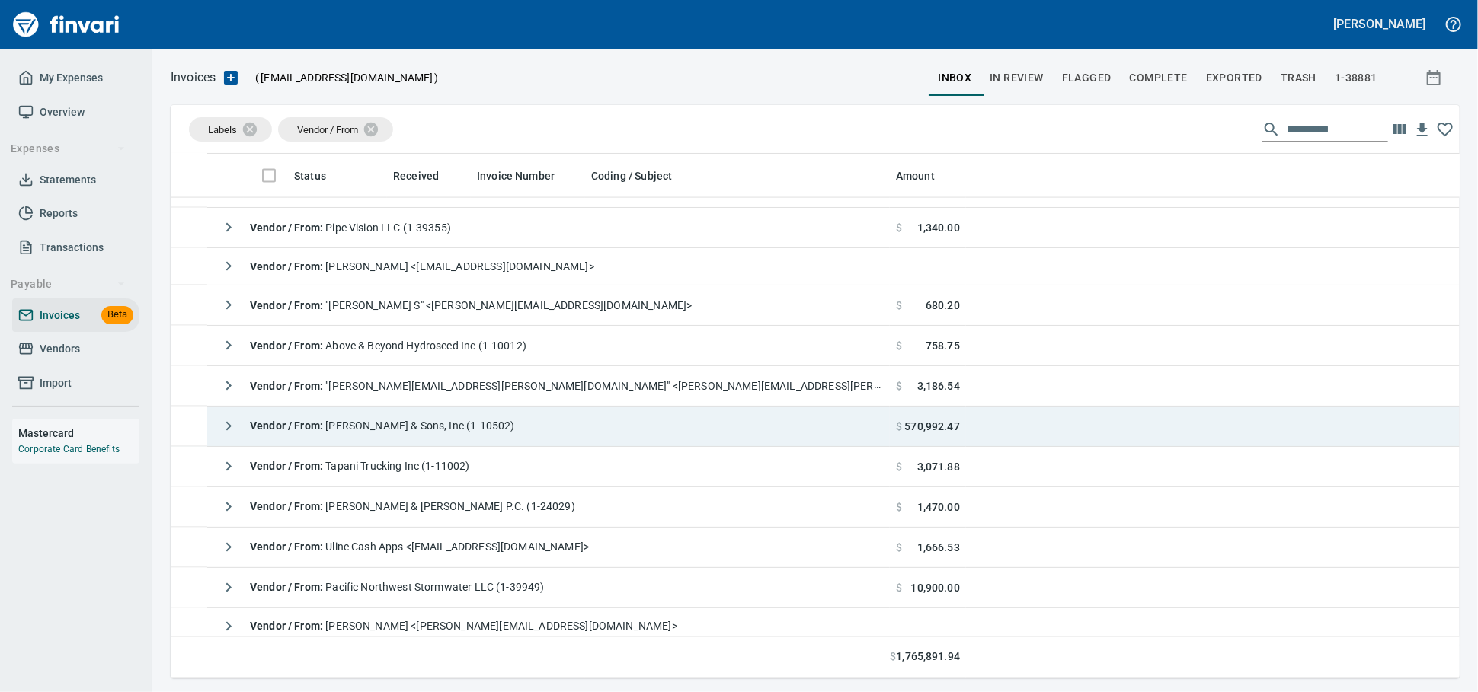
click at [478, 430] on span "Vendor / From : [PERSON_NAME] & Sons, Inc (1-10502)" at bounding box center [382, 426] width 265 height 12
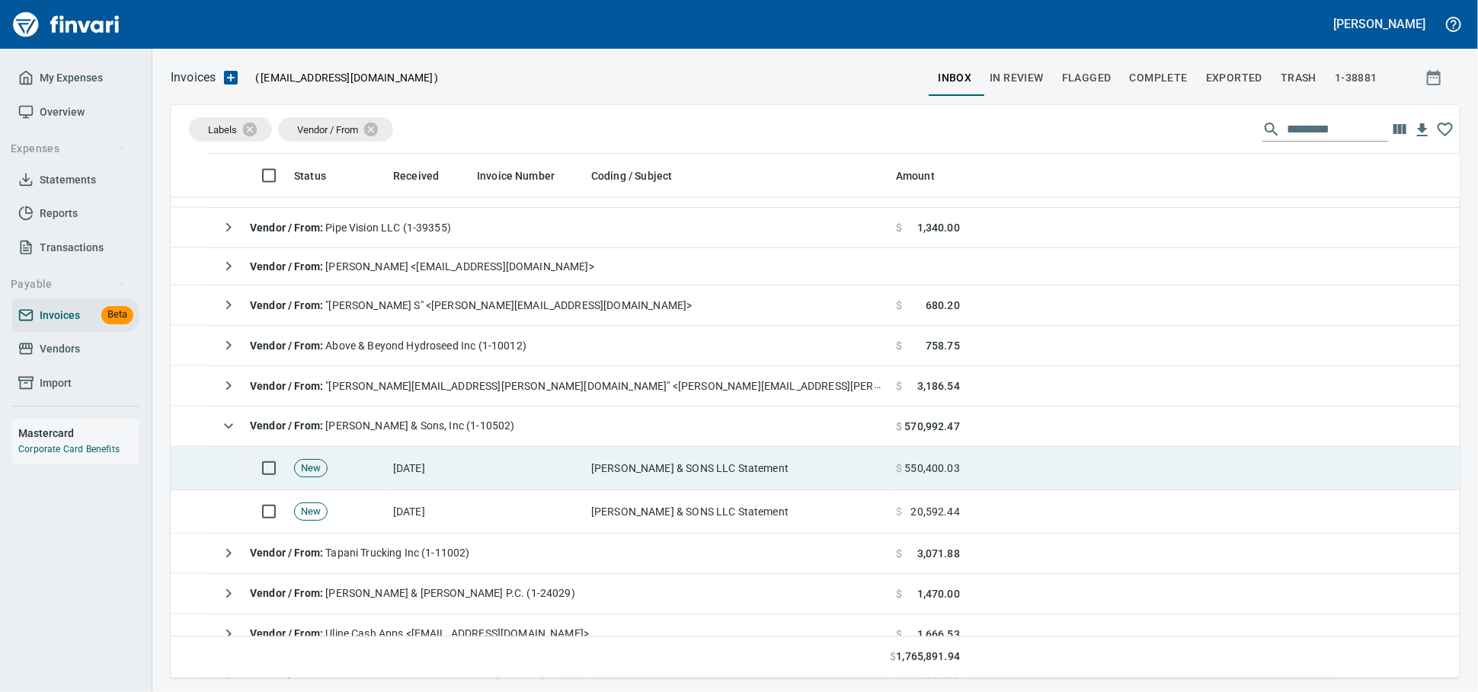
click at [510, 478] on td at bounding box center [528, 468] width 114 height 43
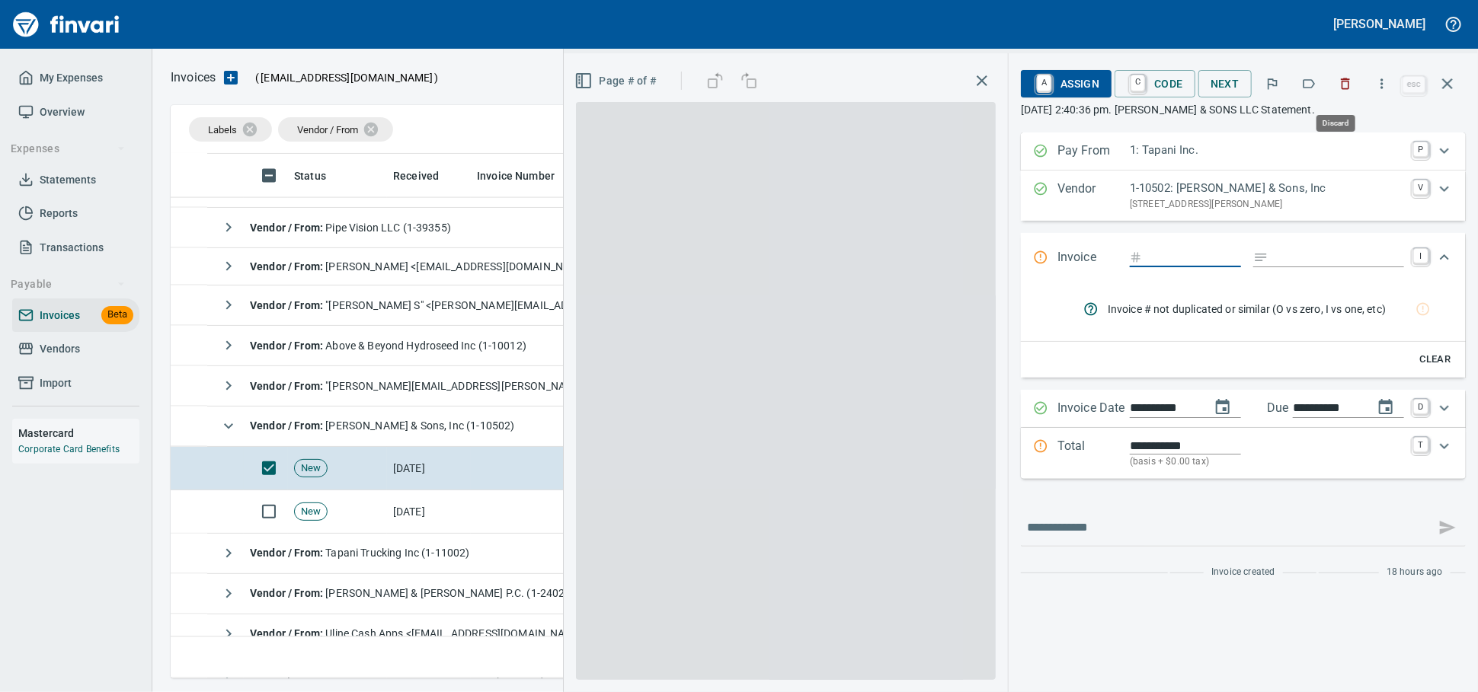
scroll to position [511, 1261]
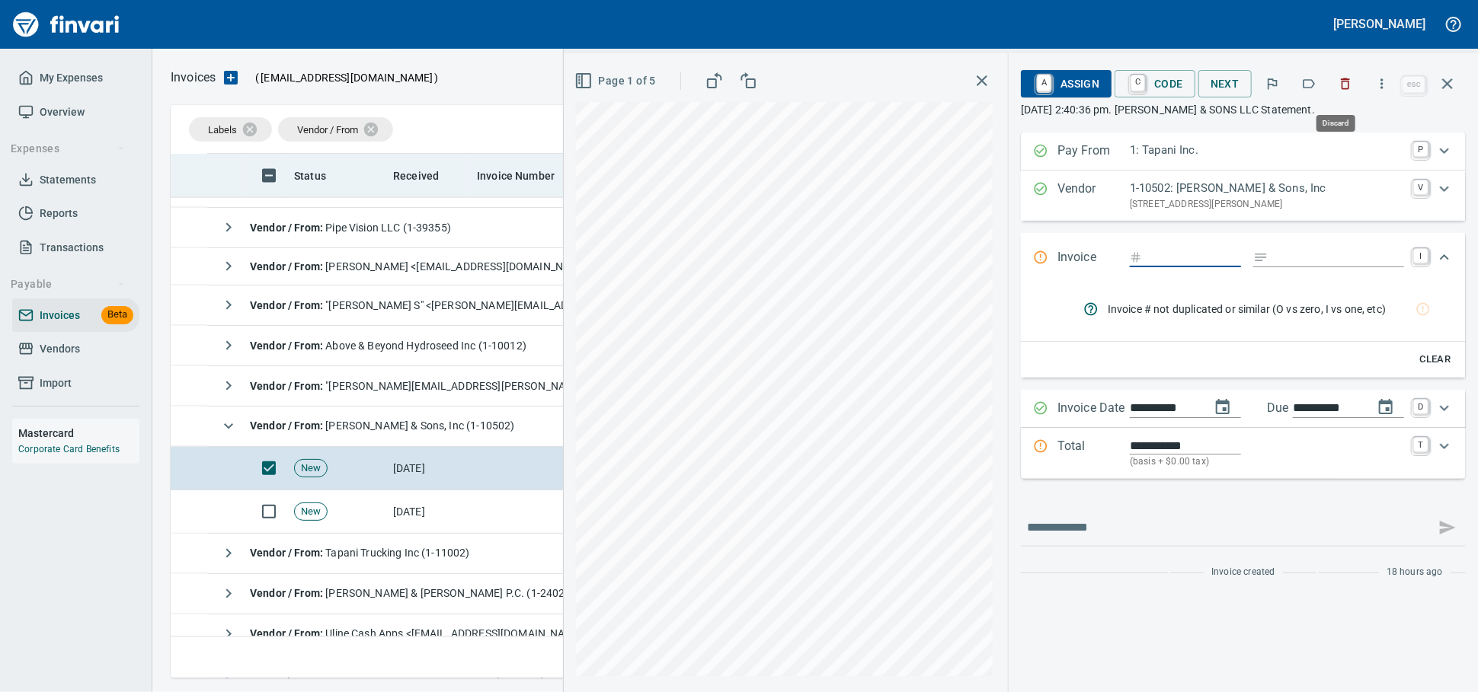
click at [1341, 85] on icon "button" at bounding box center [1345, 83] width 9 height 11
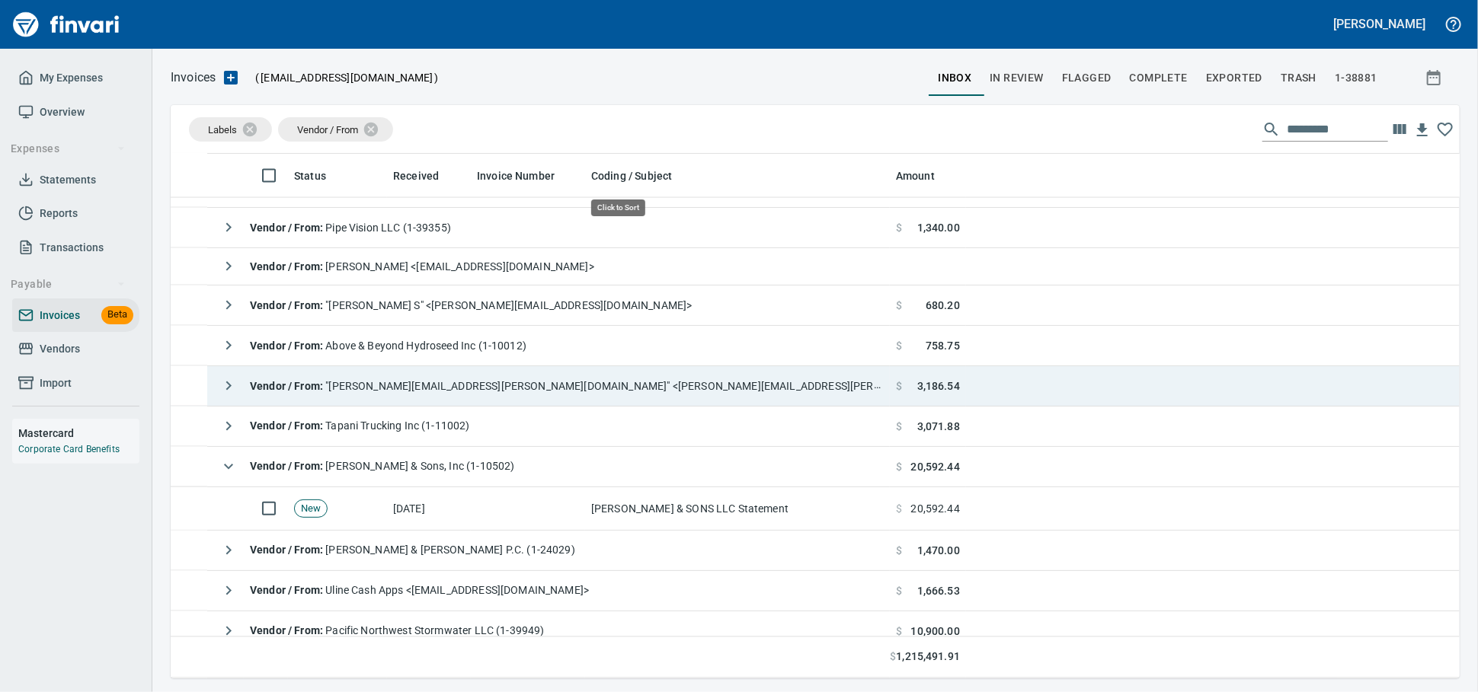
scroll to position [511, 1262]
click at [580, 503] on td at bounding box center [528, 508] width 114 height 43
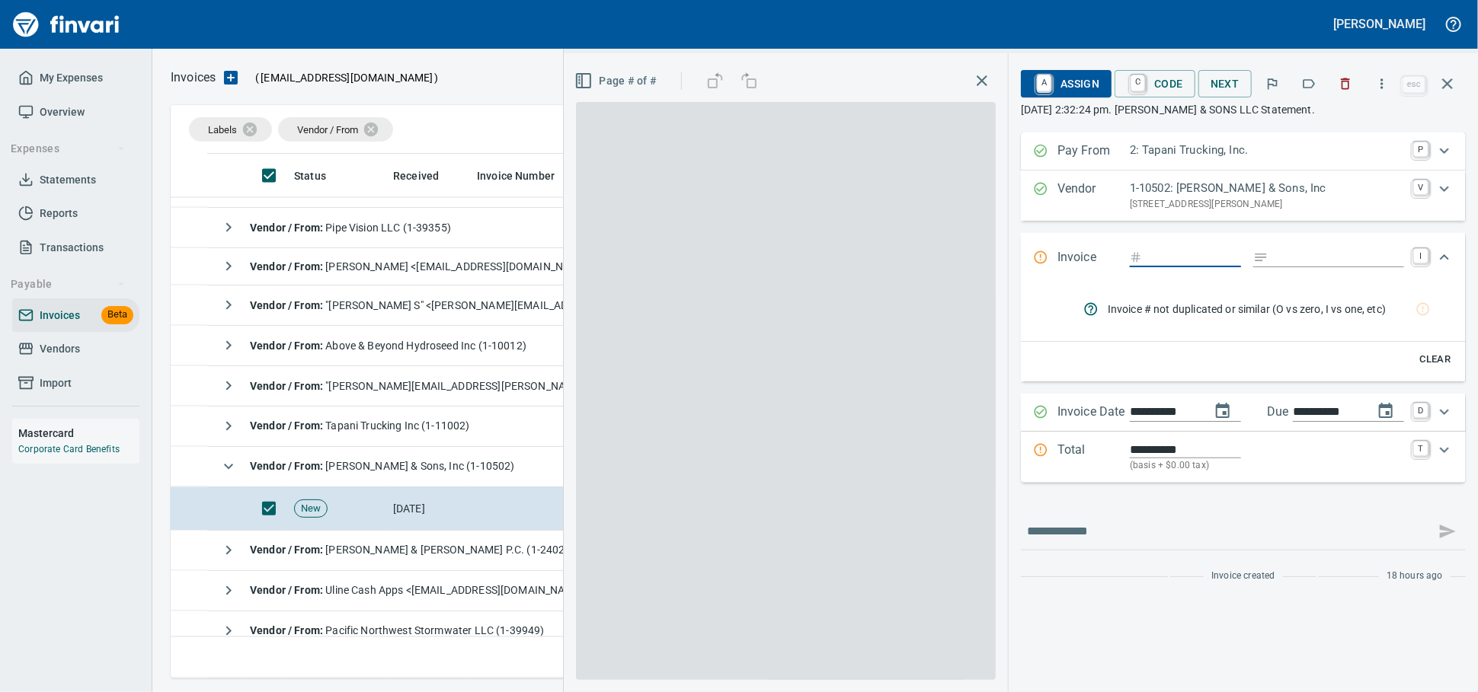
scroll to position [511, 1261]
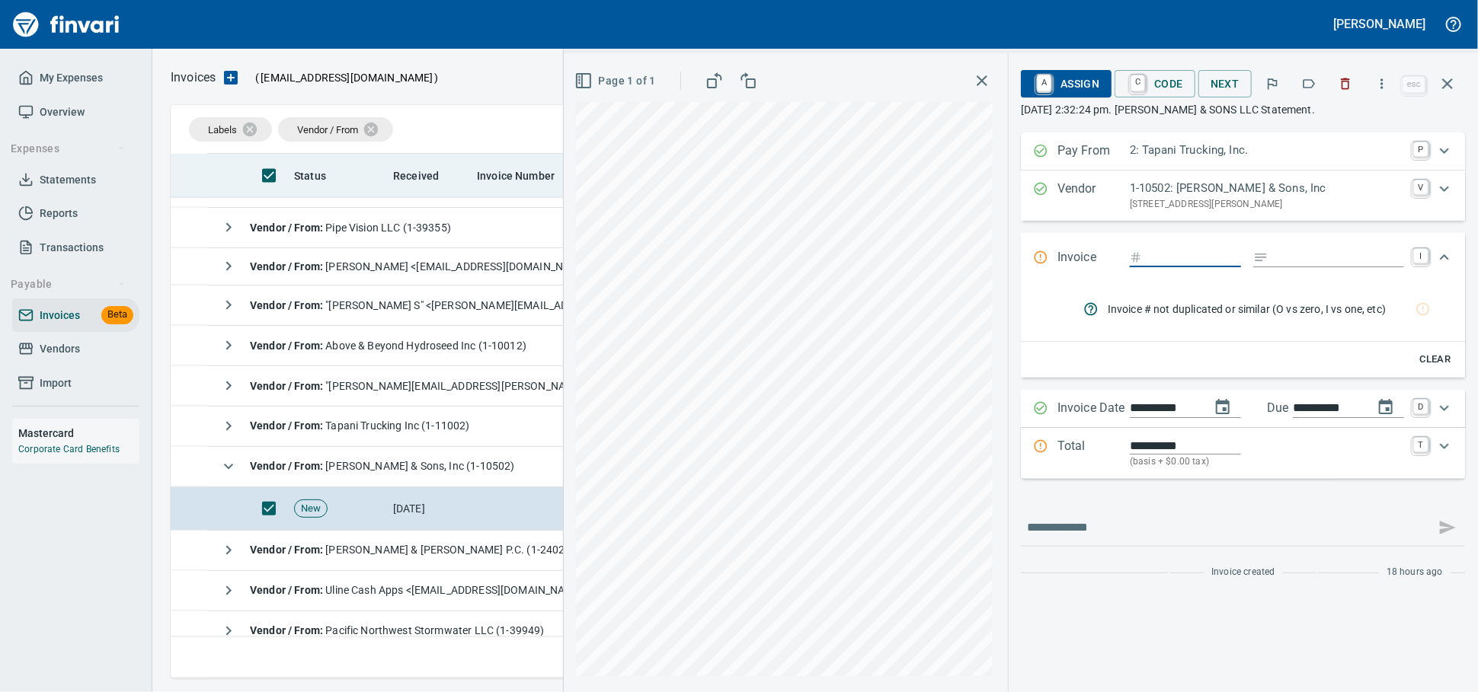
click at [1337, 86] on icon "button" at bounding box center [1344, 83] width 15 height 15
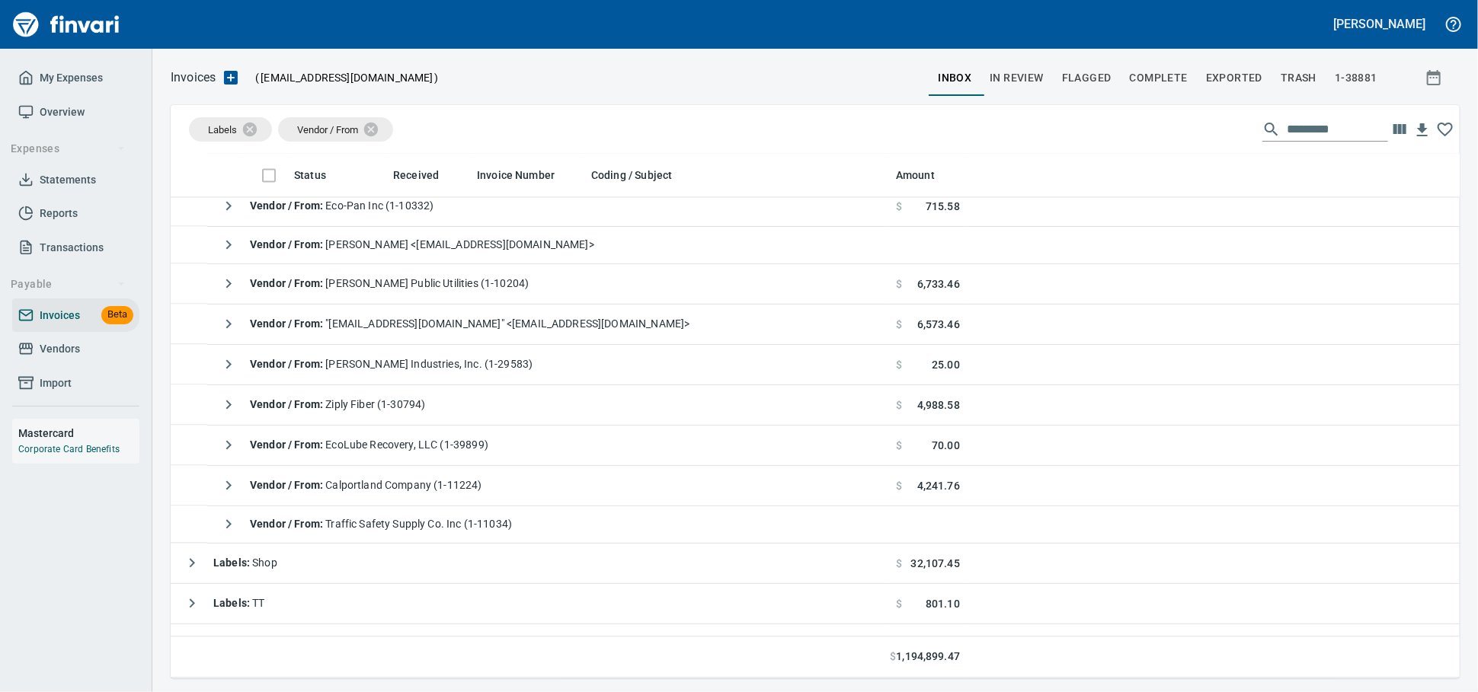
scroll to position [2030, 0]
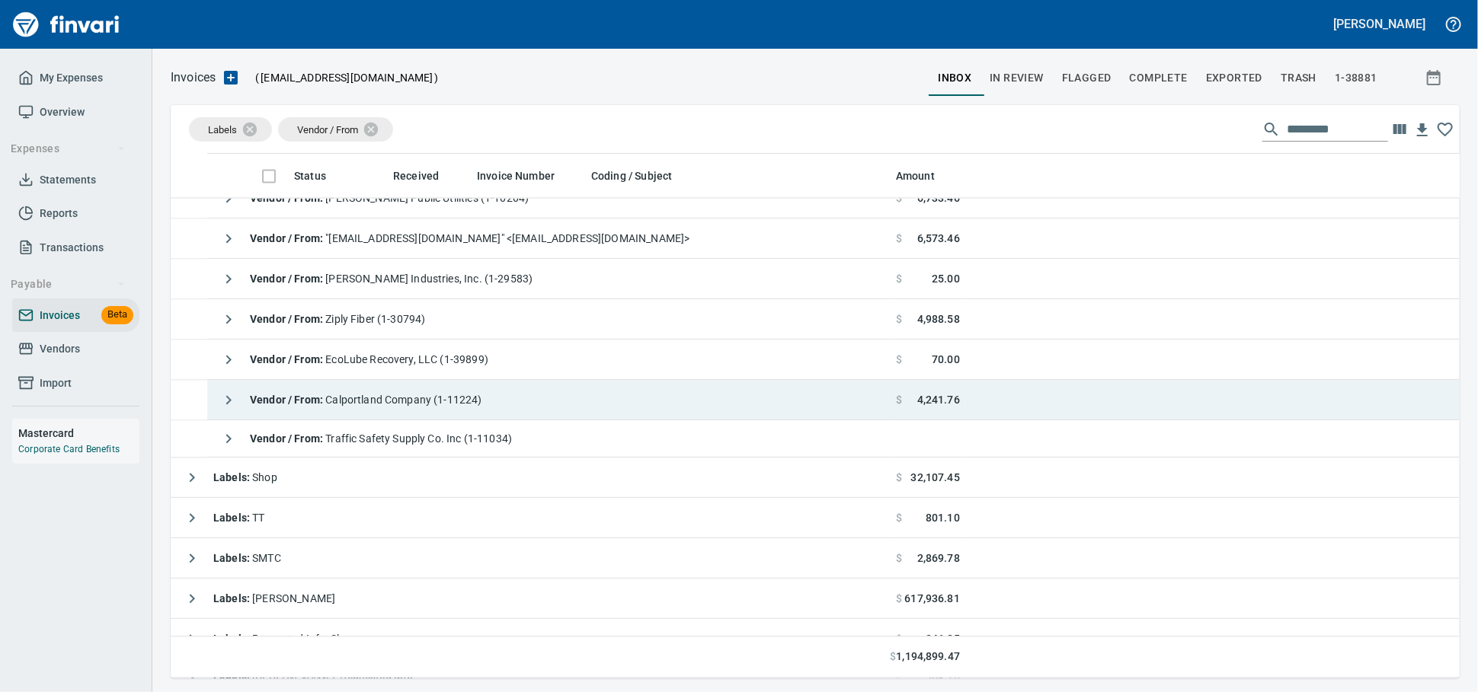
click at [448, 401] on span "Vendor / From : Calportland Company (1-11224)" at bounding box center [366, 400] width 232 height 12
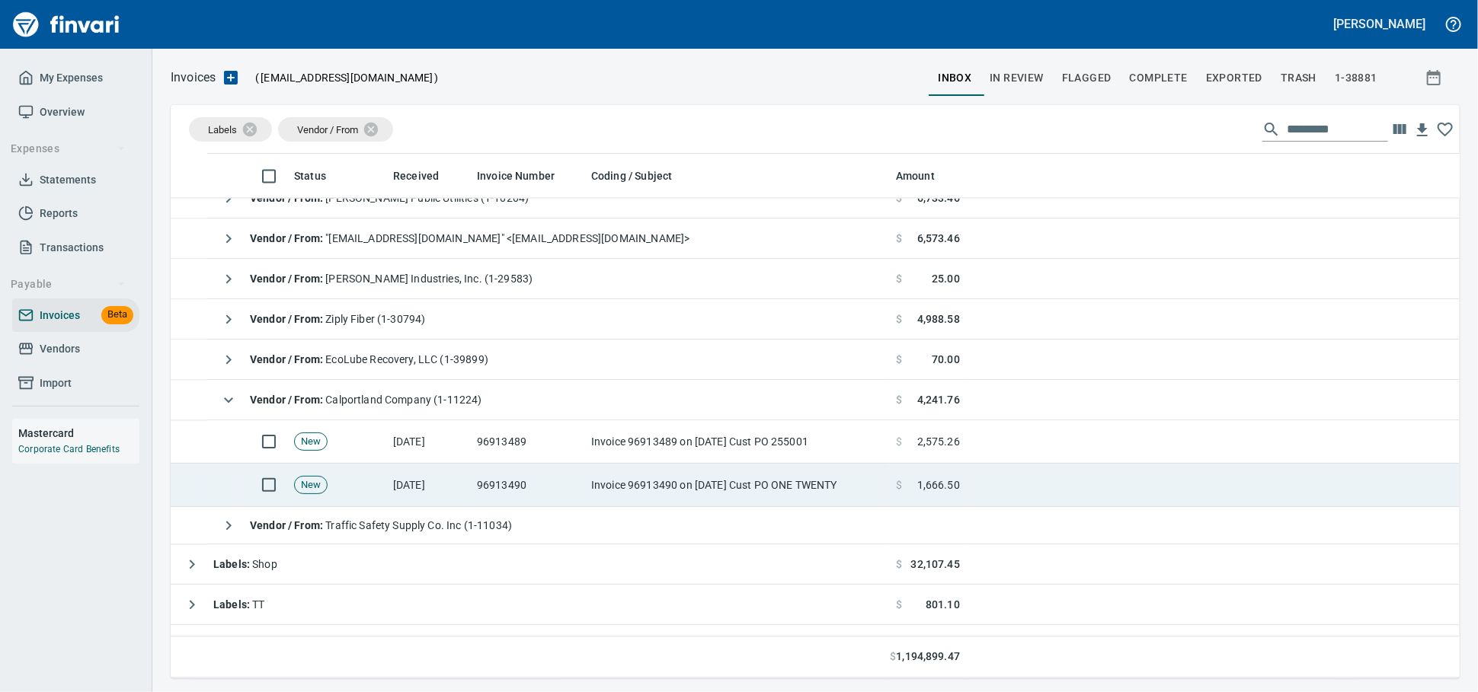
drag, startPoint x: 465, startPoint y: 484, endPoint x: 474, endPoint y: 485, distance: 8.4
click at [465, 486] on td "[DATE]" at bounding box center [429, 485] width 84 height 43
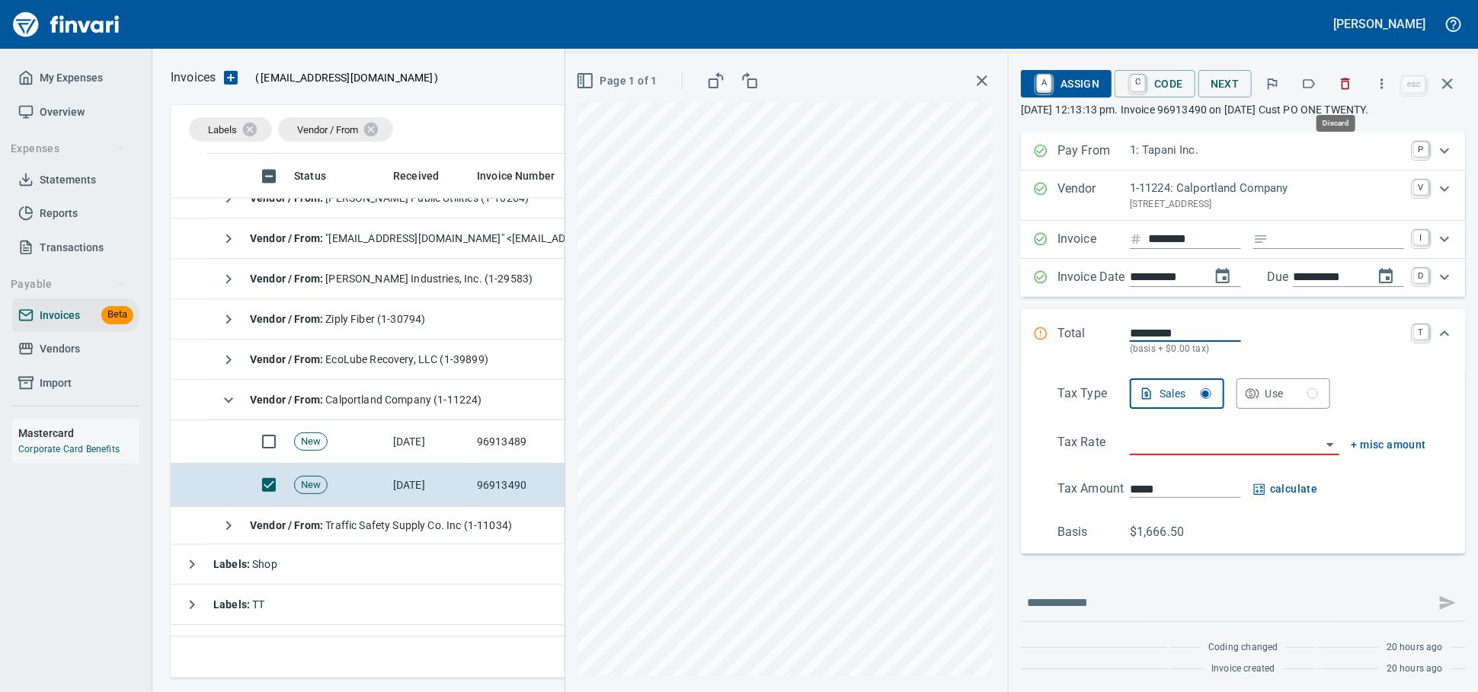
click at [1345, 80] on button "button" at bounding box center [1345, 84] width 34 height 34
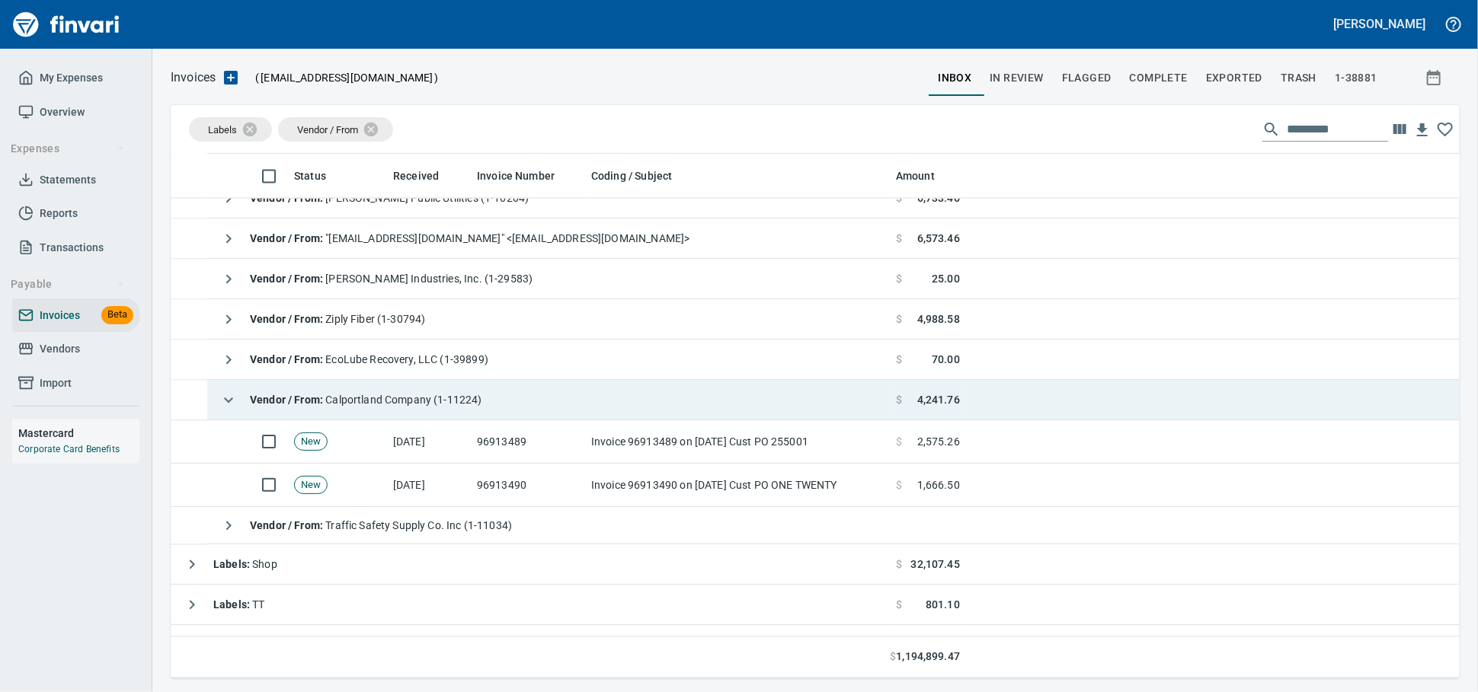
scroll to position [511, 1261]
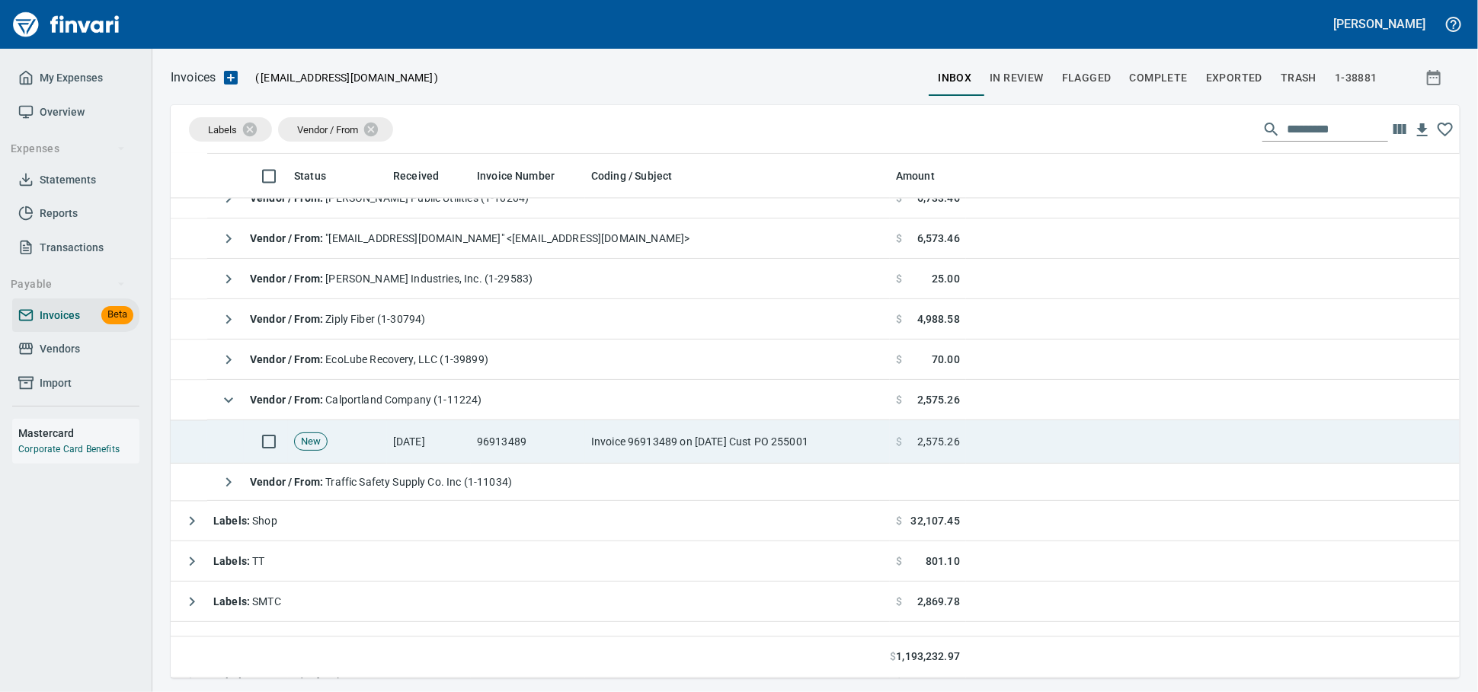
click at [504, 460] on td "96913489" at bounding box center [528, 441] width 114 height 43
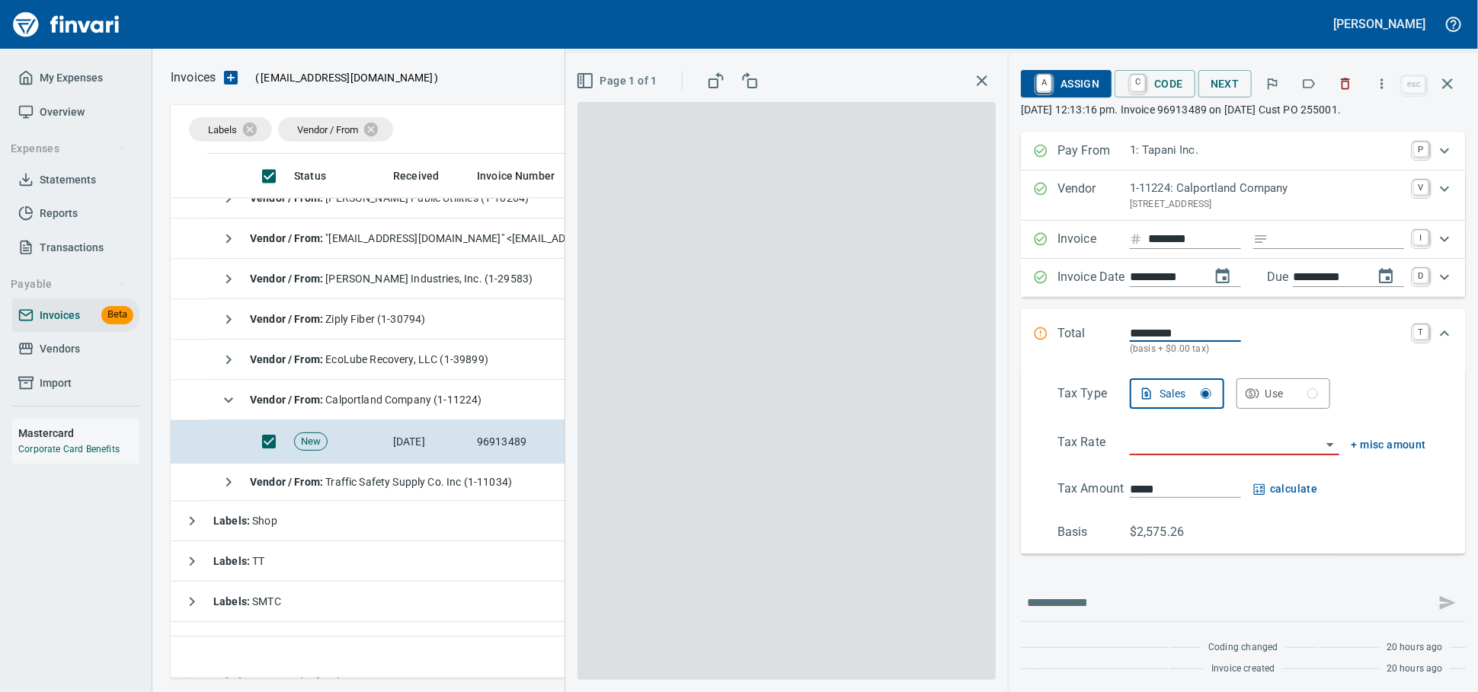
click at [1315, 249] on input "Expand" at bounding box center [1338, 239] width 129 height 19
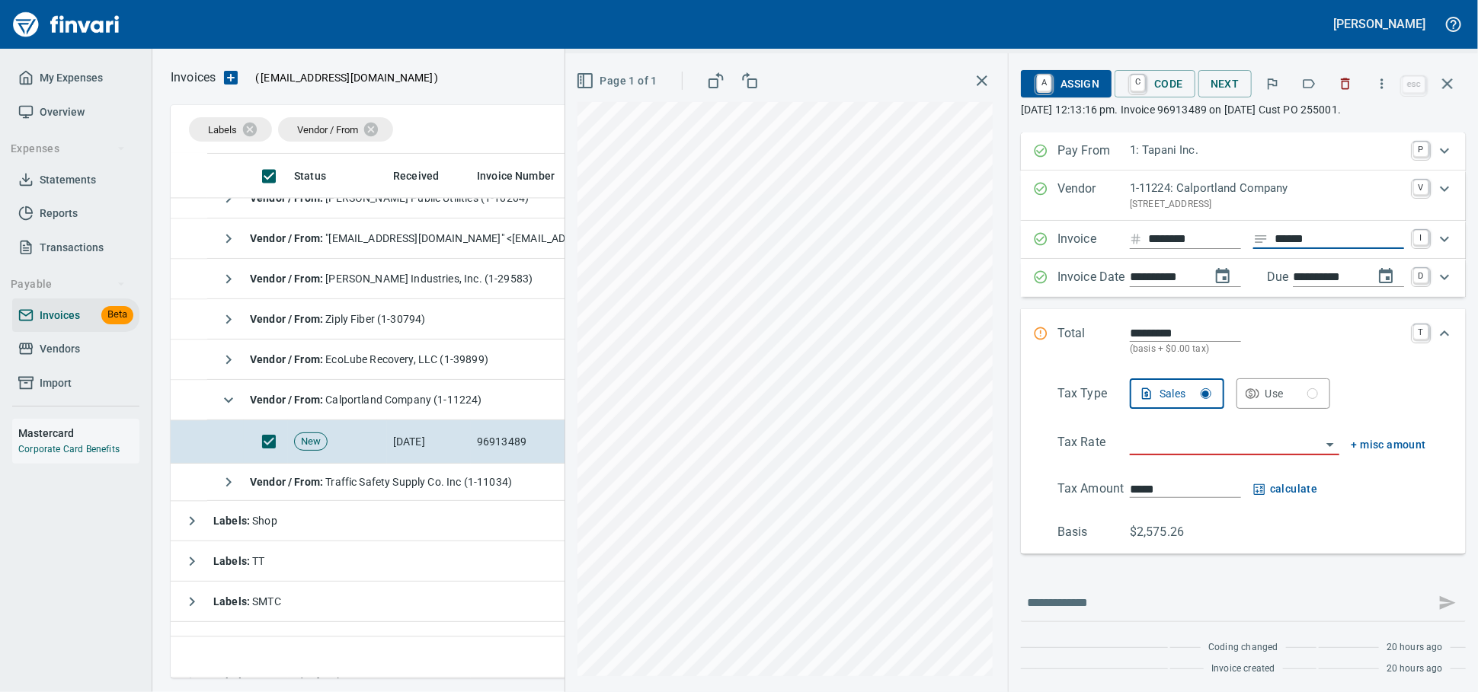
type input "******"
click at [1133, 455] on input "search" at bounding box center [1224, 443] width 191 height 21
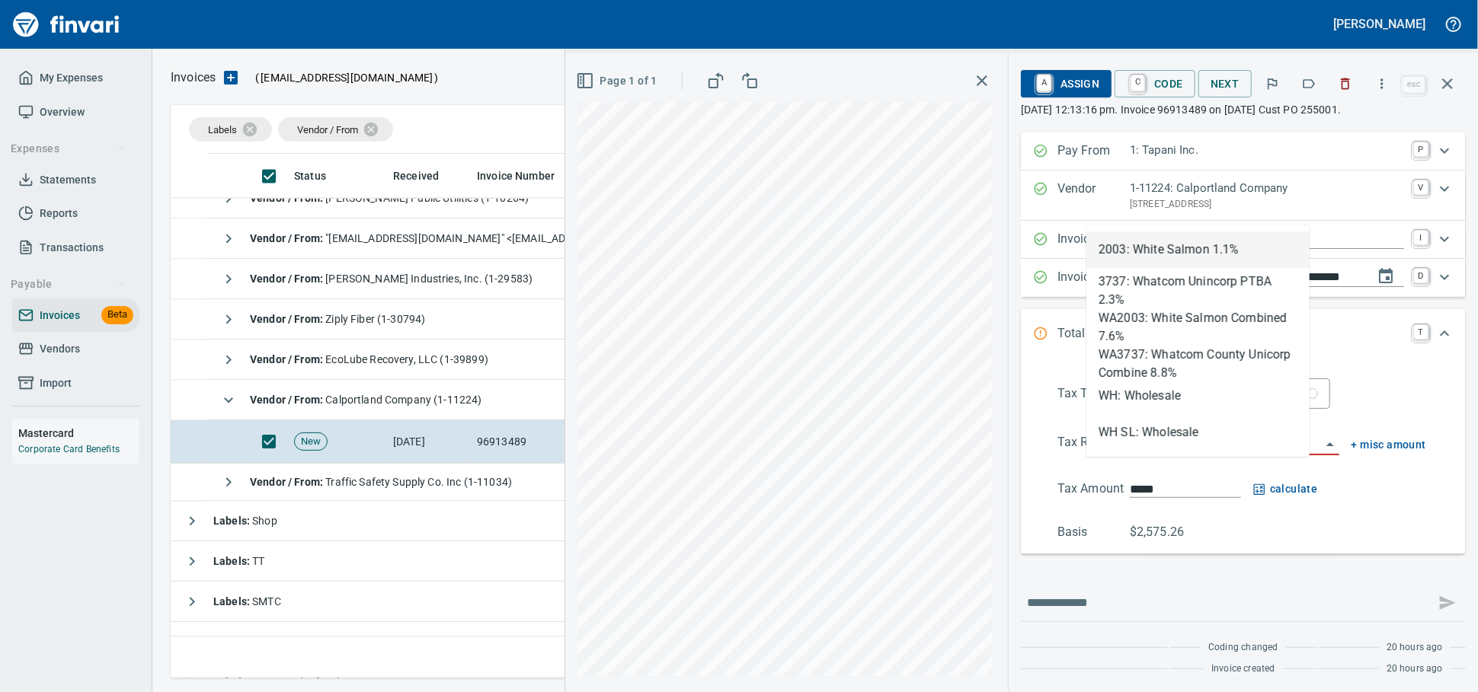
scroll to position [511, 1261]
click at [1167, 386] on li "WH: Wholesale" at bounding box center [1197, 396] width 223 height 37
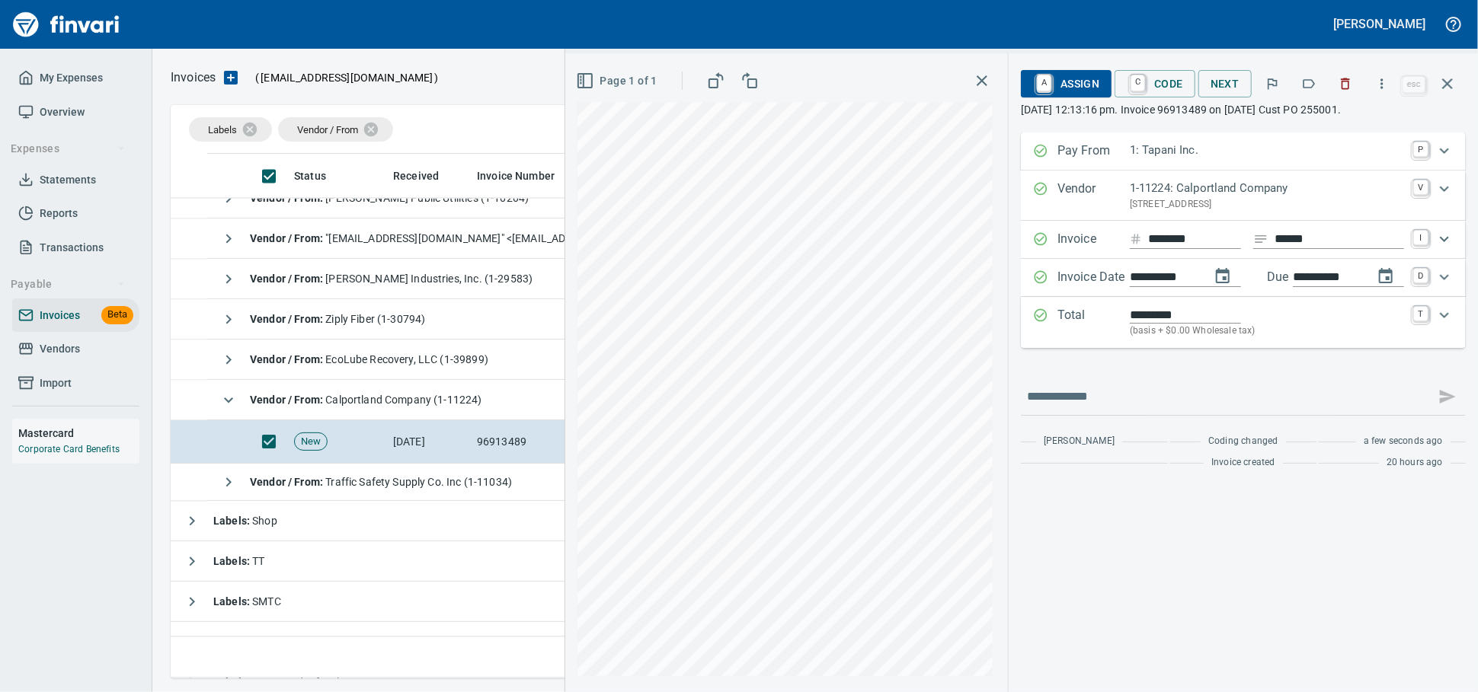
type input "**********"
drag, startPoint x: 1049, startPoint y: 95, endPoint x: 1043, endPoint y: 112, distance: 17.8
click at [1049, 94] on span "A Assign" at bounding box center [1066, 84] width 66 height 26
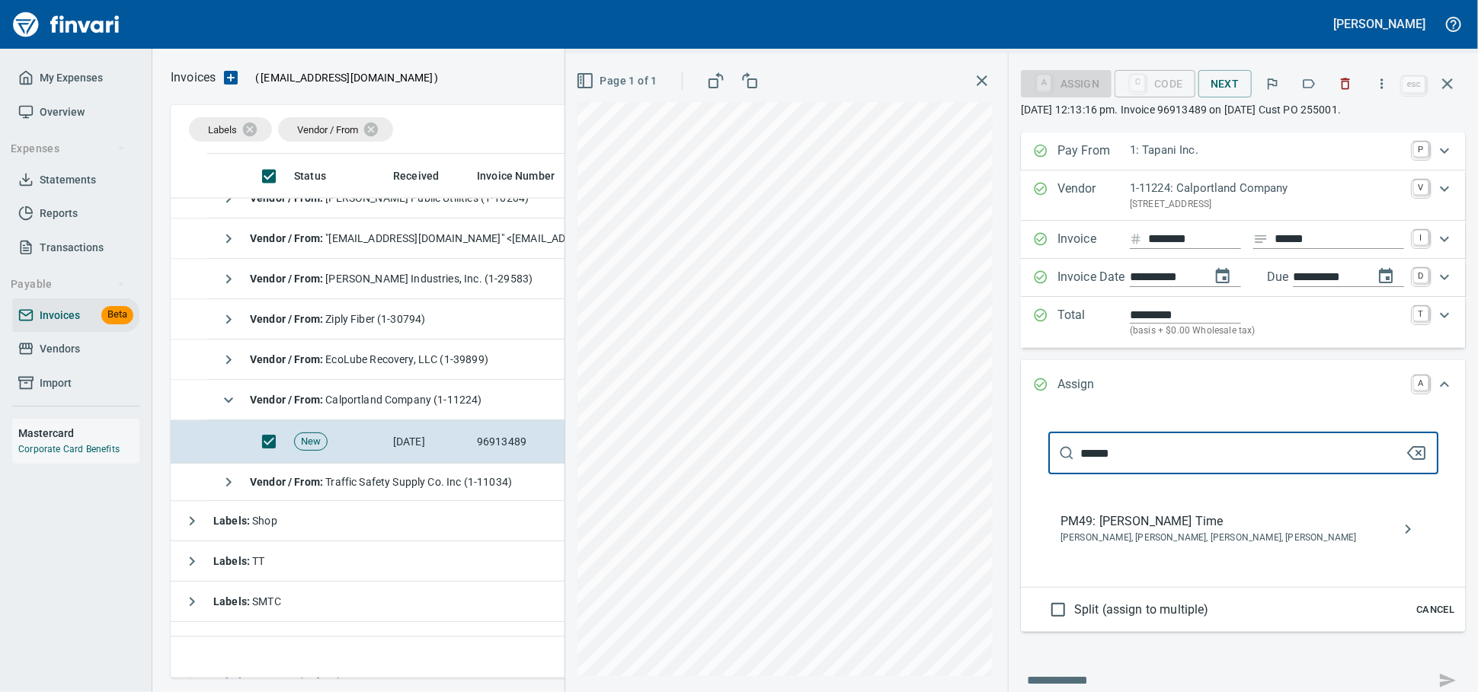
type input "******"
click at [1129, 531] on span "PM49: [PERSON_NAME] Time" at bounding box center [1230, 522] width 341 height 18
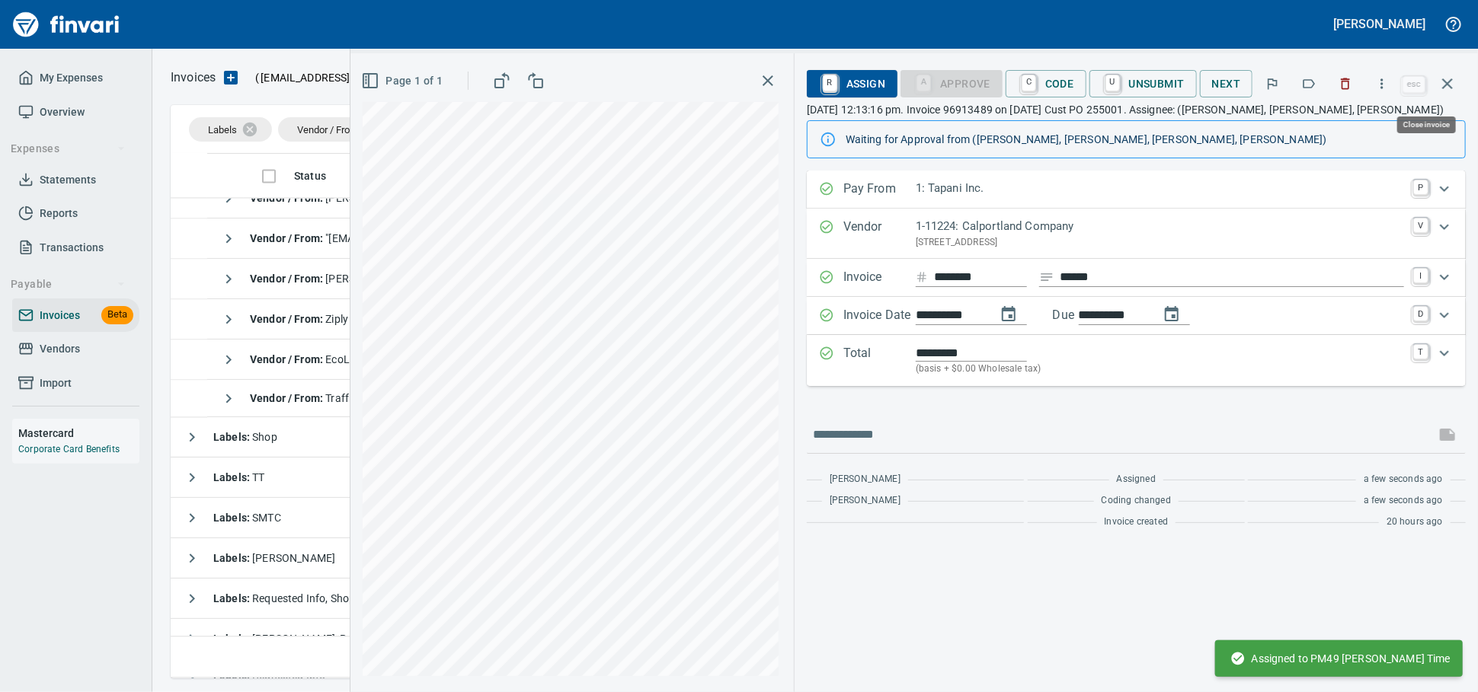
click at [1442, 86] on icon "button" at bounding box center [1447, 84] width 18 height 18
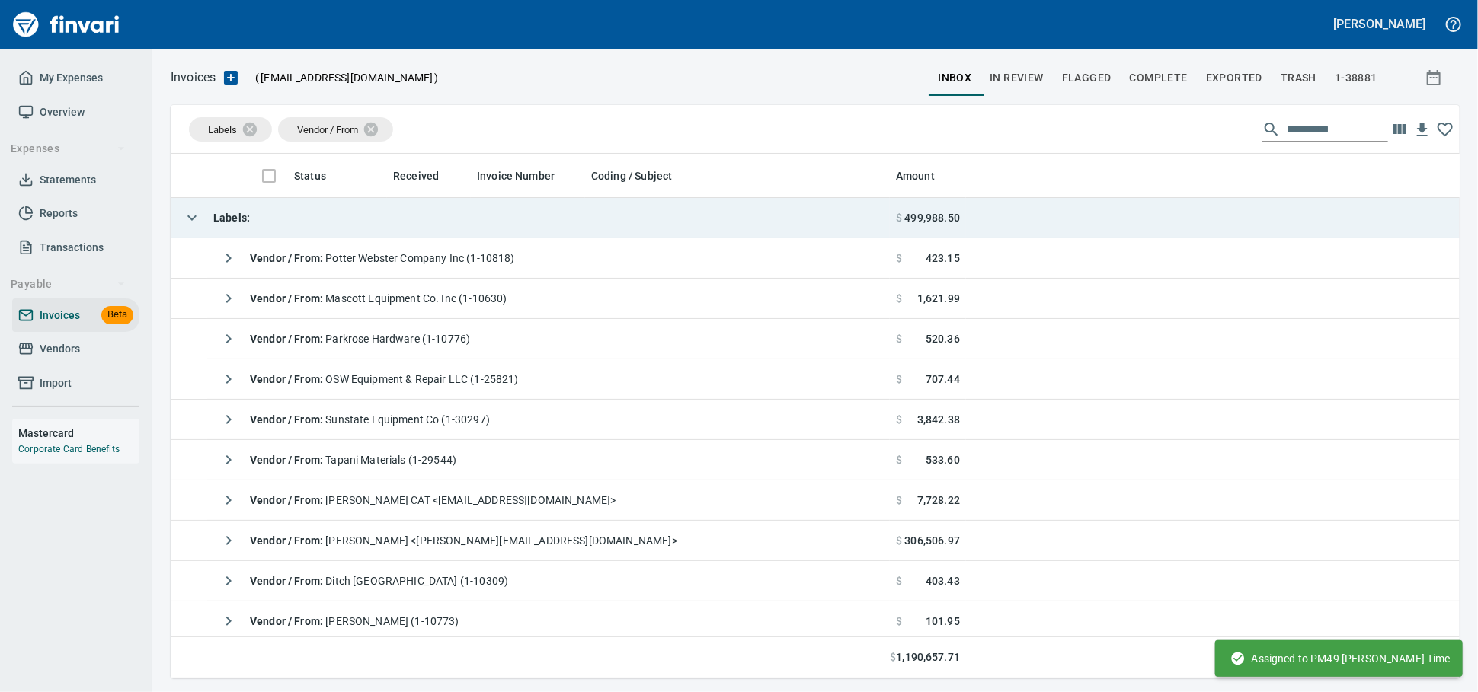
click at [337, 235] on td "Labels :" at bounding box center [530, 218] width 719 height 40
